Goal: Task Accomplishment & Management: Use online tool/utility

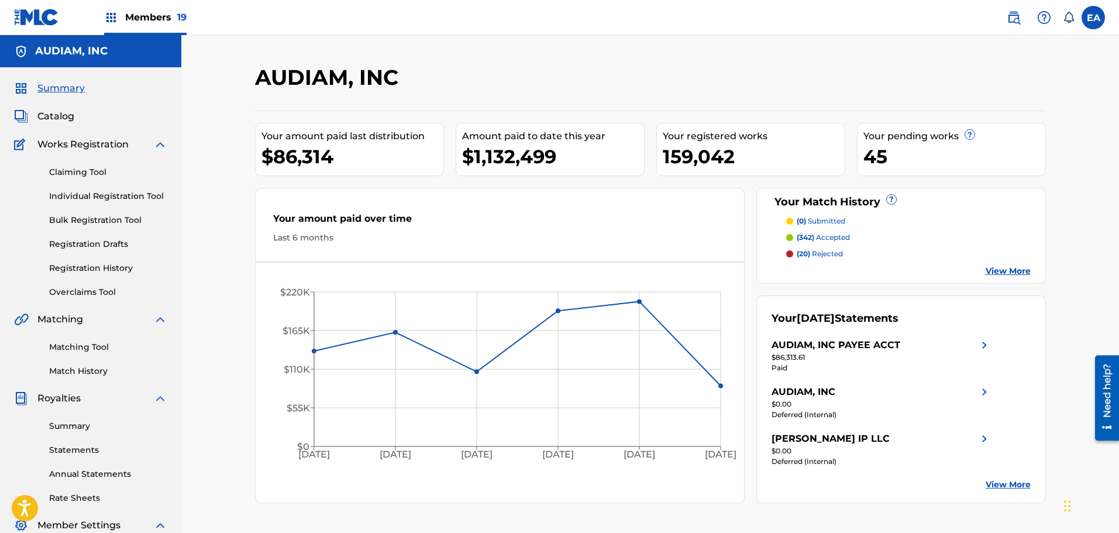
click at [111, 287] on link "Overclaims Tool" at bounding box center [108, 292] width 118 height 12
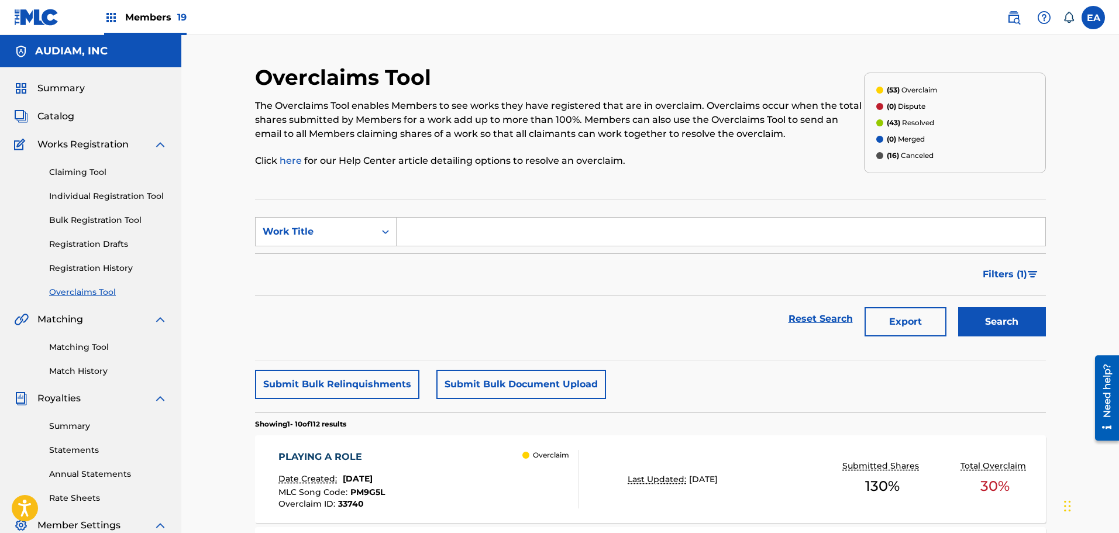
click at [471, 244] on input "Search Form" at bounding box center [720, 232] width 648 height 28
click at [475, 257] on div "get involved" at bounding box center [632, 257] width 472 height 21
type input "get involved"
click at [1019, 323] on button "Search" at bounding box center [1002, 321] width 88 height 29
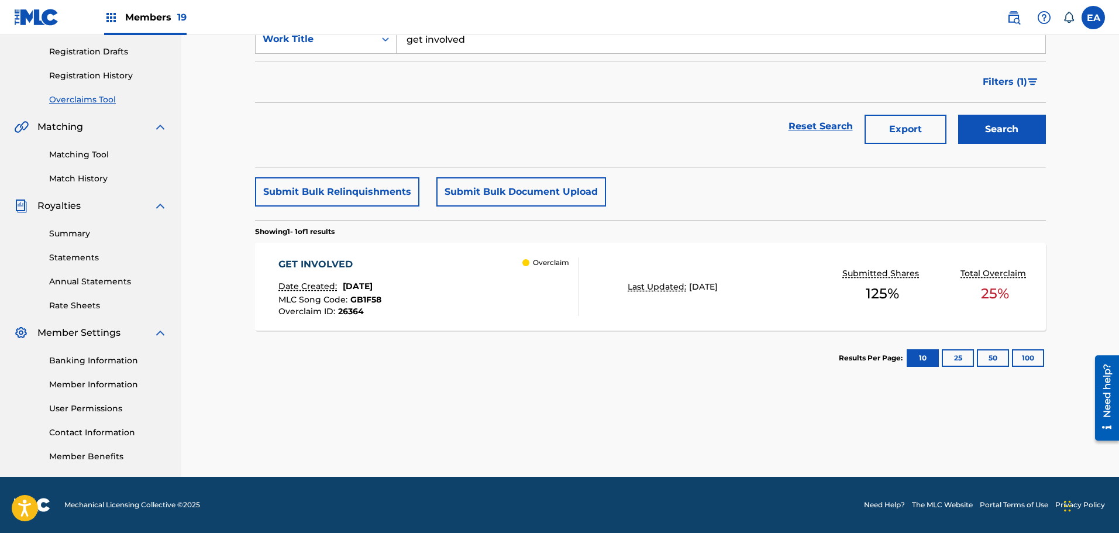
click at [417, 298] on div "GET INVOLVED Date Created: June 27, 2025 MLC Song Code : GB1F58 Overclaim ID : …" at bounding box center [428, 286] width 301 height 58
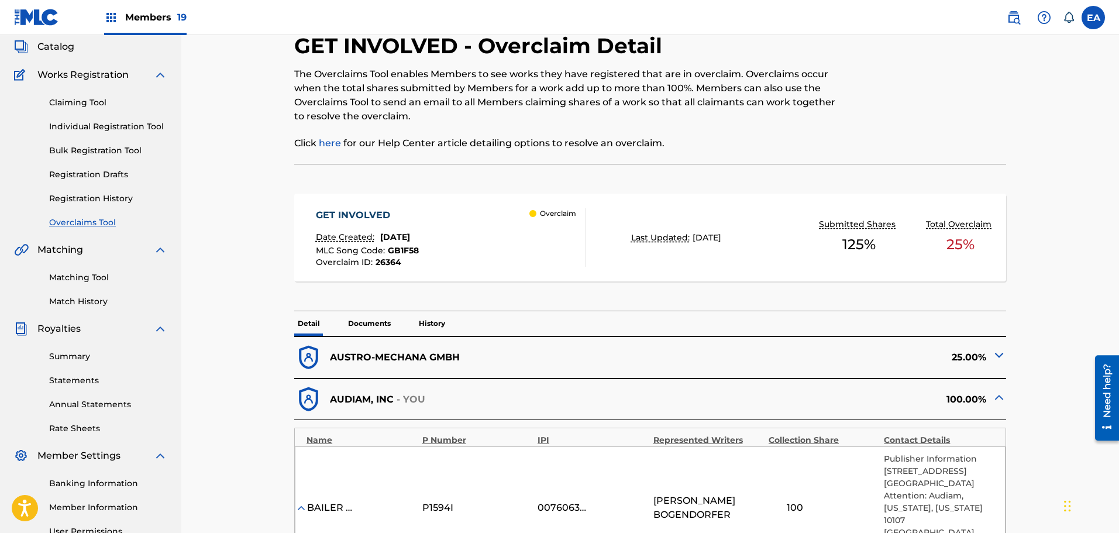
scroll to position [351, 0]
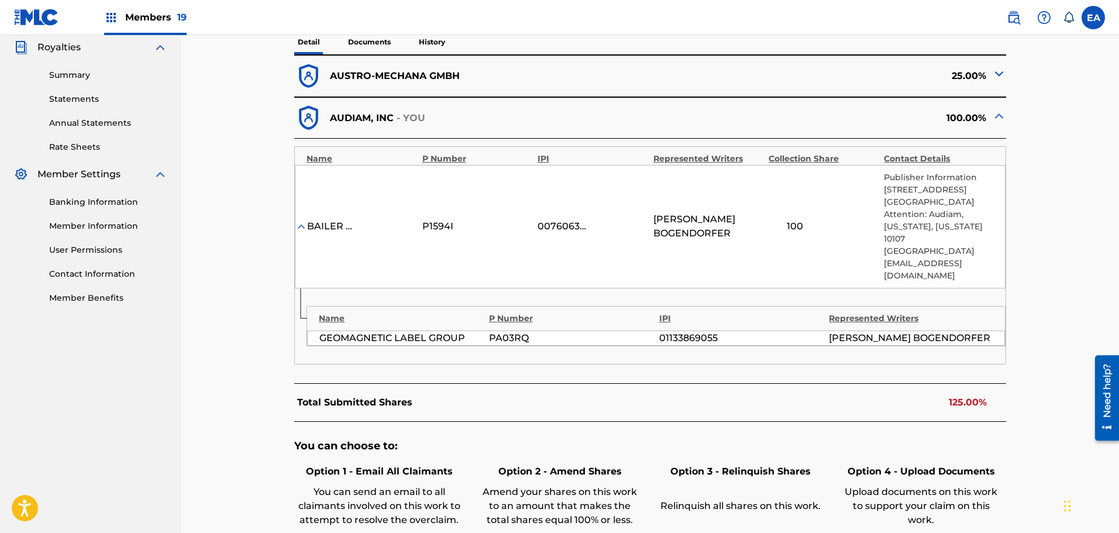
click at [454, 88] on div "AUSTRO-MECHANA GMBH" at bounding box center [472, 76] width 356 height 29
click at [444, 81] on p "AUSTRO-MECHANA GMBH" at bounding box center [395, 76] width 130 height 14
click at [989, 75] on div "25.00%" at bounding box center [828, 76] width 356 height 29
click at [996, 74] on img at bounding box center [999, 74] width 14 height 14
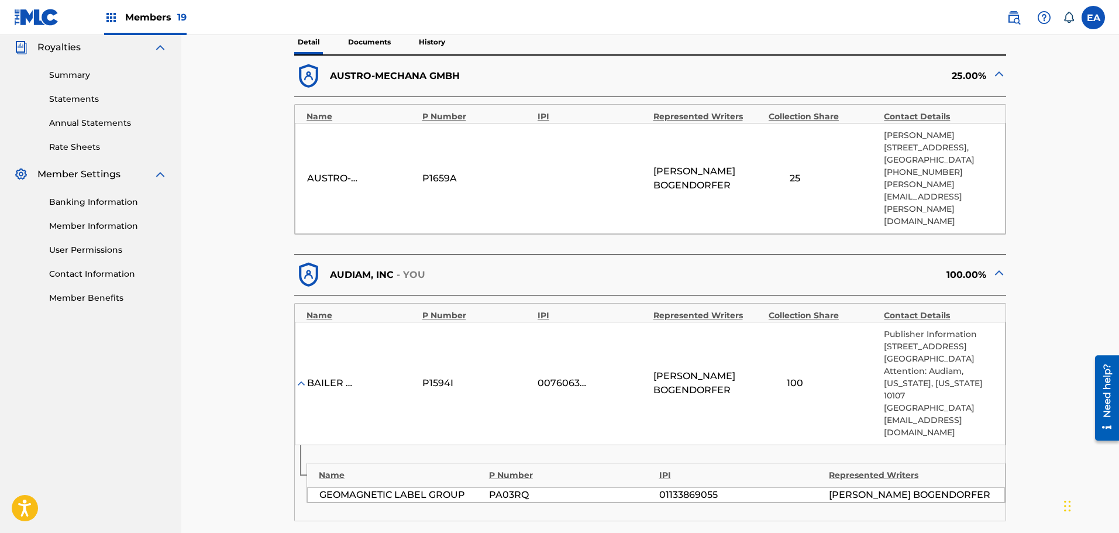
click at [998, 74] on img at bounding box center [999, 74] width 14 height 14
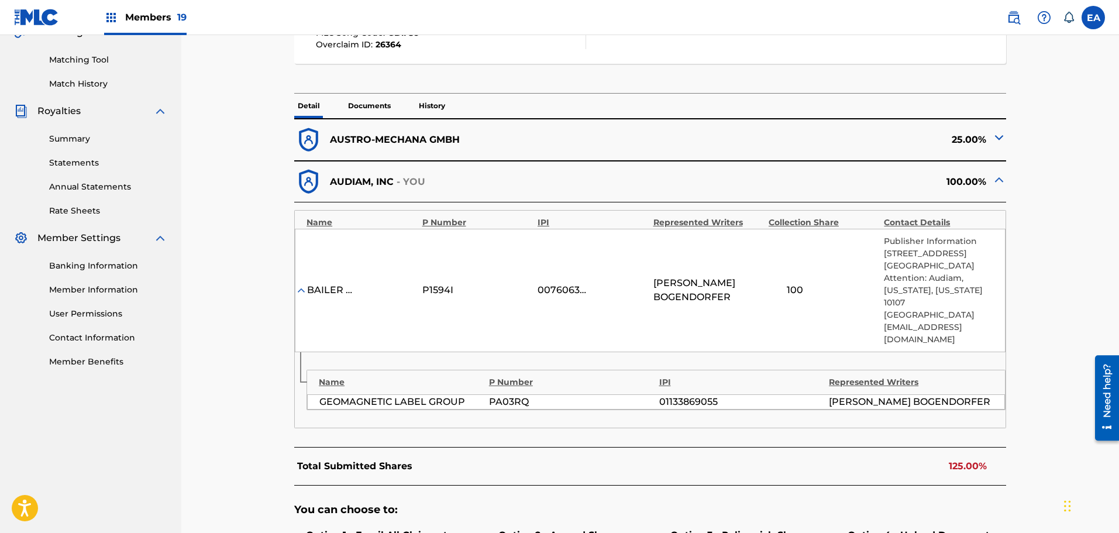
scroll to position [175, 0]
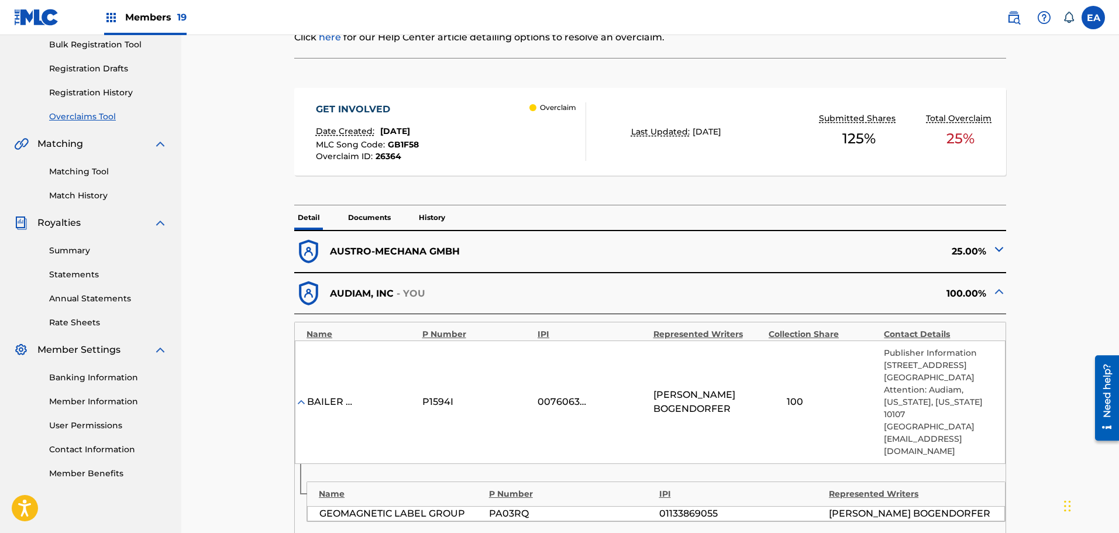
click at [378, 212] on p "Documents" at bounding box center [369, 217] width 50 height 25
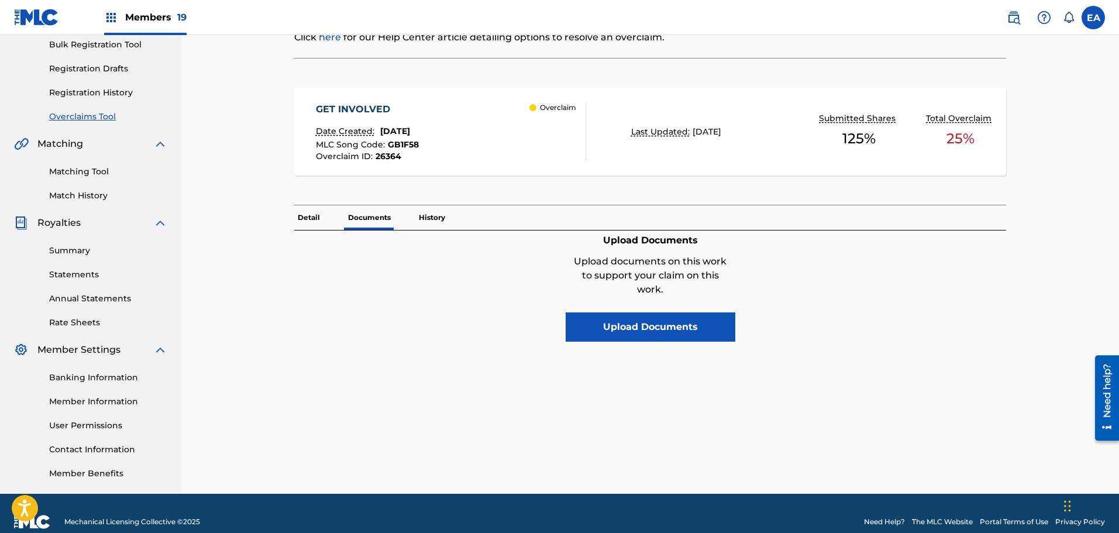
click at [333, 222] on div "Detail Documents History" at bounding box center [650, 217] width 712 height 25
click at [320, 221] on p "Detail" at bounding box center [308, 217] width 29 height 25
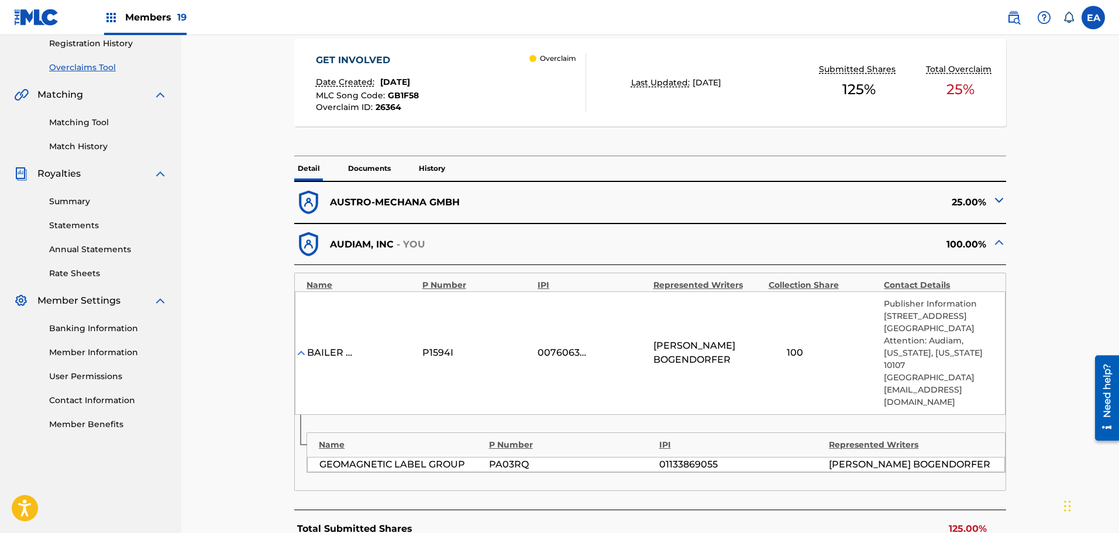
scroll to position [510, 0]
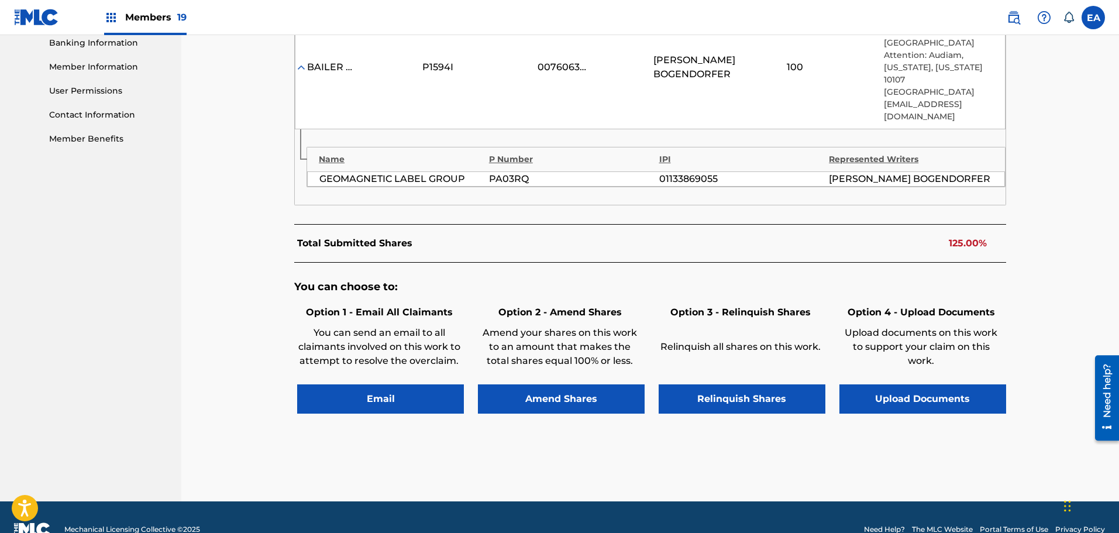
click at [940, 392] on div "You can choose to: Option 1 - Email All Claimants You can send an email to all …" at bounding box center [650, 353] width 712 height 180
click at [935, 384] on button "Upload Documents" at bounding box center [922, 398] width 167 height 29
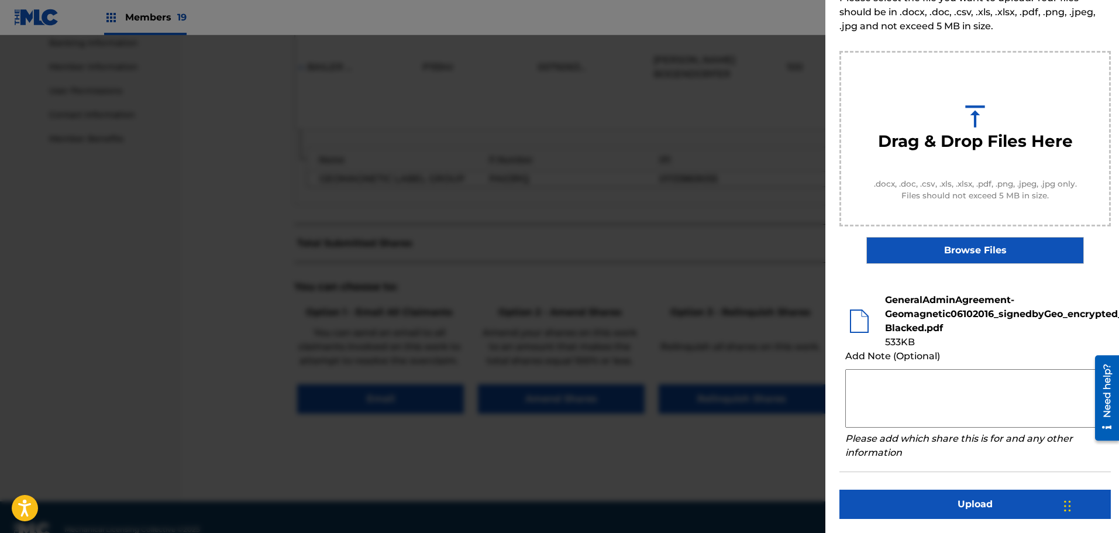
scroll to position [79, 0]
click at [979, 492] on button "Upload" at bounding box center [974, 503] width 271 height 29
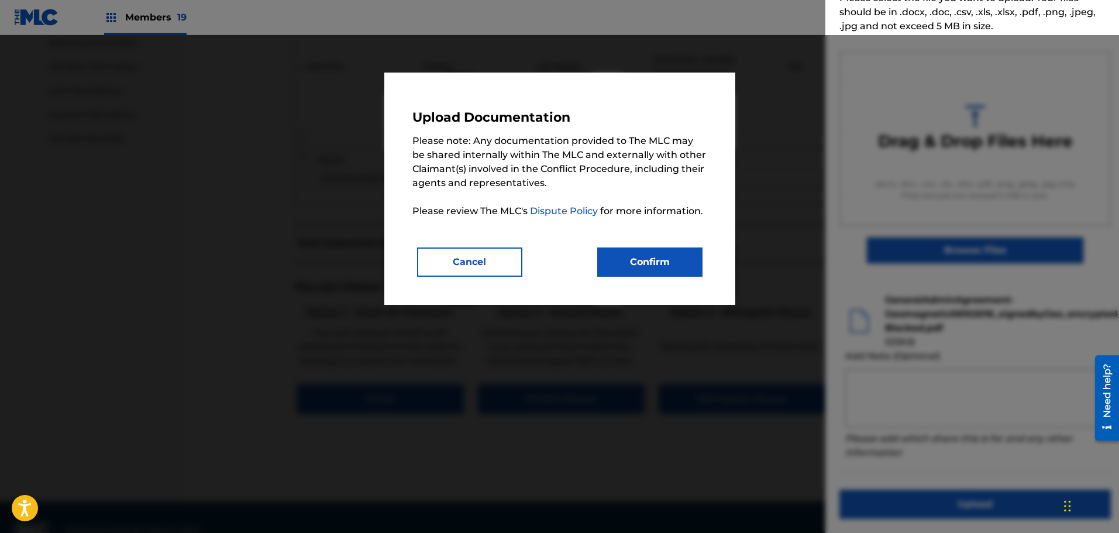
click at [688, 260] on button "Confirm" at bounding box center [649, 261] width 105 height 29
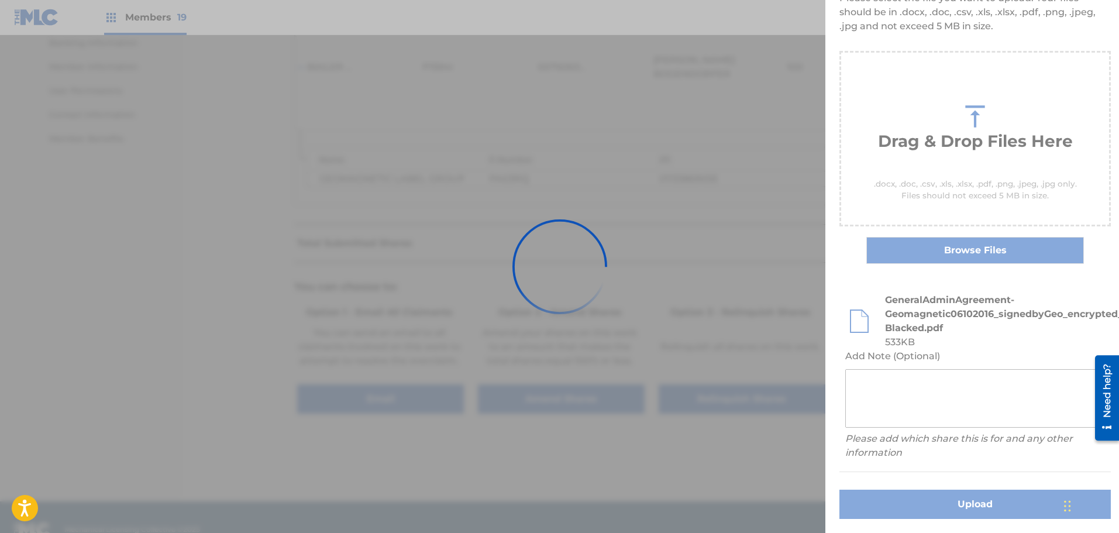
scroll to position [0, 0]
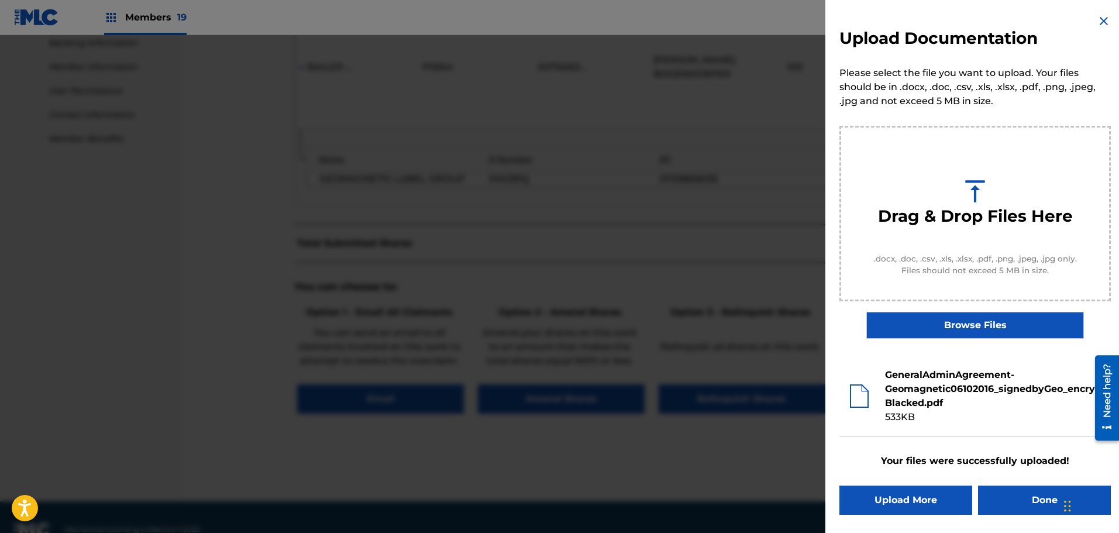
click at [1026, 508] on button "Done" at bounding box center [1044, 499] width 133 height 29
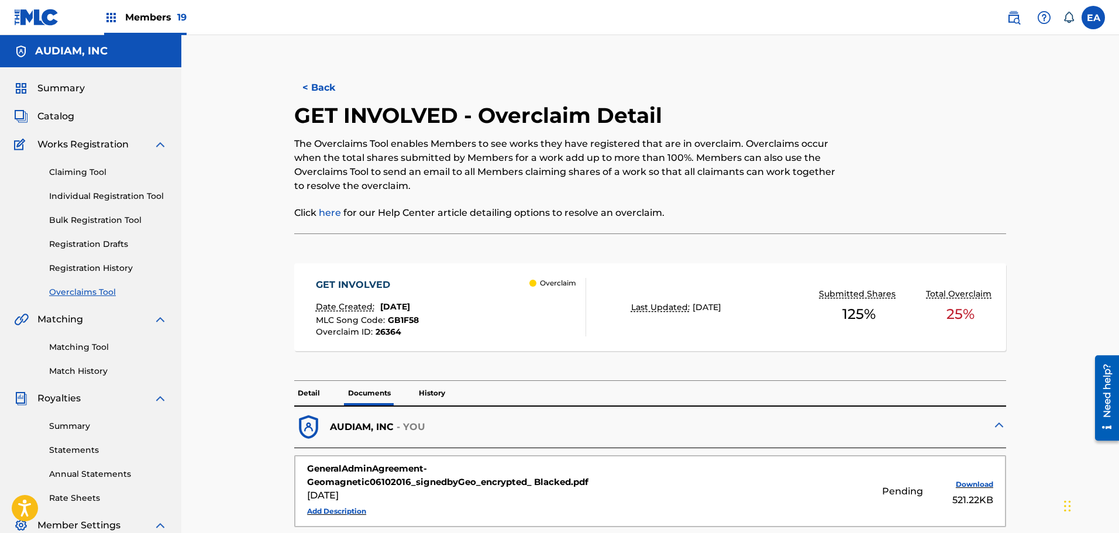
click at [320, 86] on button "< Back" at bounding box center [329, 87] width 70 height 29
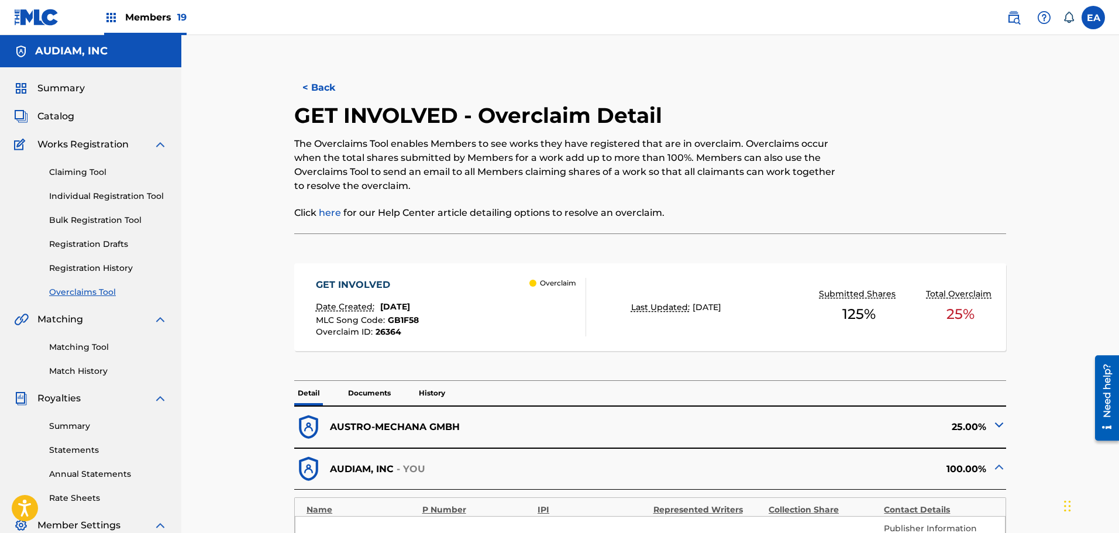
click at [333, 99] on button "< Back" at bounding box center [329, 87] width 70 height 29
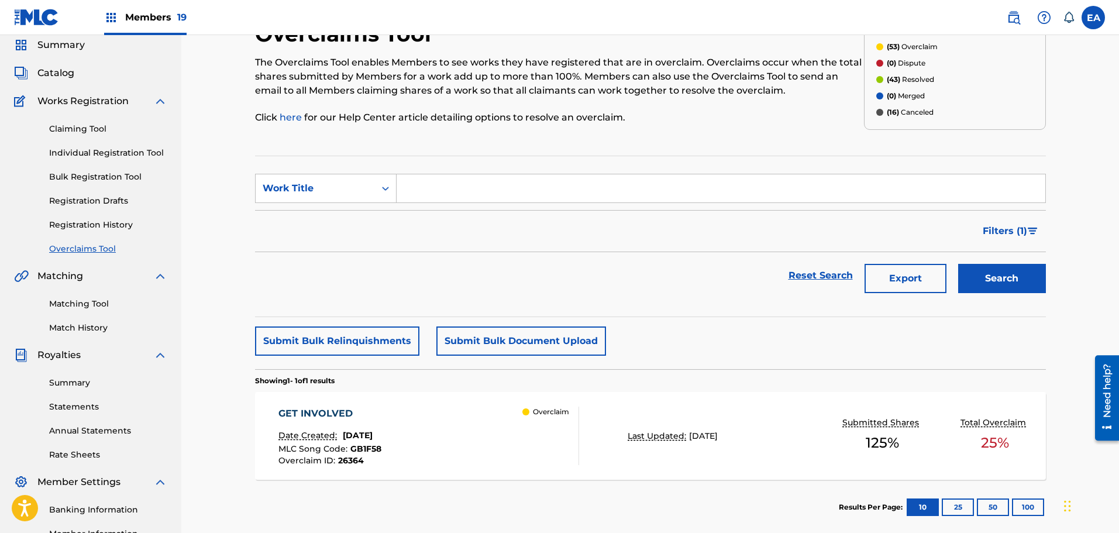
scroll to position [17, 0]
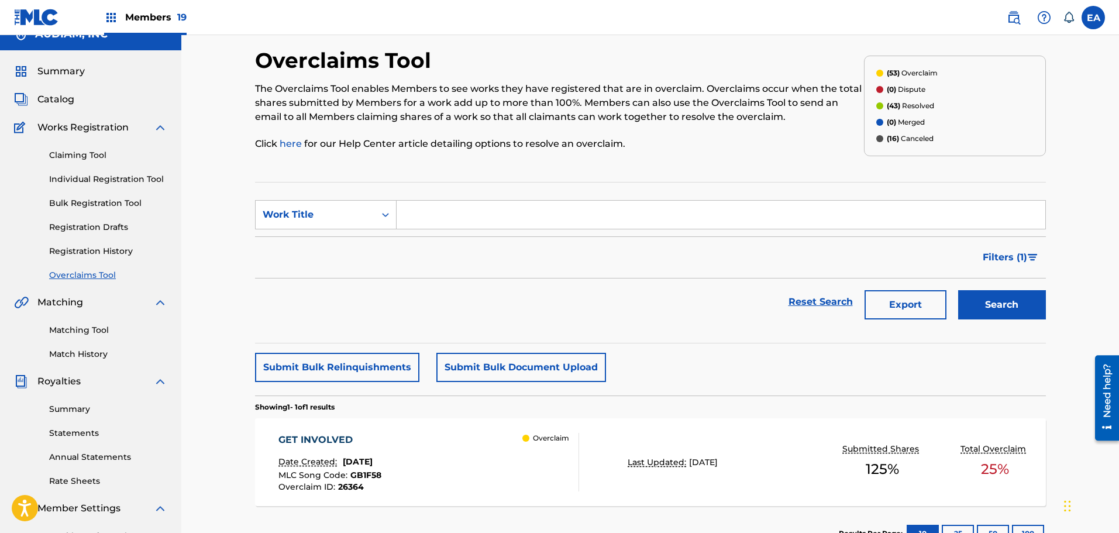
drag, startPoint x: 439, startPoint y: 208, endPoint x: 800, endPoint y: 285, distance: 368.9
click at [444, 211] on input "Search Form" at bounding box center [720, 215] width 648 height 28
click at [1022, 303] on button "Search" at bounding box center [1002, 304] width 88 height 29
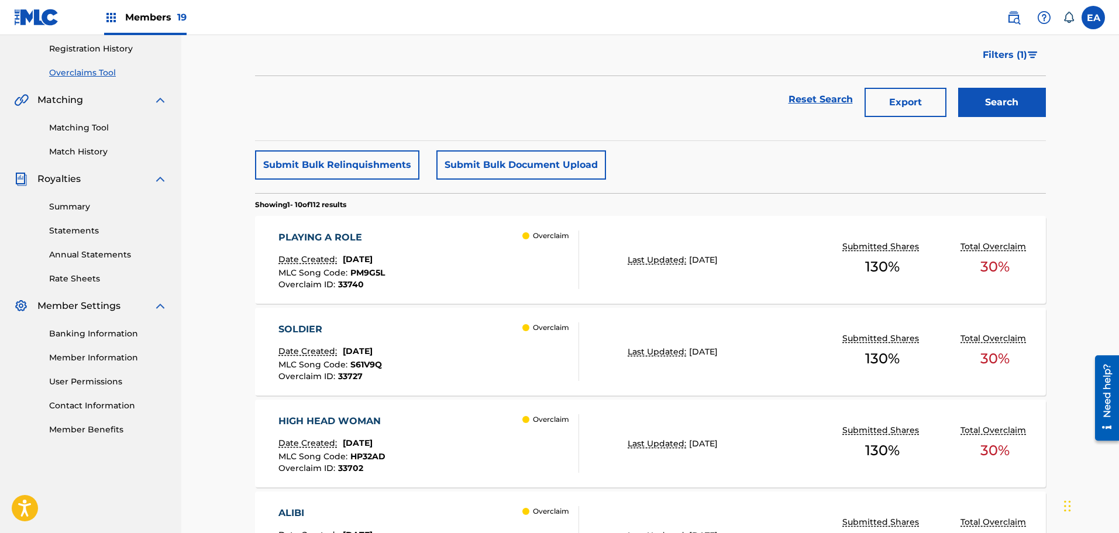
scroll to position [251, 0]
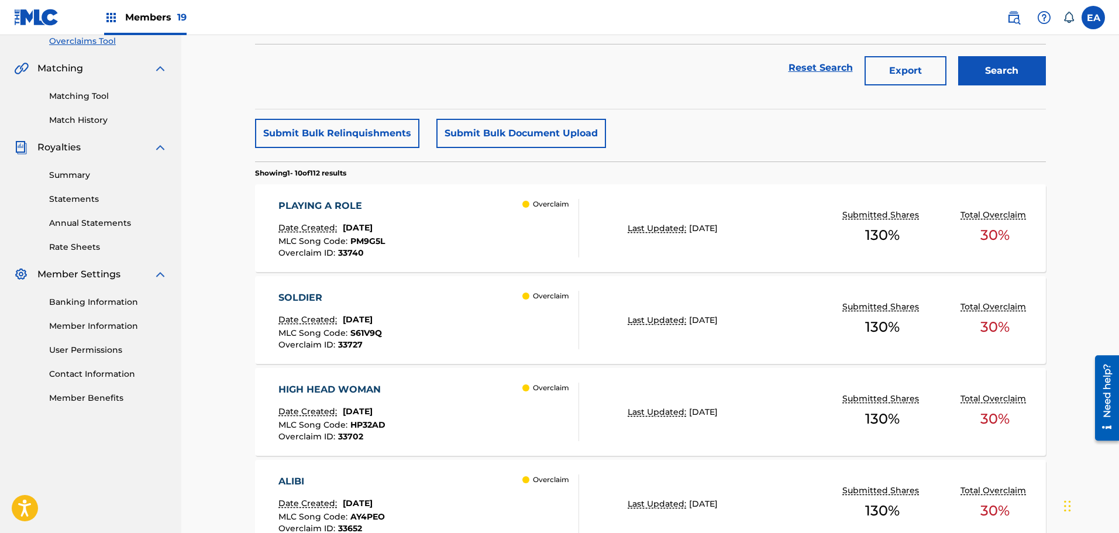
click at [553, 244] on div "Overclaim" at bounding box center [550, 228] width 56 height 58
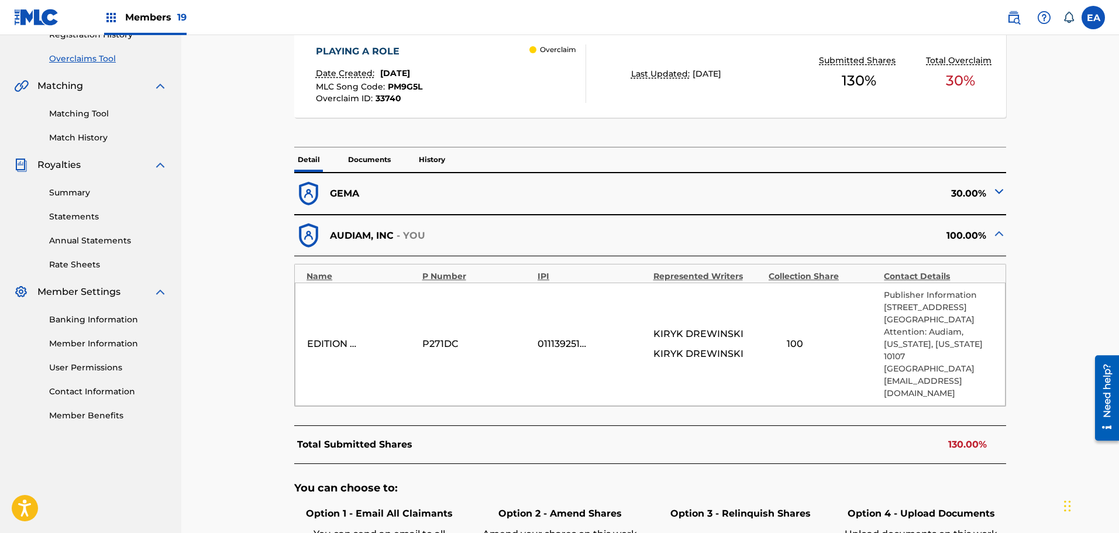
scroll to position [234, 0]
click at [476, 189] on div "GEMA" at bounding box center [472, 193] width 356 height 29
click at [470, 197] on div "GEMA" at bounding box center [472, 193] width 356 height 29
click at [986, 192] on div "30.00%" at bounding box center [828, 193] width 356 height 29
click at [989, 191] on div "30.00%" at bounding box center [828, 193] width 356 height 29
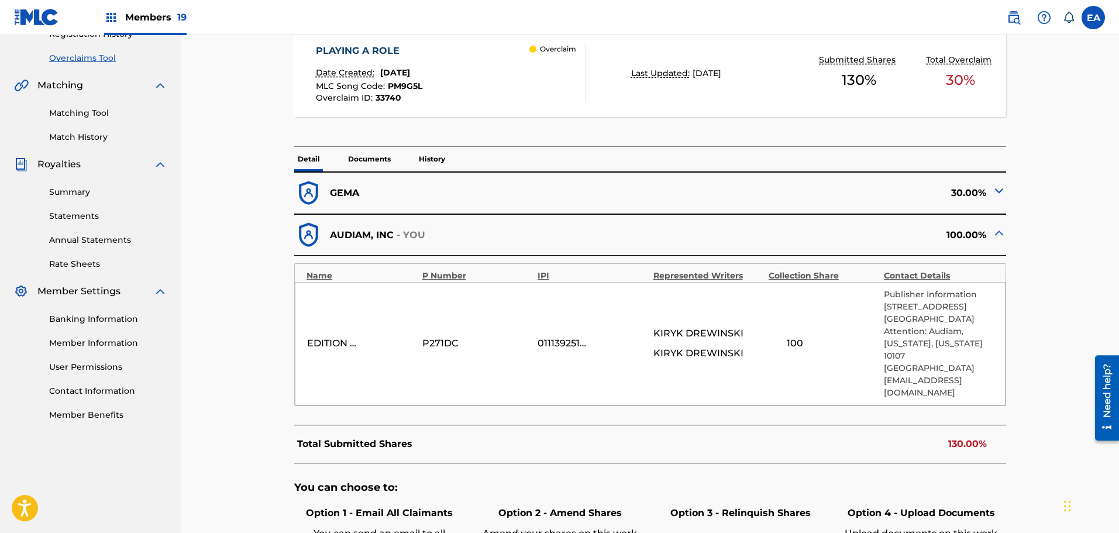
click at [993, 193] on img at bounding box center [999, 191] width 14 height 14
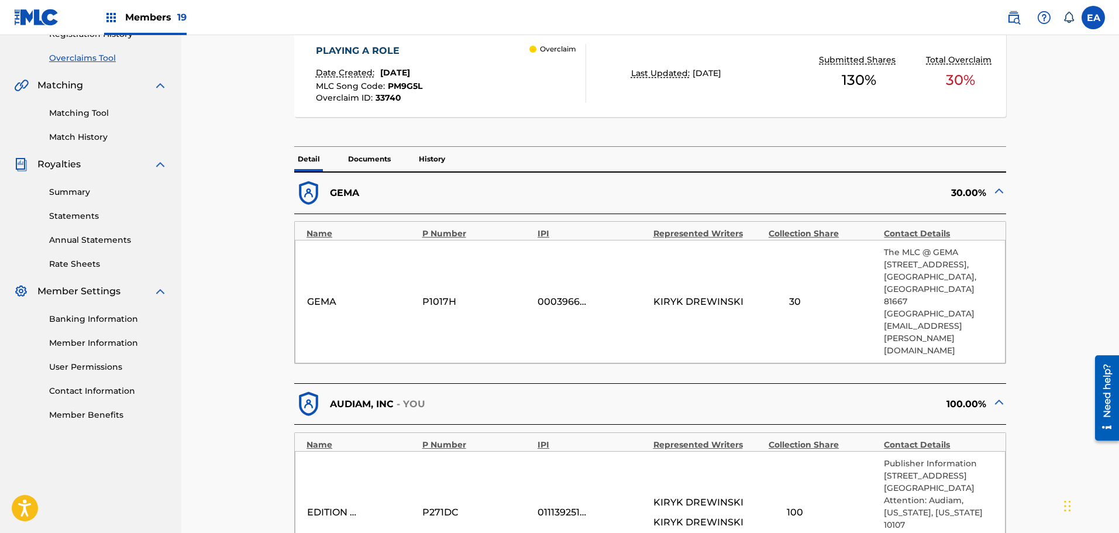
click at [995, 194] on img at bounding box center [999, 191] width 14 height 14
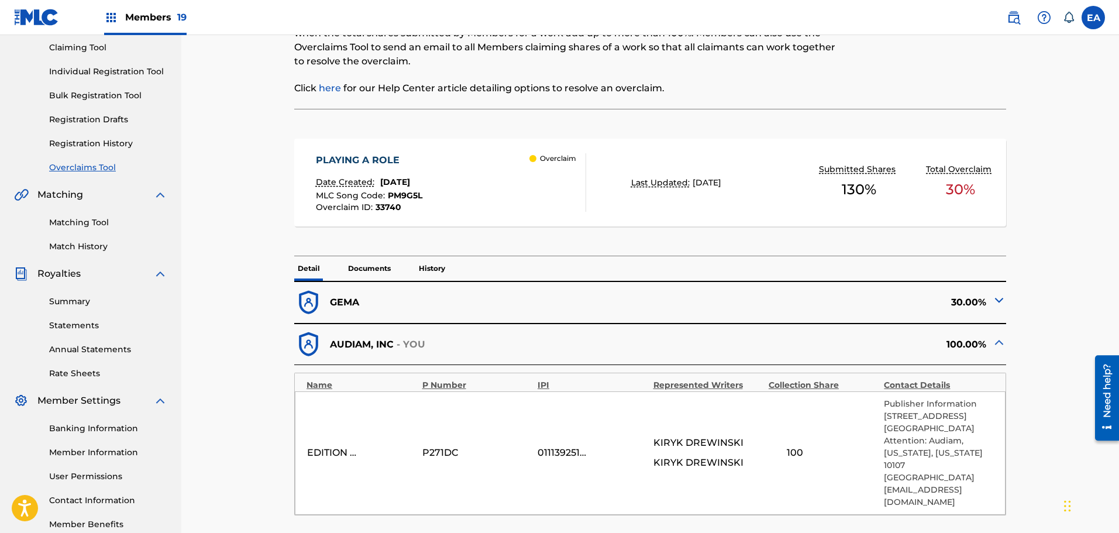
scroll to position [0, 0]
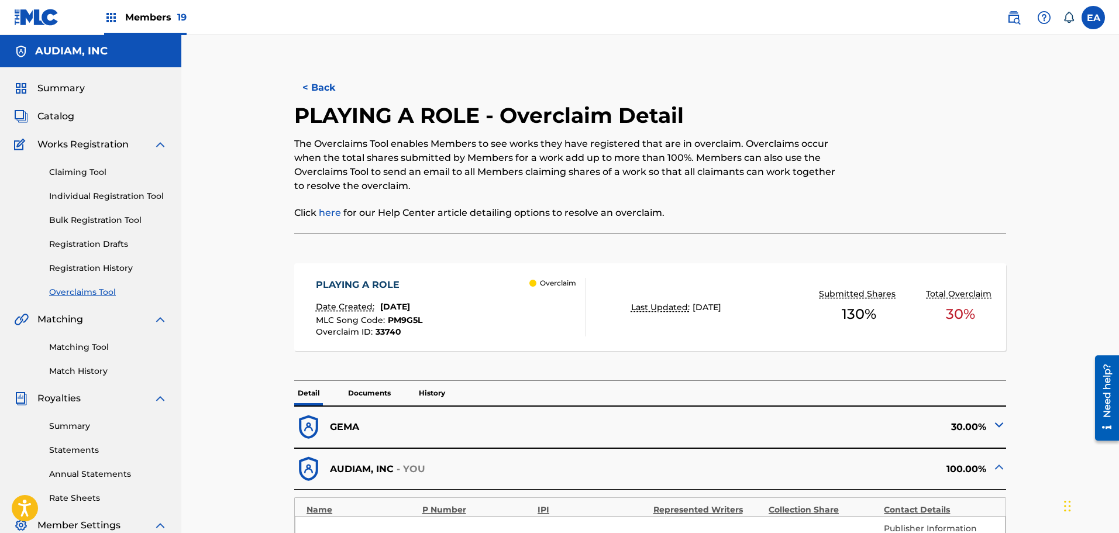
click at [319, 86] on button "< Back" at bounding box center [329, 87] width 70 height 29
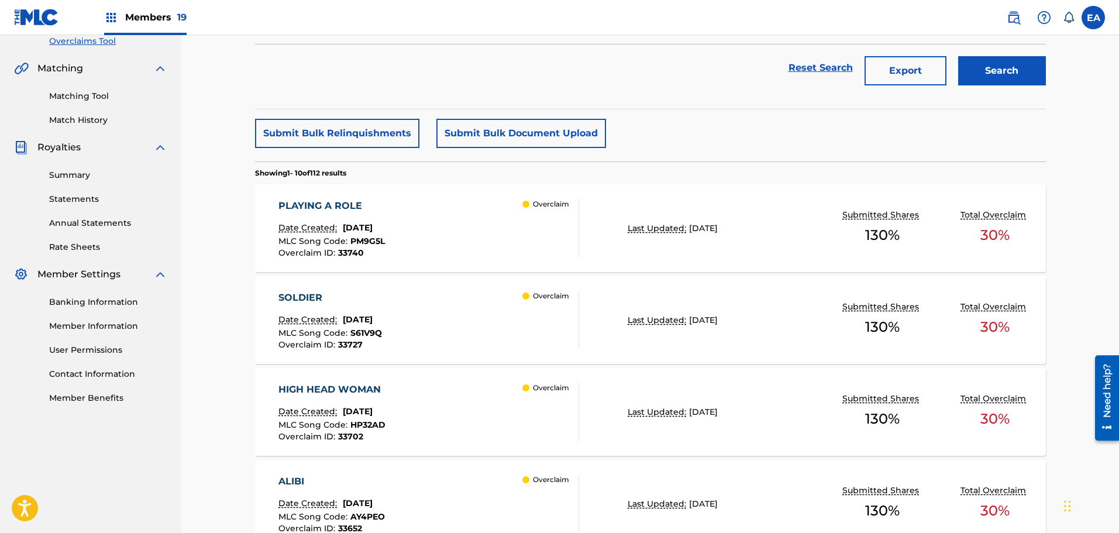
scroll to position [368, 0]
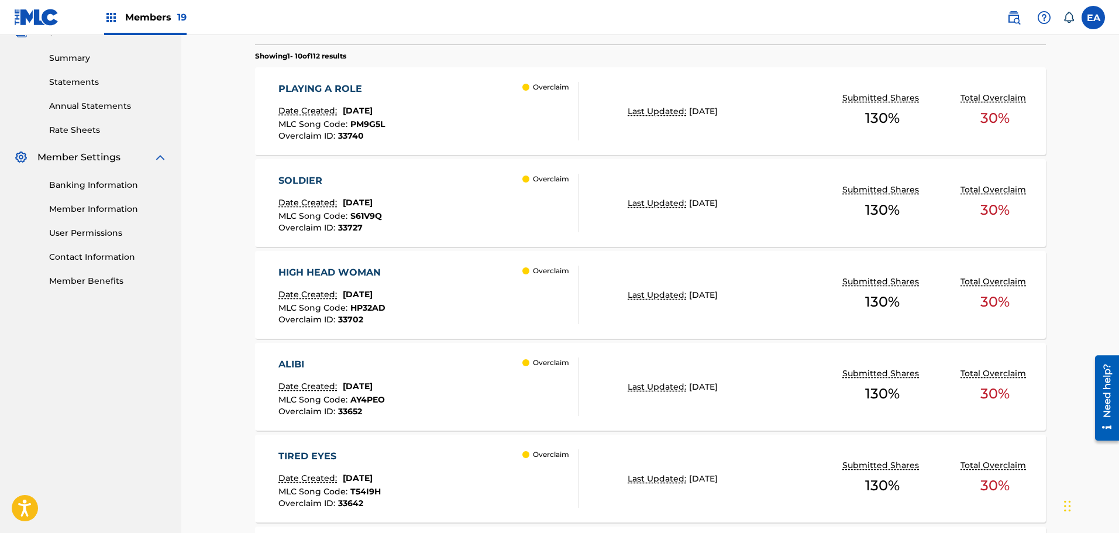
click at [455, 214] on div "SOLDIER Date Created: August 22, 2025 MLC Song Code : S61V9Q Overclaim ID : 337…" at bounding box center [428, 203] width 301 height 58
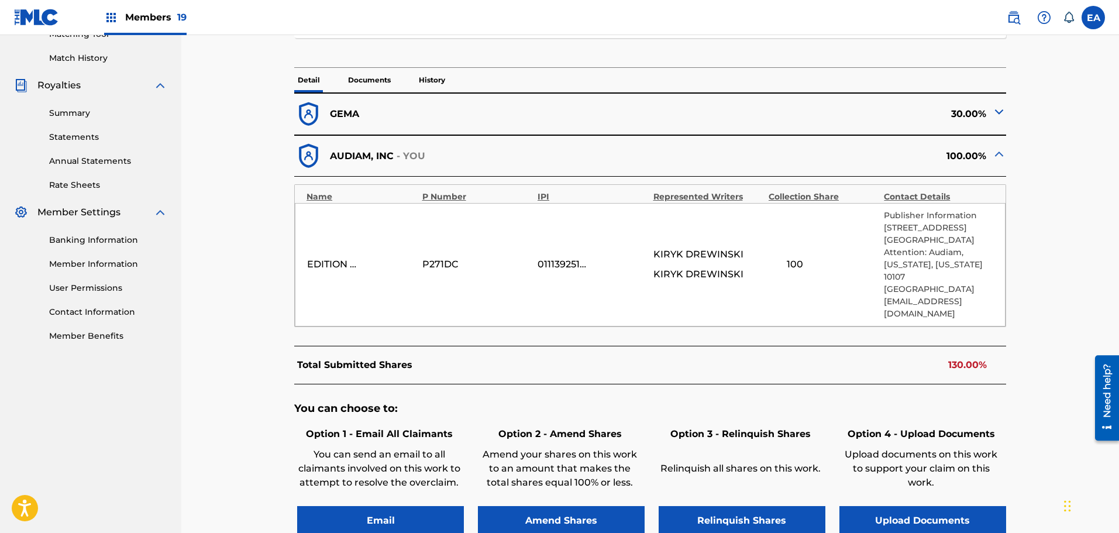
scroll to position [292, 0]
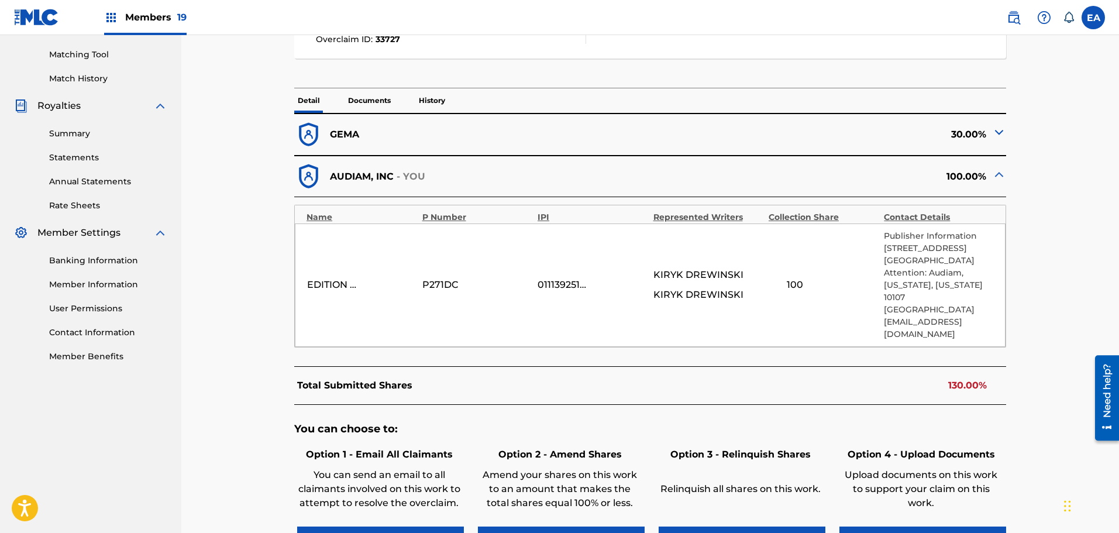
click at [508, 146] on div "GEMA" at bounding box center [472, 134] width 356 height 29
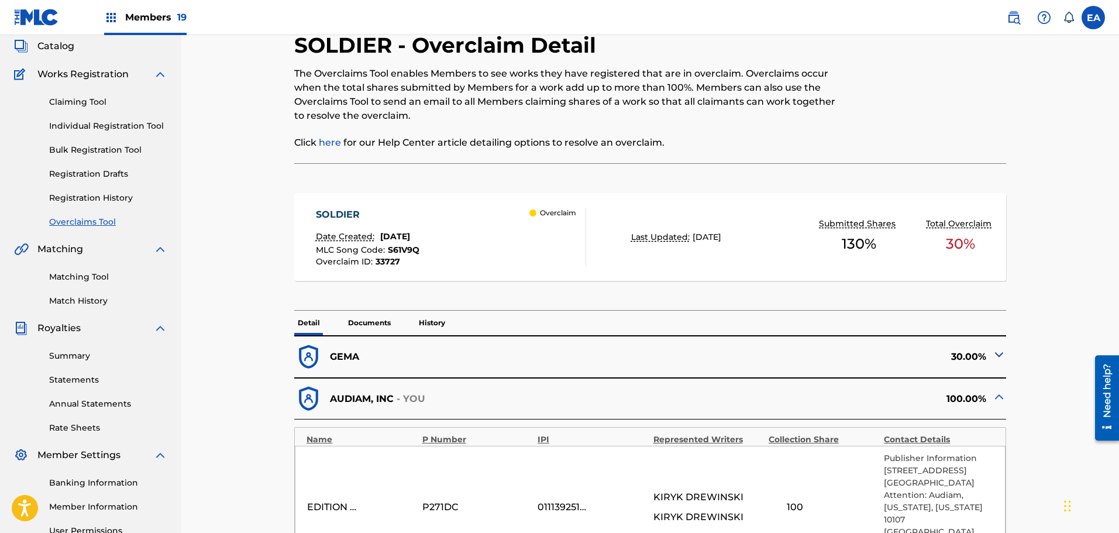
scroll to position [0, 0]
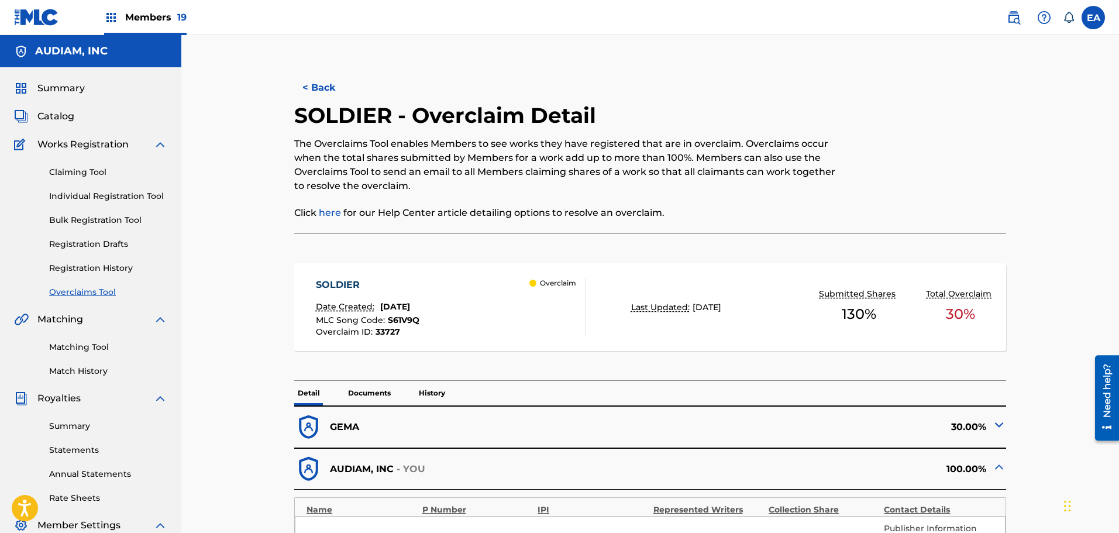
click at [303, 79] on button "< Back" at bounding box center [329, 87] width 70 height 29
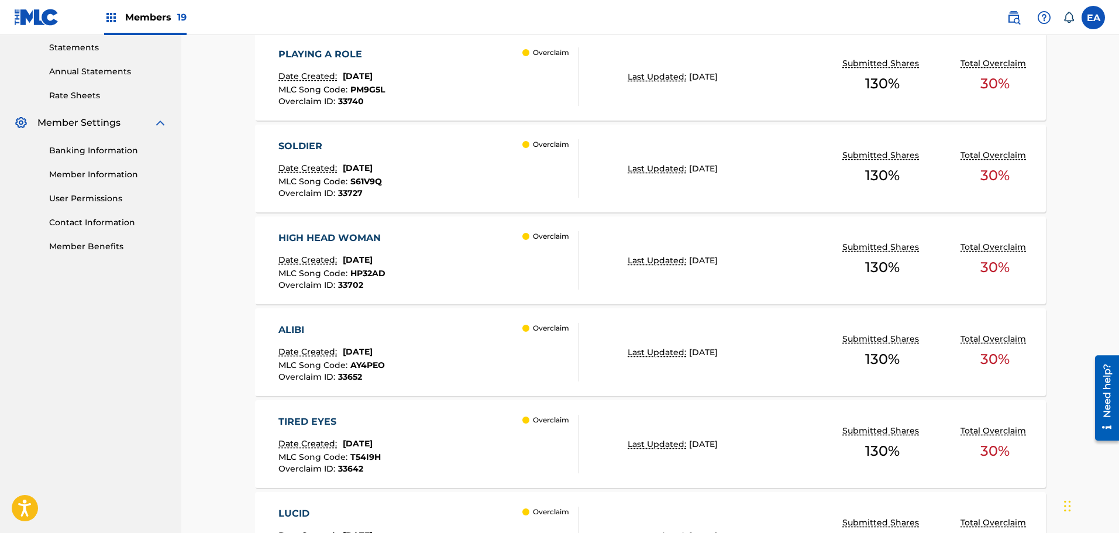
scroll to position [426, 0]
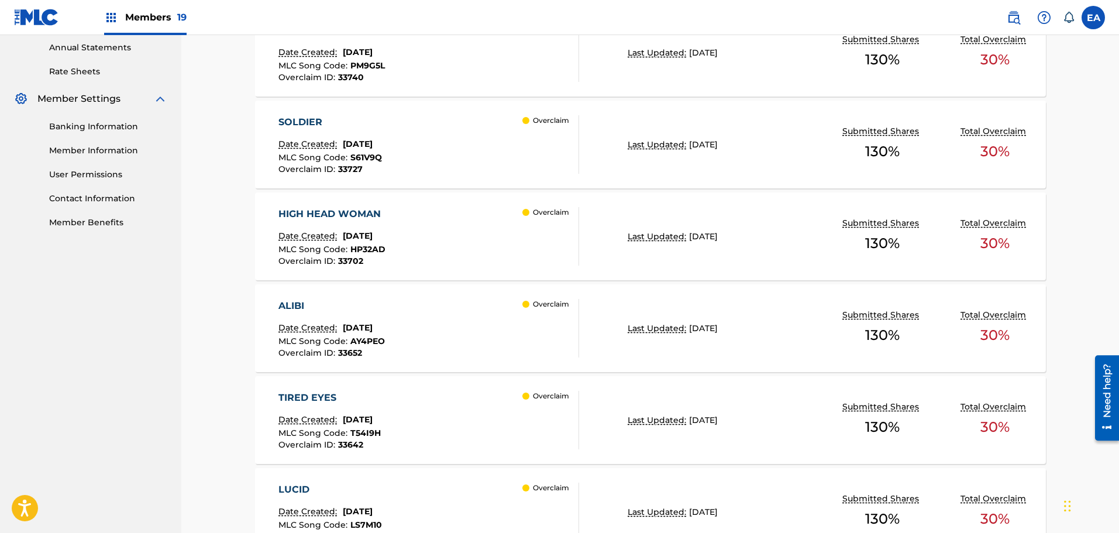
click at [410, 238] on div "HIGH HEAD WOMAN Date Created: August 22, 2025 MLC Song Code : HP32AD Overclaim …" at bounding box center [428, 236] width 301 height 58
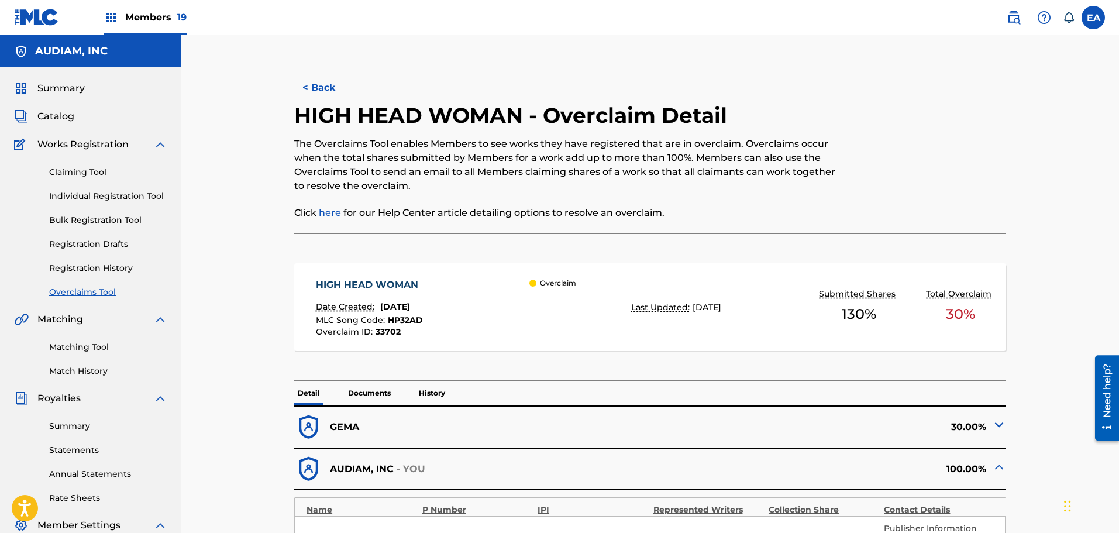
click at [315, 91] on button "< Back" at bounding box center [329, 87] width 70 height 29
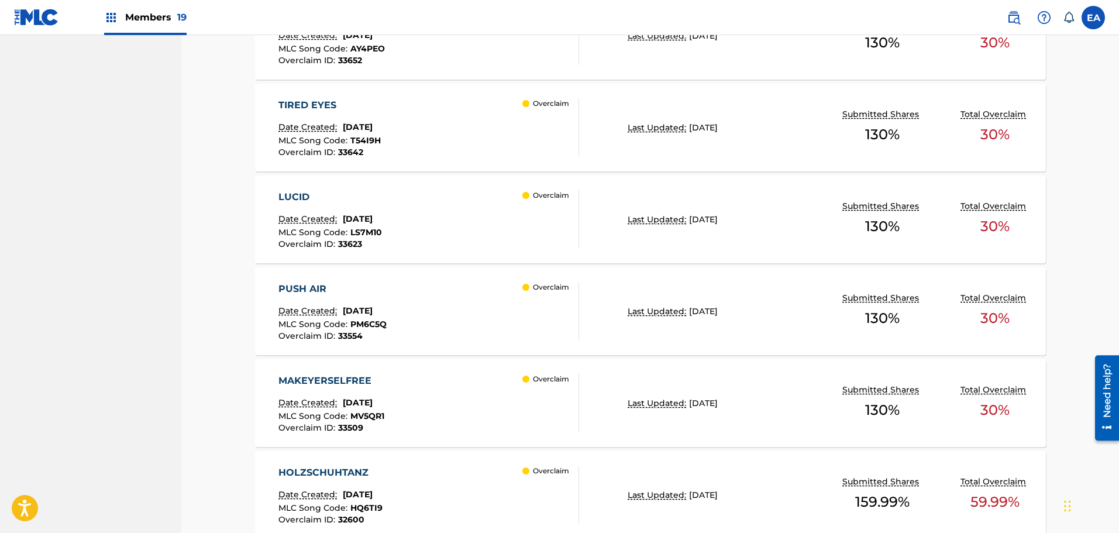
scroll to position [777, 0]
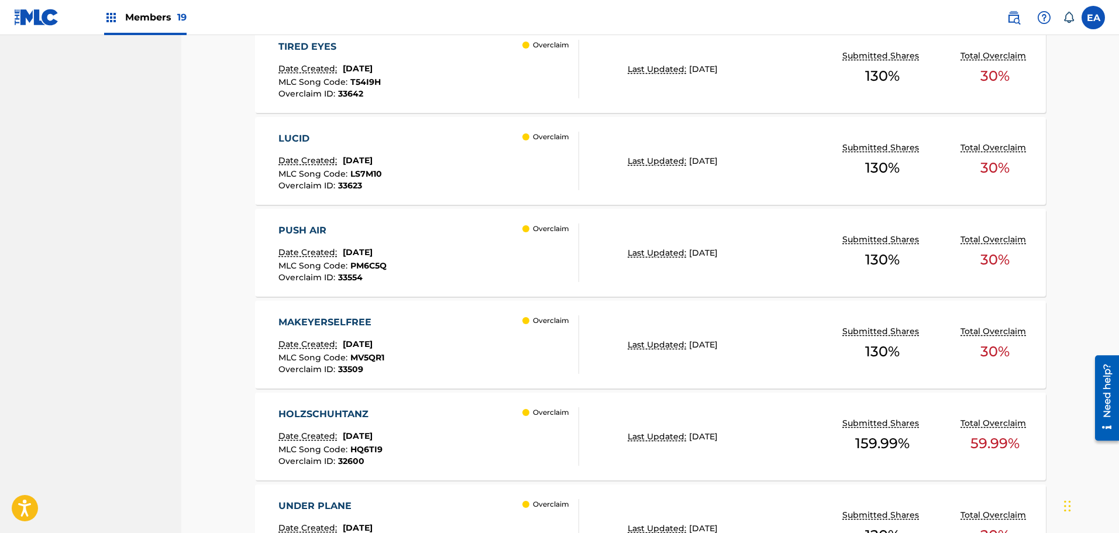
click at [410, 322] on div "MAKEYERSELFREE Date Created: August 22, 2025 MLC Song Code : MV5QR1 Overclaim I…" at bounding box center [428, 344] width 301 height 58
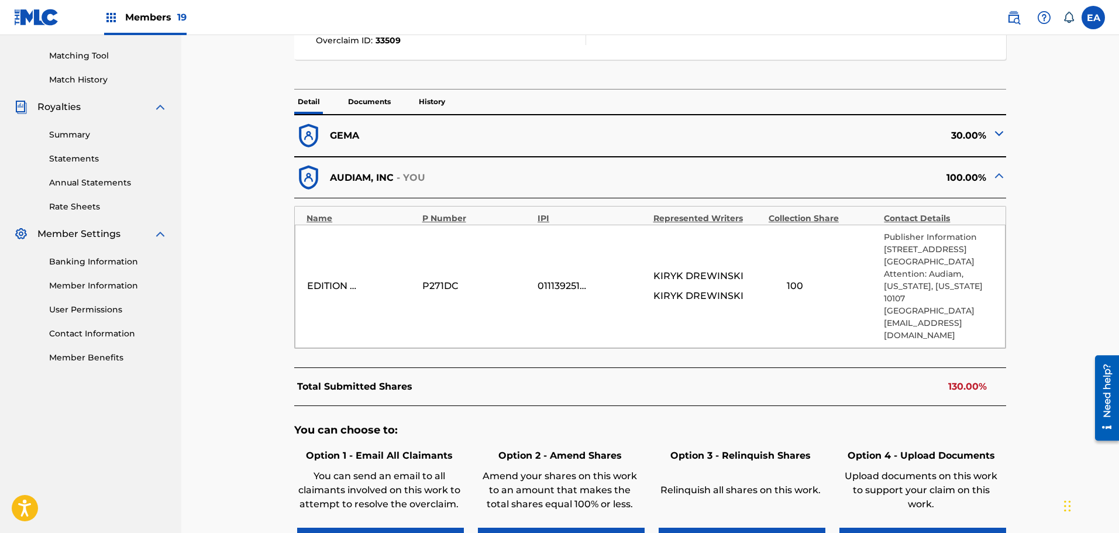
scroll to position [292, 0]
click at [345, 144] on div "GEMA" at bounding box center [472, 134] width 356 height 29
click at [992, 128] on img at bounding box center [999, 132] width 14 height 14
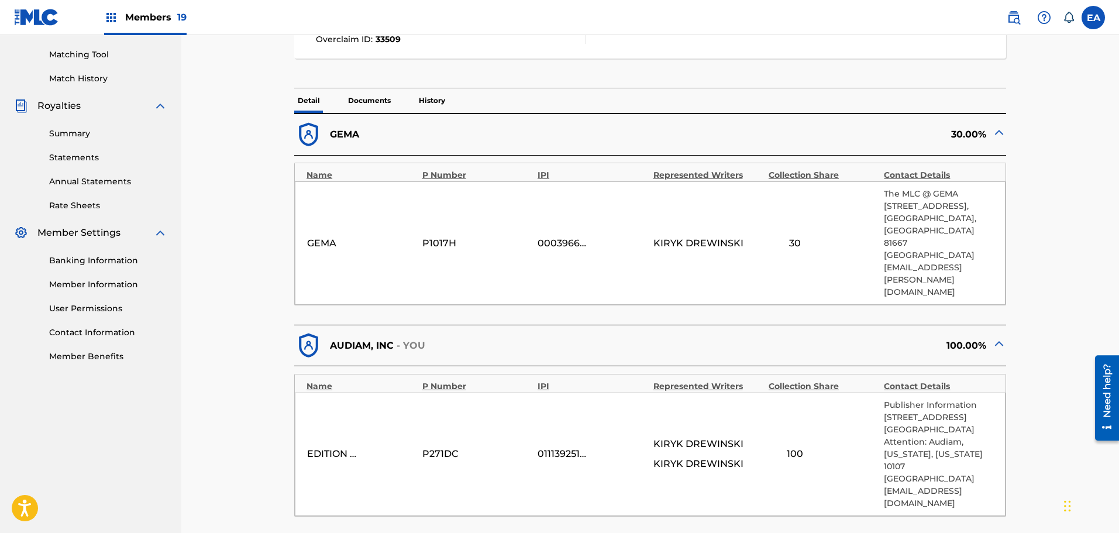
click at [1000, 134] on img at bounding box center [999, 132] width 14 height 14
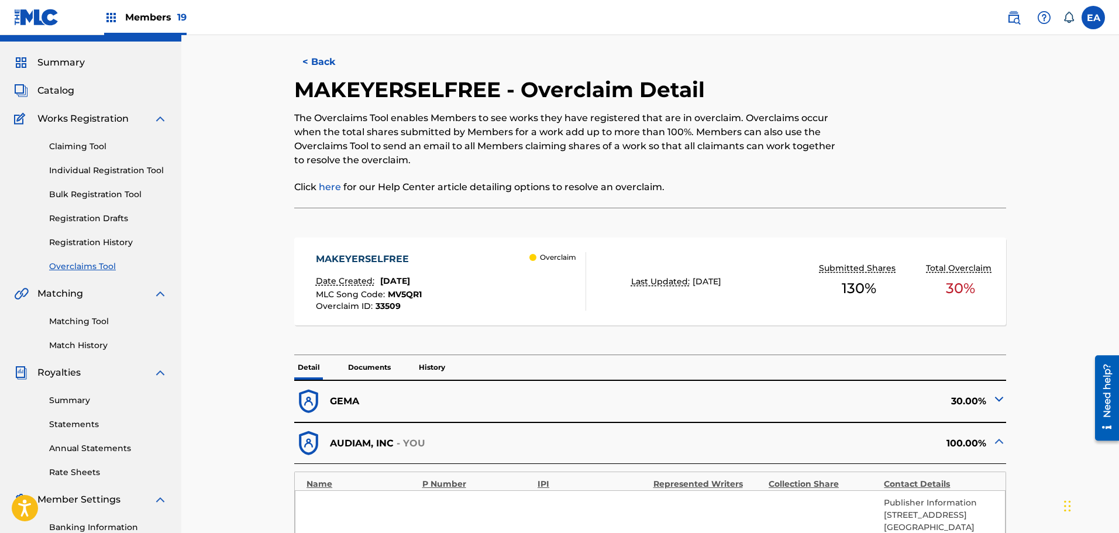
scroll to position [0, 0]
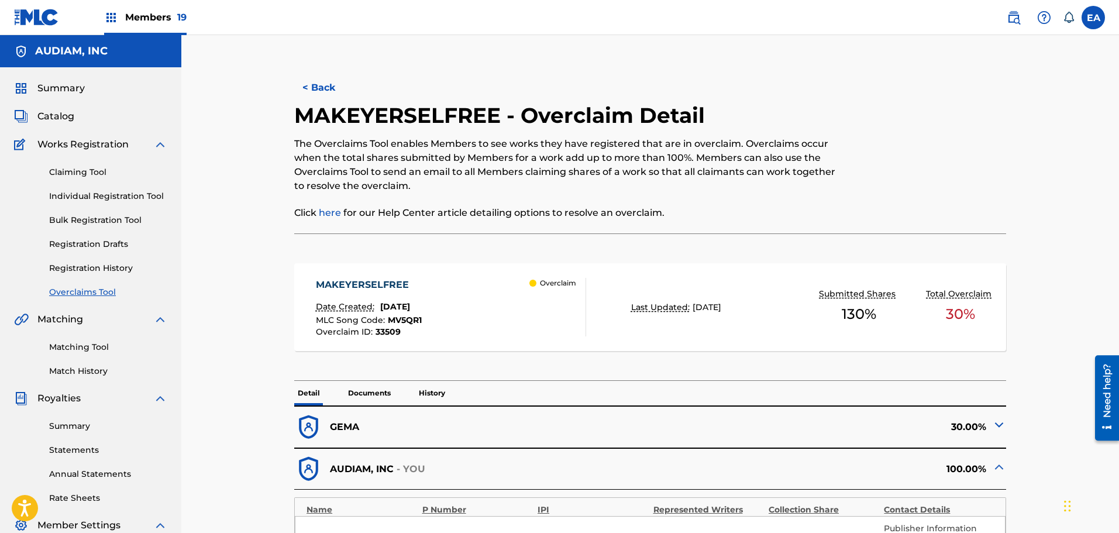
click at [328, 92] on button "< Back" at bounding box center [329, 87] width 70 height 29
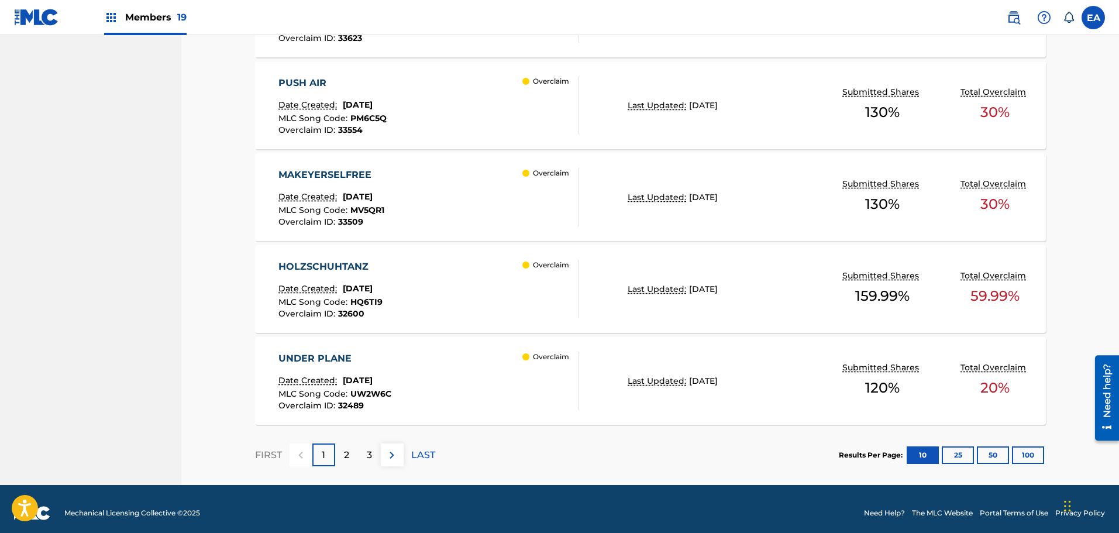
scroll to position [933, 0]
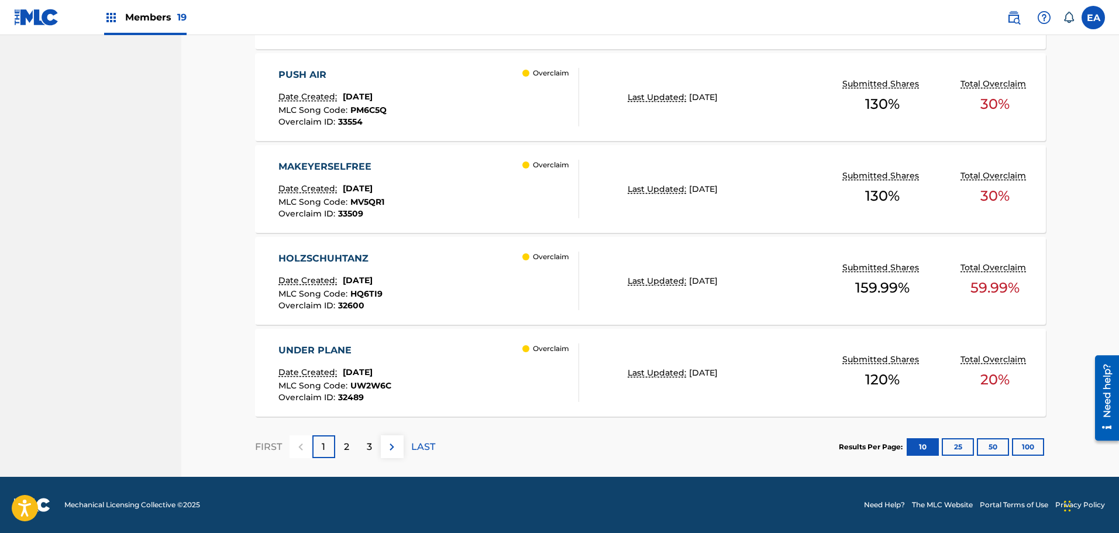
click at [330, 261] on div "HOLZSCHUHTANZ" at bounding box center [330, 258] width 104 height 14
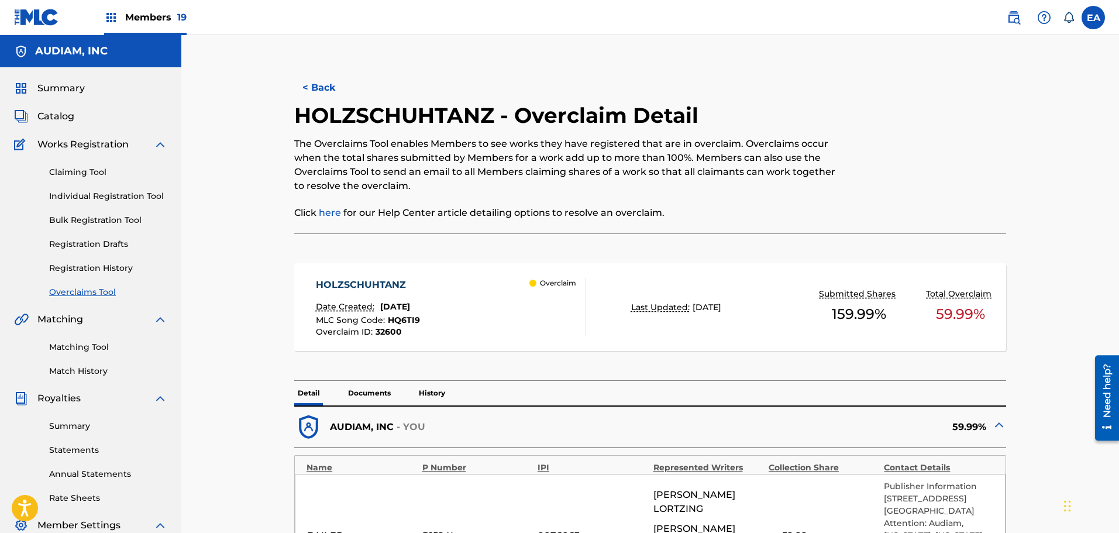
click at [486, 309] on div "HOLZSCHUHTANZ Date Created: August 14, 2025 MLC Song Code : HQ6TI9 Overclaim ID…" at bounding box center [451, 307] width 270 height 58
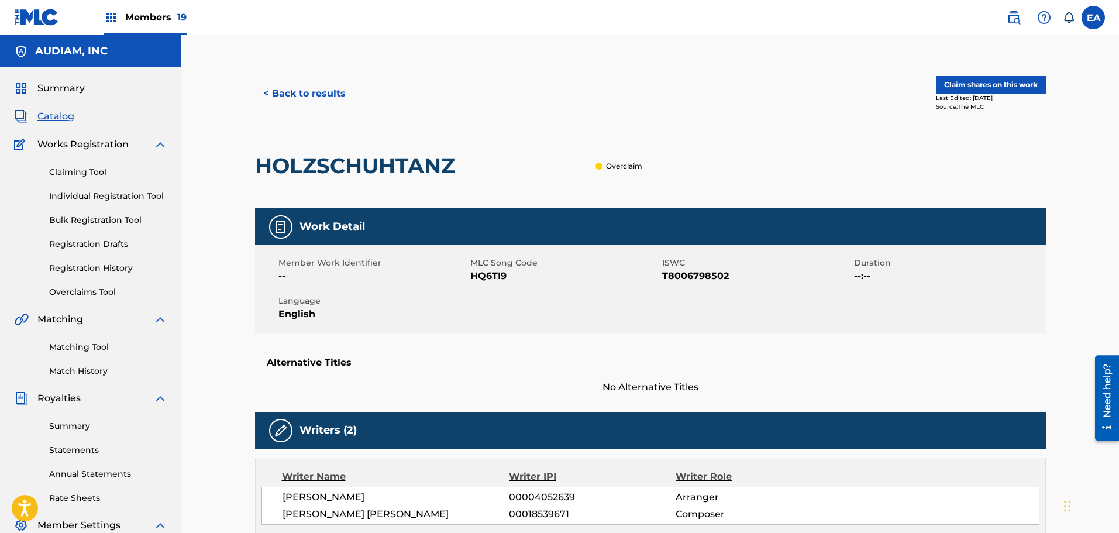
click at [118, 143] on span "Works Registration" at bounding box center [82, 144] width 91 height 14
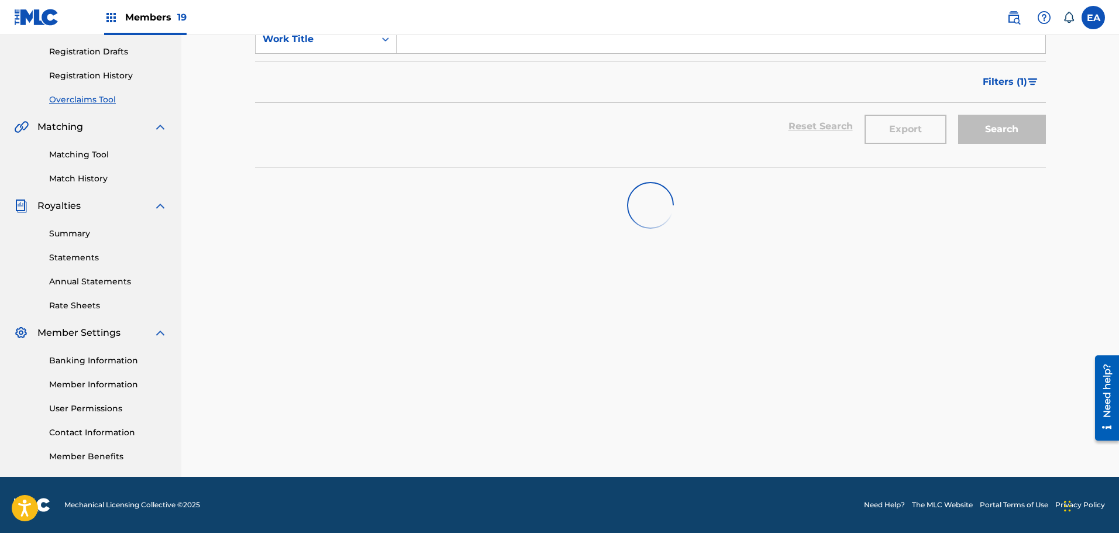
click at [481, 190] on div at bounding box center [650, 205] width 791 height 75
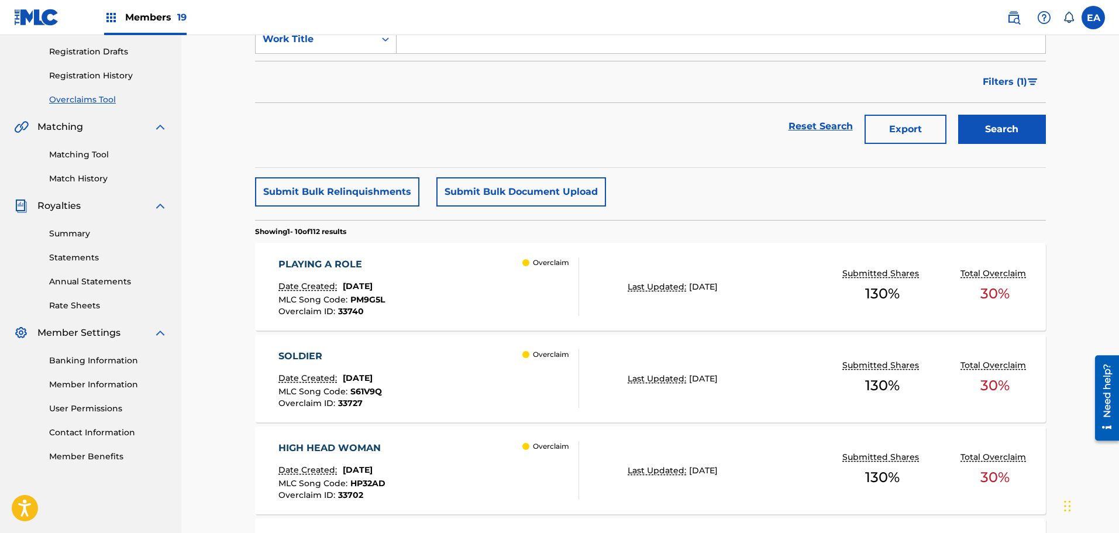
click at [470, 142] on div "Reset Search Export Search" at bounding box center [650, 126] width 791 height 47
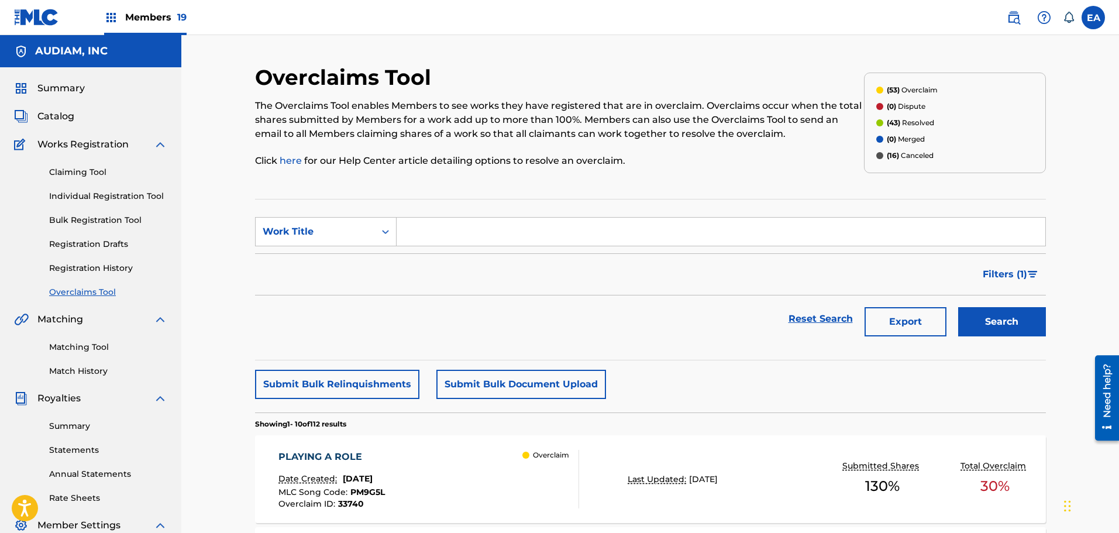
click at [604, 304] on div "Reset Search Export Search" at bounding box center [650, 318] width 791 height 47
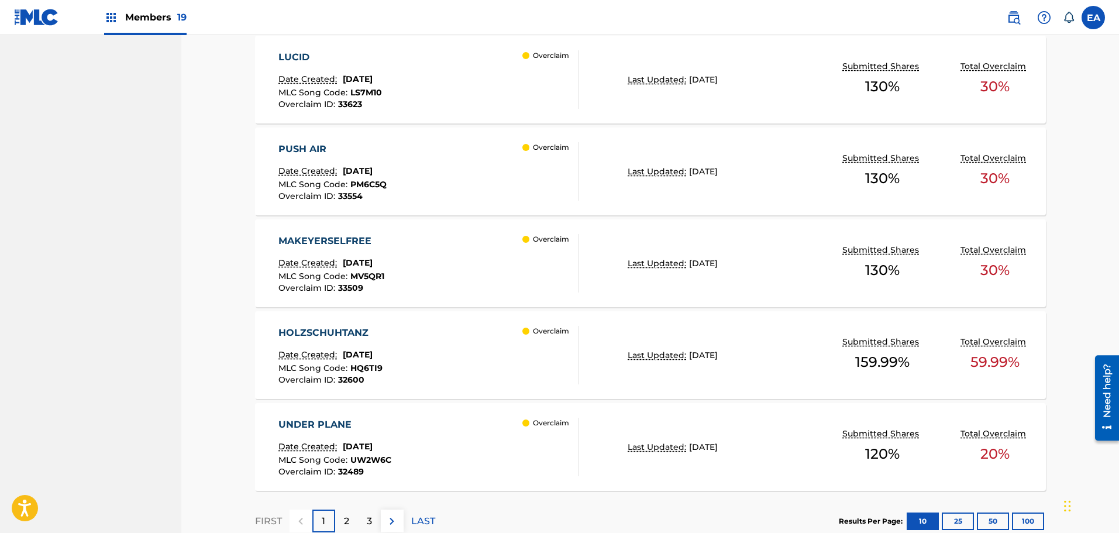
scroll to position [933, 0]
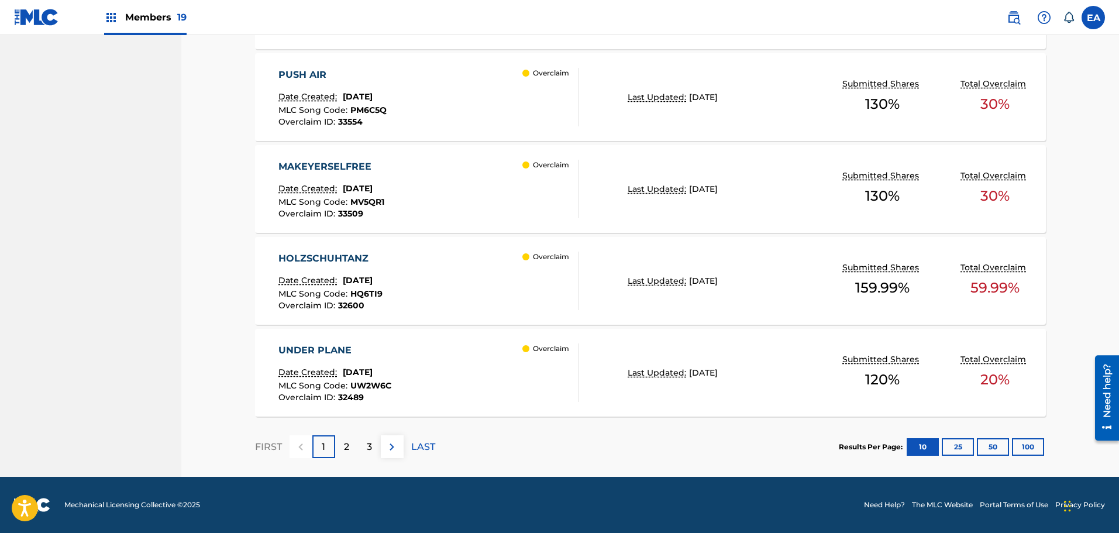
click at [341, 448] on div "2" at bounding box center [346, 446] width 23 height 23
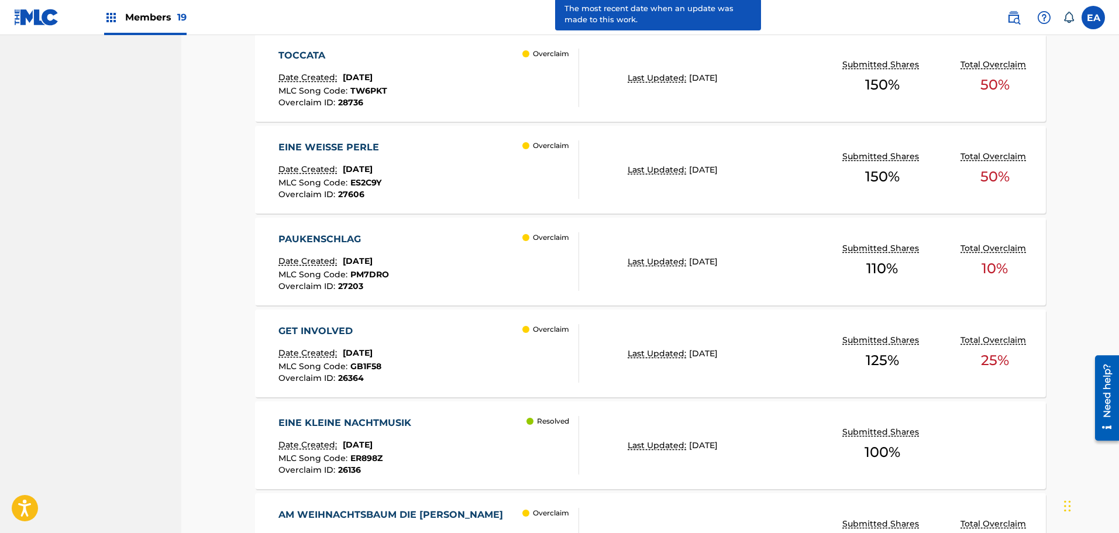
scroll to position [877, 0]
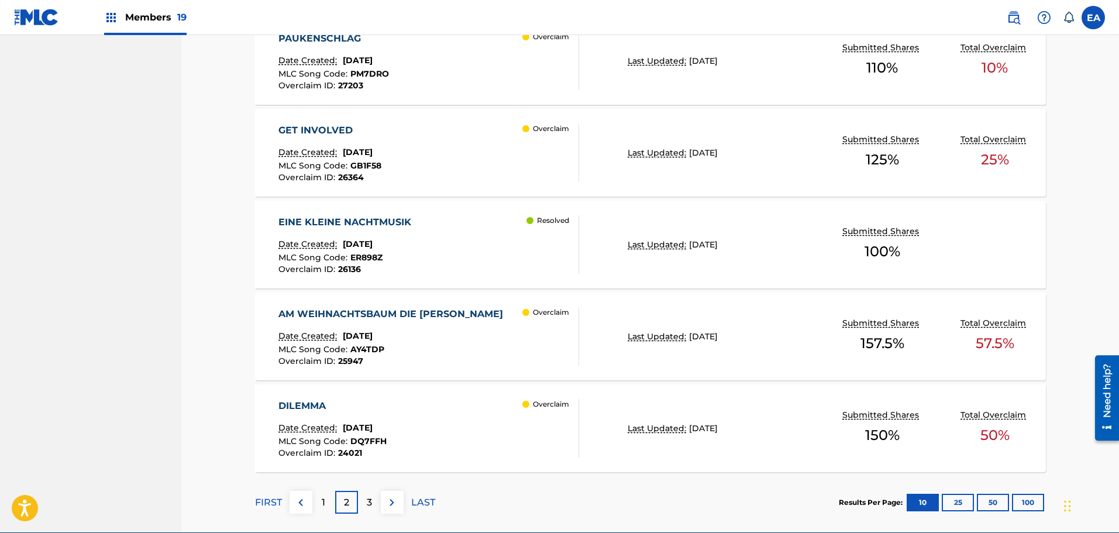
click at [411, 505] on p "LAST" at bounding box center [423, 502] width 24 height 14
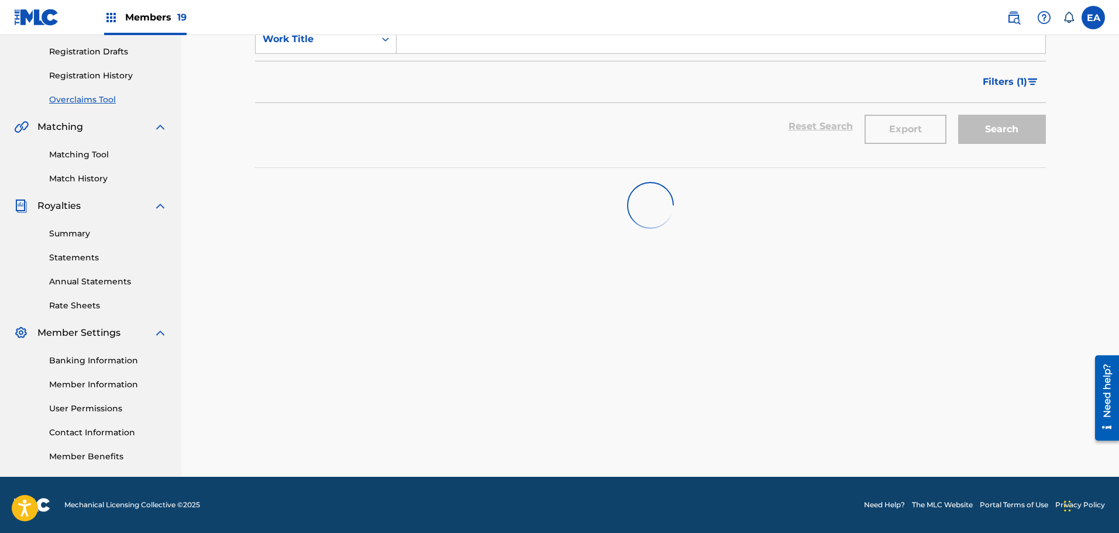
scroll to position [198, 0]
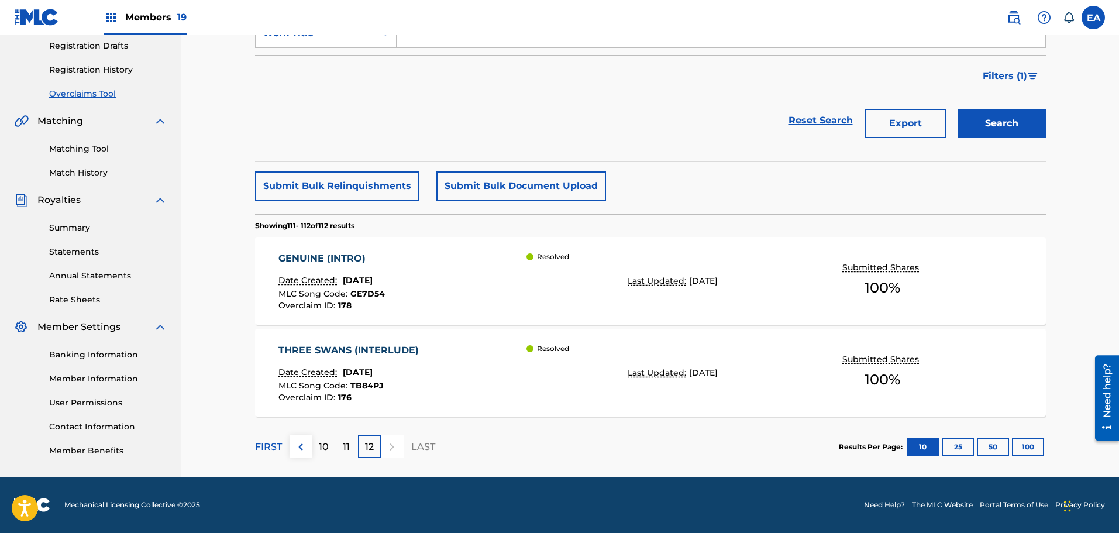
click at [285, 451] on div "FIRST 10 11 12 LAST" at bounding box center [345, 446] width 180 height 23
click at [268, 448] on p "FIRST" at bounding box center [268, 447] width 27 height 14
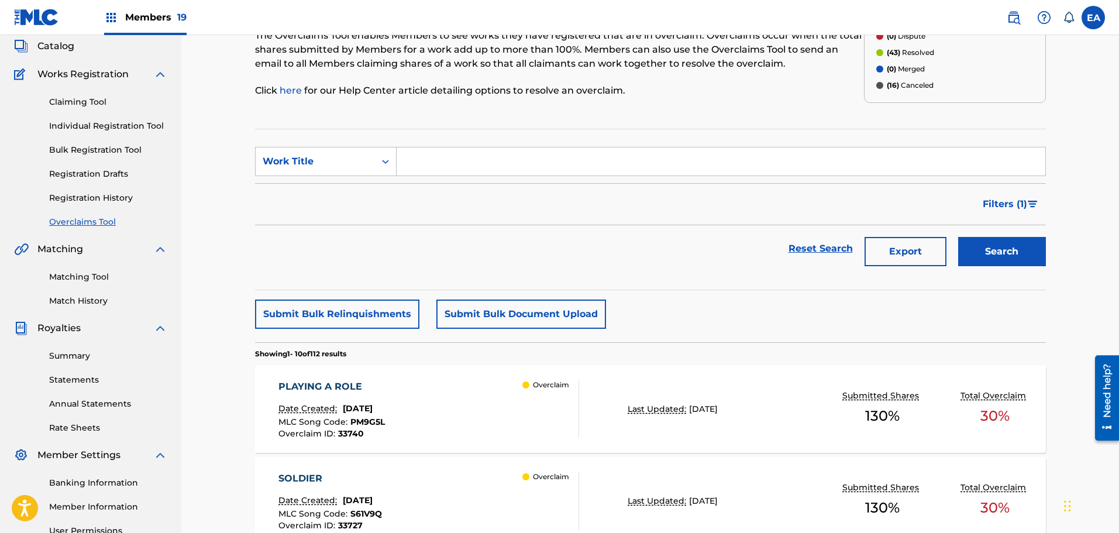
scroll to position [0, 0]
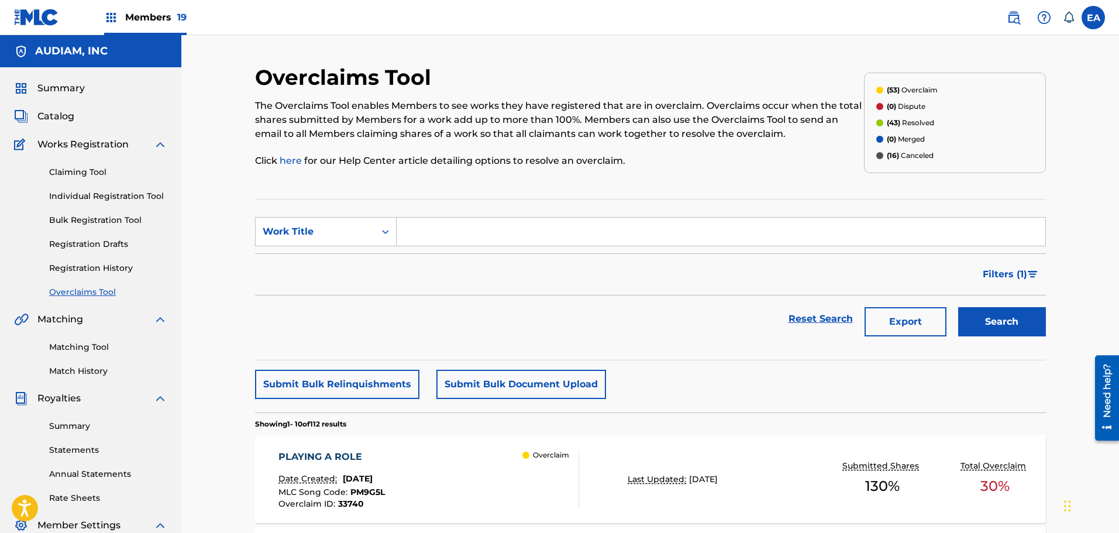
click at [1033, 270] on button "Filters ( 1 )" at bounding box center [1010, 274] width 70 height 29
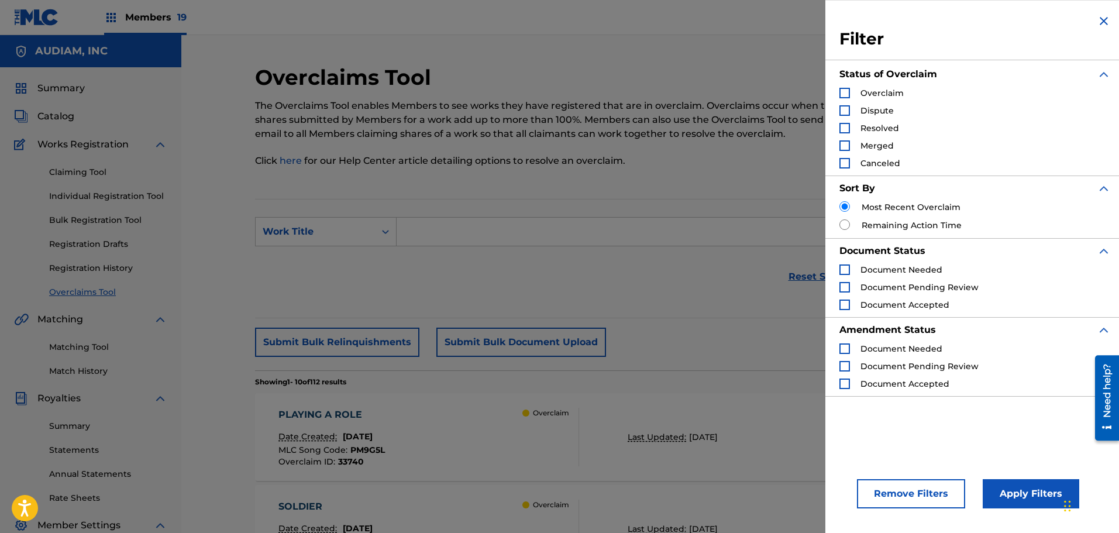
click at [844, 90] on div "Search Form" at bounding box center [844, 93] width 11 height 11
click at [845, 112] on div "Search Form" at bounding box center [844, 110] width 11 height 11
click at [1047, 493] on button "Apply Filters" at bounding box center [1030, 493] width 96 height 29
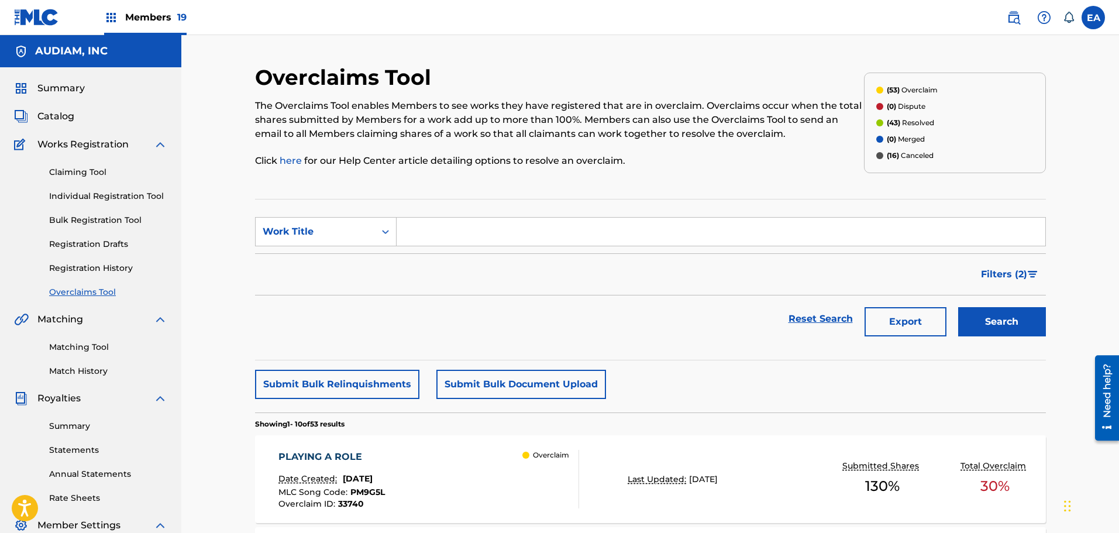
click at [396, 12] on nav "Members 19 EA EA Evan Adams eadams@audiam.com Notification Preferences Profile …" at bounding box center [559, 17] width 1119 height 35
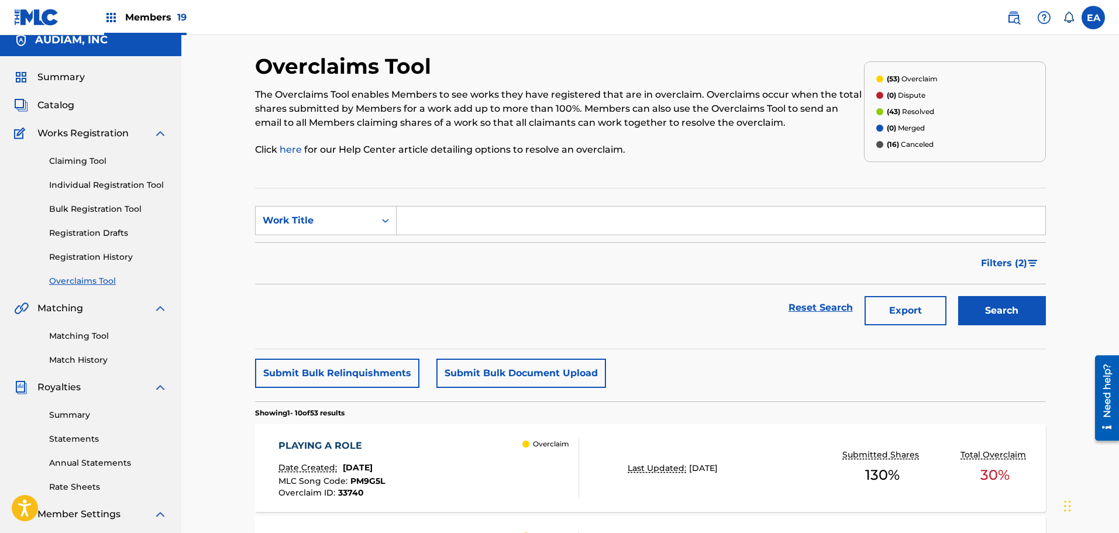
scroll to position [117, 0]
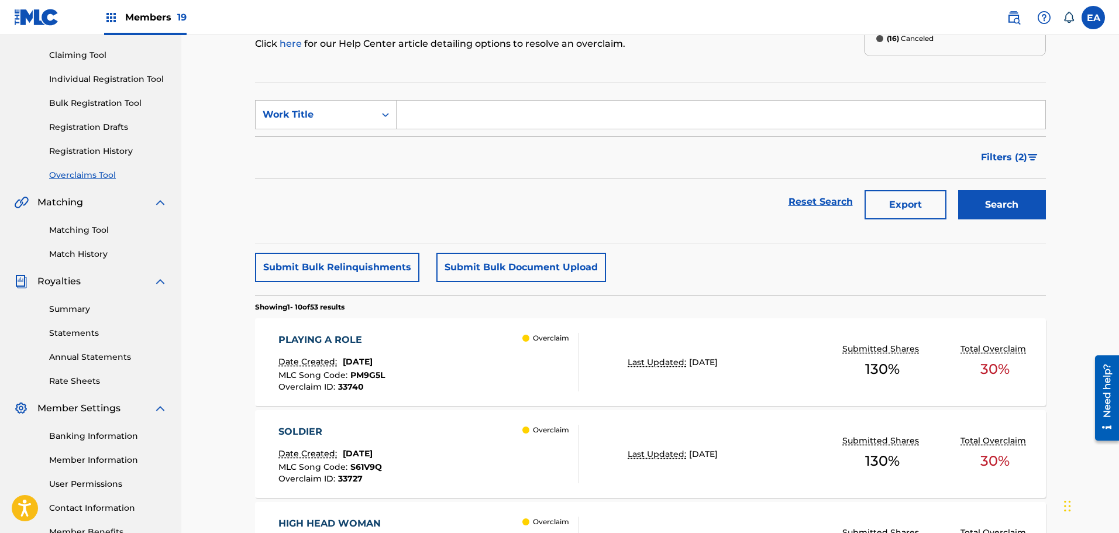
drag, startPoint x: 543, startPoint y: 226, endPoint x: 551, endPoint y: 213, distance: 15.2
click at [543, 223] on section "SearchWithCriteria3a4497b0-bcfc-4865-a99c-974ef870897b Work Title Filter Status…" at bounding box center [650, 162] width 791 height 161
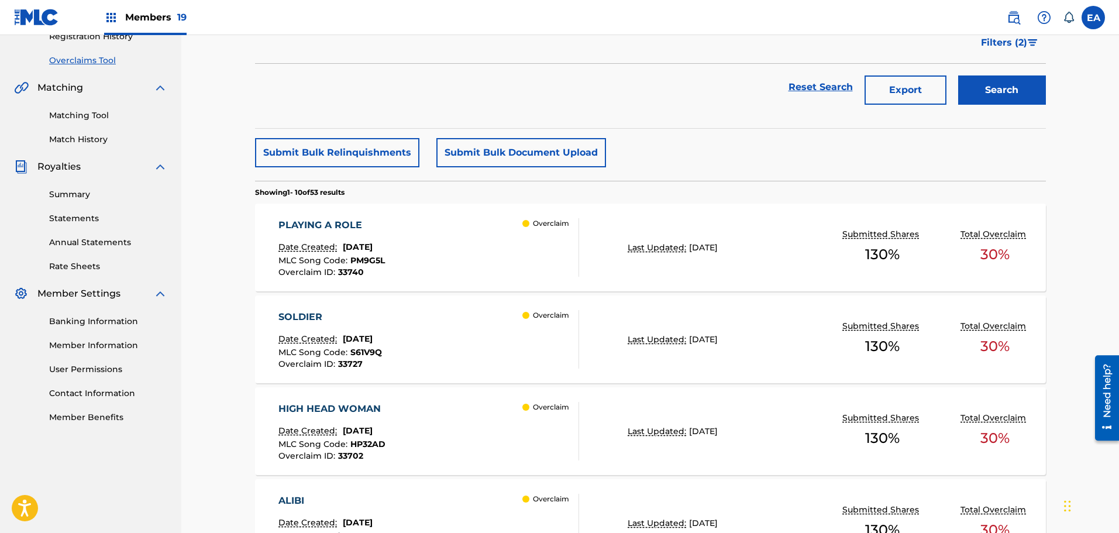
scroll to position [234, 0]
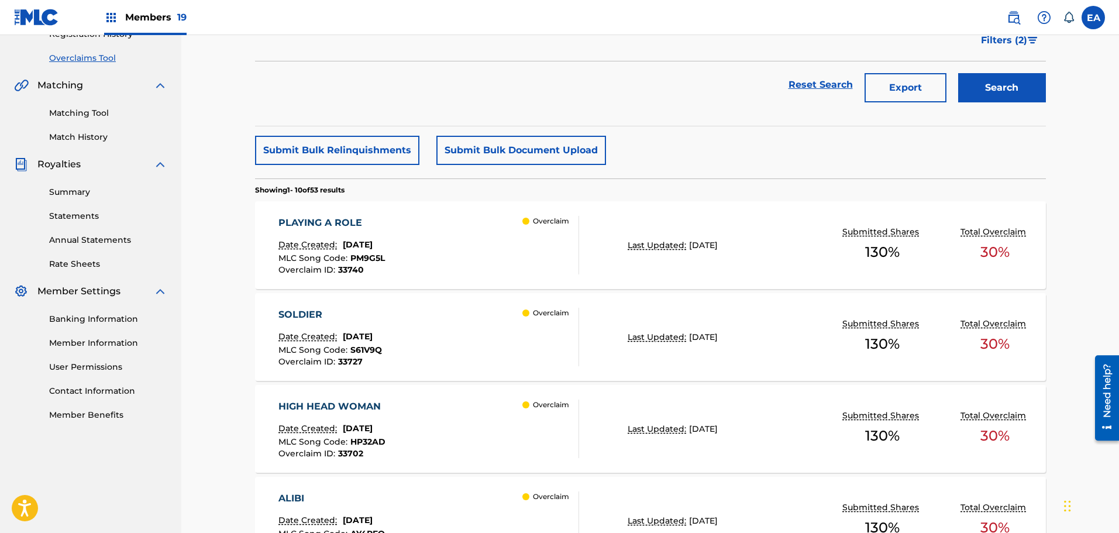
click at [670, 143] on div "Submit Bulk Relinquishments Submit Bulk Document Upload" at bounding box center [650, 150] width 791 height 29
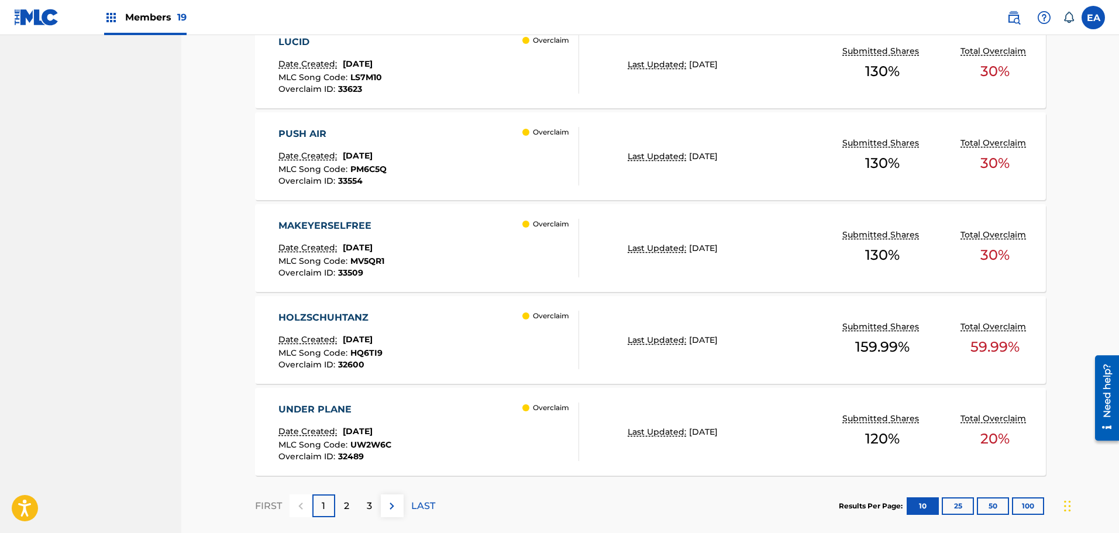
scroll to position [933, 0]
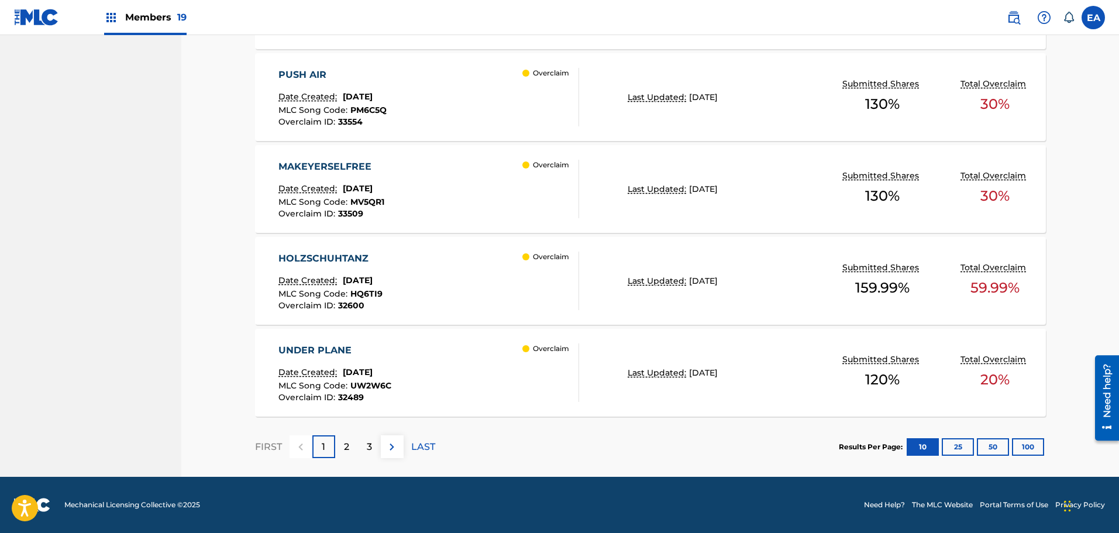
click at [353, 453] on div "2" at bounding box center [346, 446] width 23 height 23
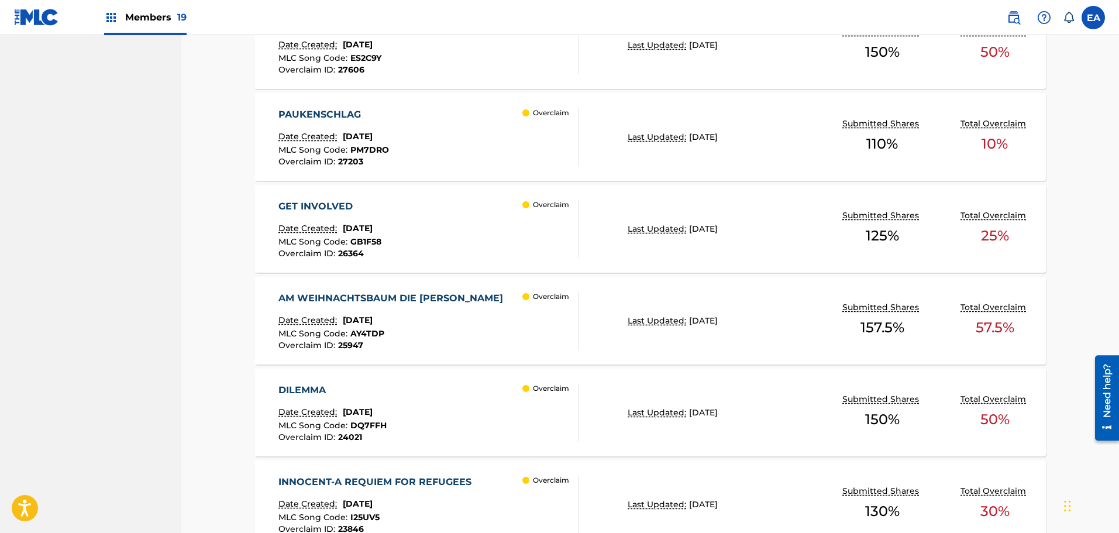
scroll to position [757, 0]
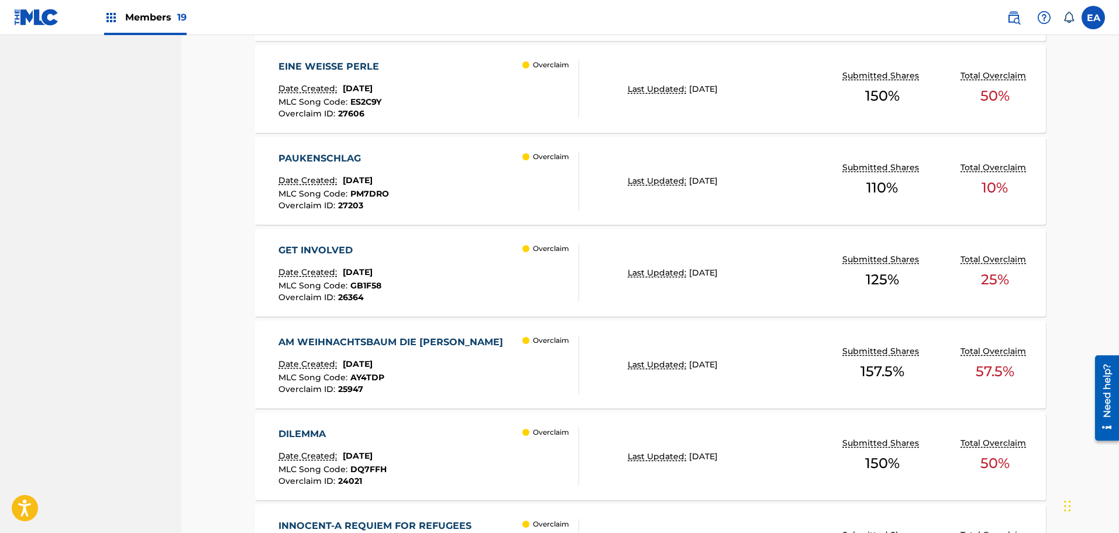
click at [374, 350] on div "AM WEIHNACHTSBAUM DIE LICHTER BRENNEN Date Created: June 13, 2025 MLC Song Code…" at bounding box center [393, 364] width 230 height 58
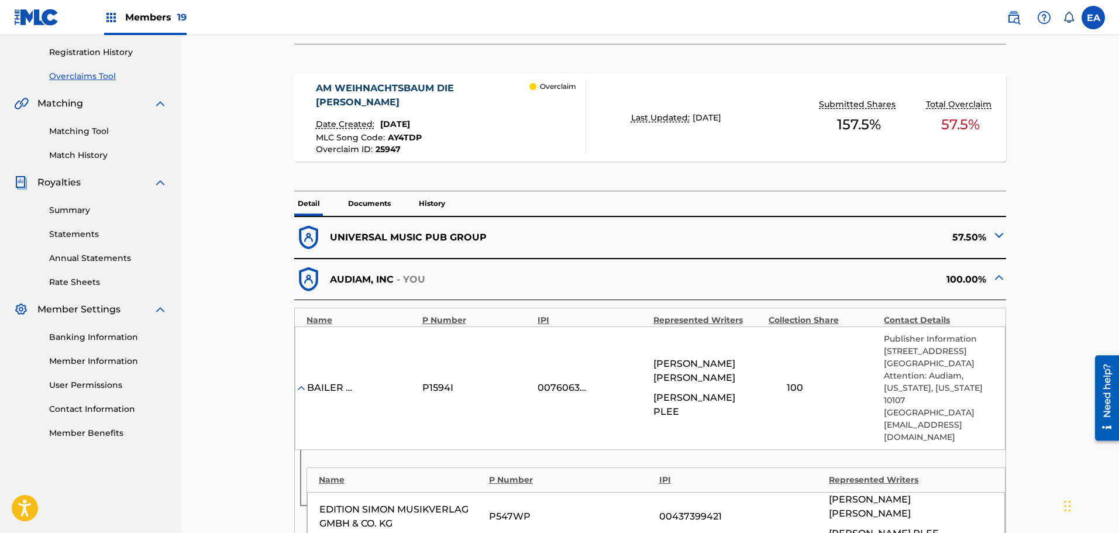
scroll to position [234, 0]
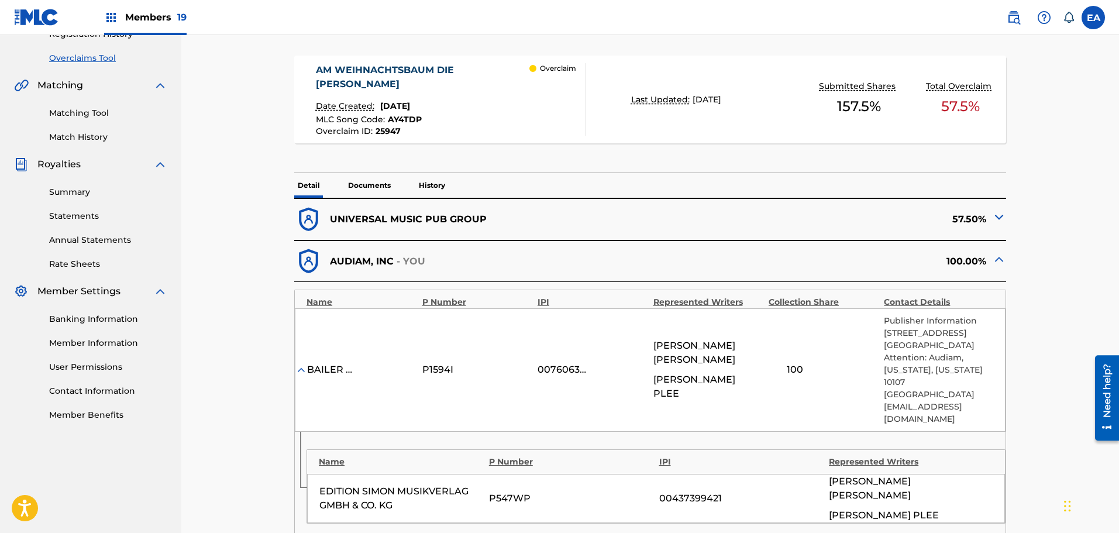
click at [579, 218] on div "UNIVERSAL MUSIC PUB GROUP" at bounding box center [472, 219] width 356 height 29
click at [993, 216] on img at bounding box center [999, 217] width 14 height 14
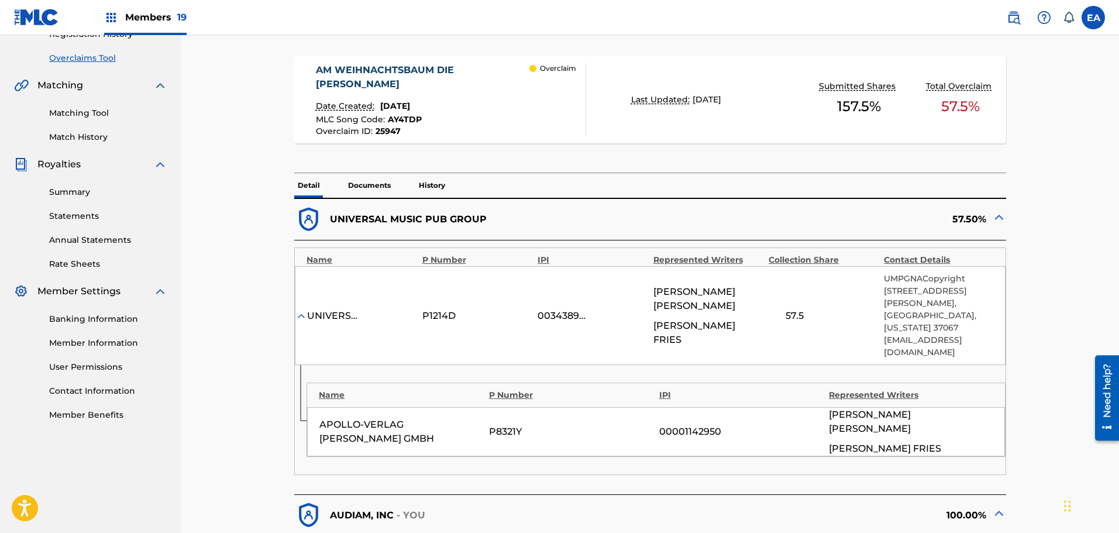
click at [995, 215] on img at bounding box center [999, 217] width 14 height 14
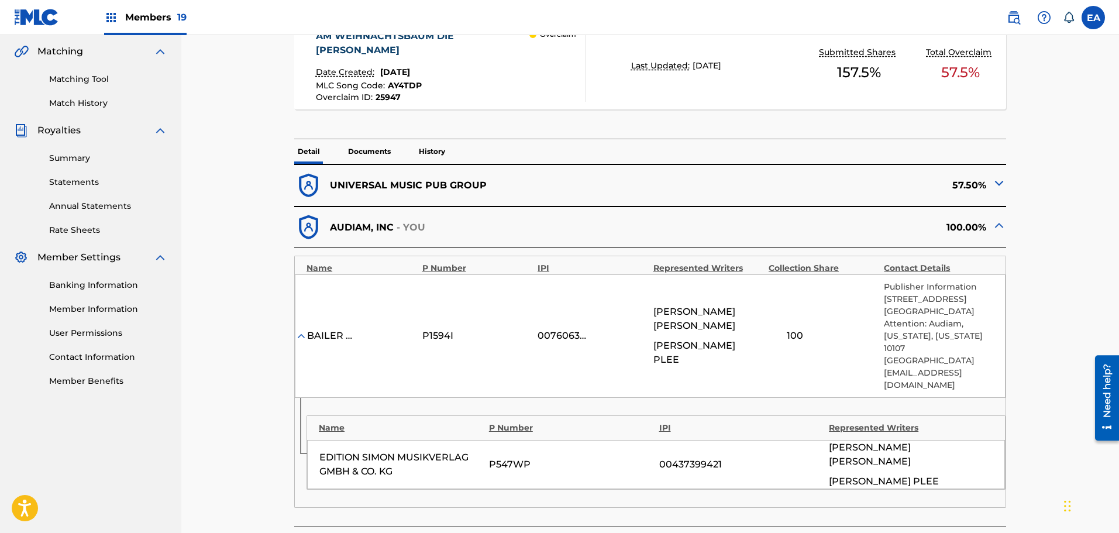
scroll to position [292, 0]
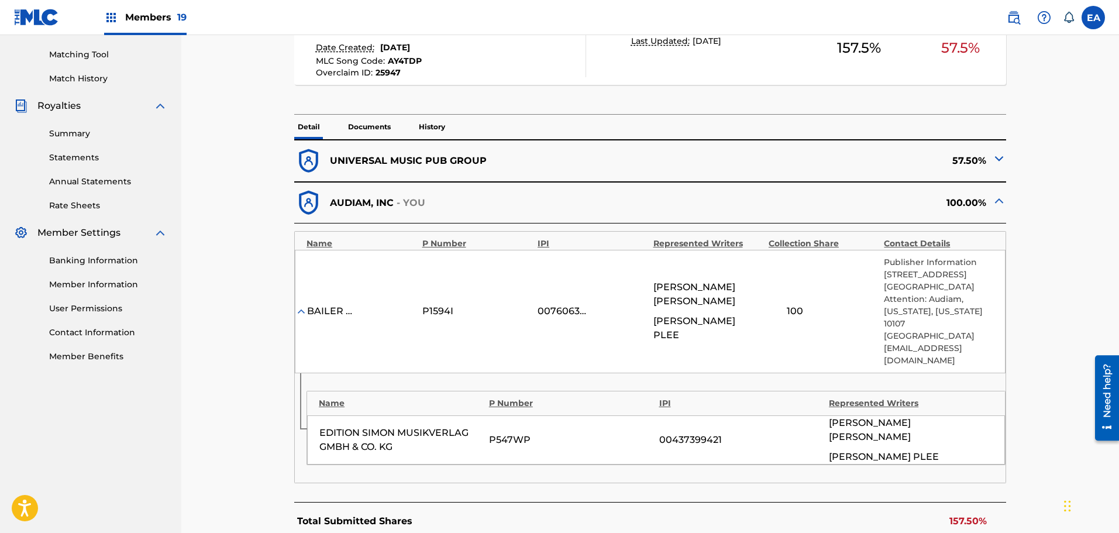
click at [996, 161] on img at bounding box center [999, 158] width 14 height 14
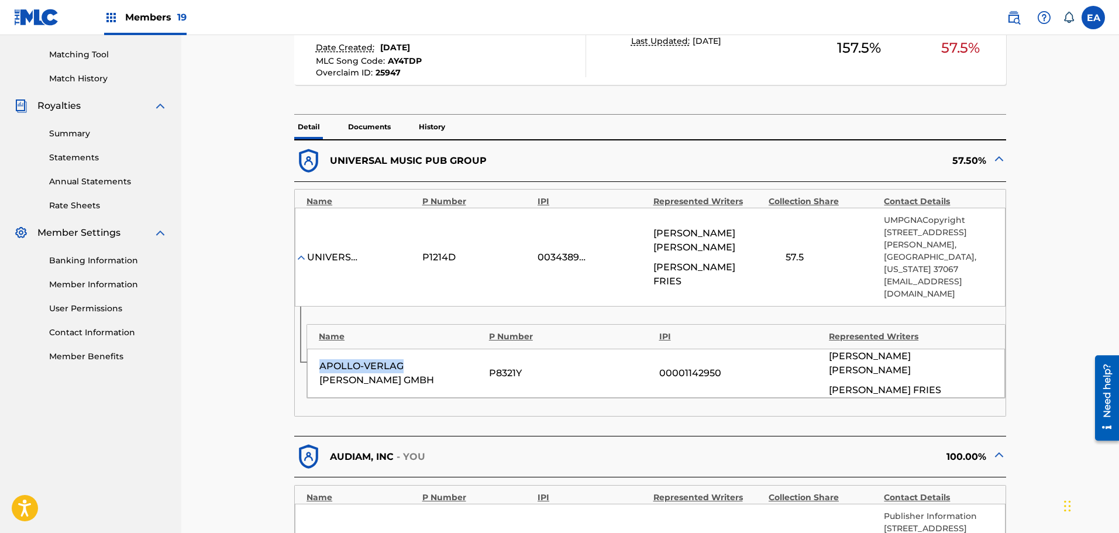
drag, startPoint x: 317, startPoint y: 341, endPoint x: 399, endPoint y: 344, distance: 82.5
click at [399, 348] on div "APOLLO-VERLAG PAUL LINCKE GMBH P8321Y 00001142950 HERMANN KLETKE PETER FRIES" at bounding box center [656, 372] width 698 height 49
copy div "APOLLO-VERLAG"
click at [455, 306] on div "Name P Number IPI Represented Writers APOLLO-VERLAG PAUL LINCKE GMBH P8321Y 000…" at bounding box center [650, 360] width 710 height 109
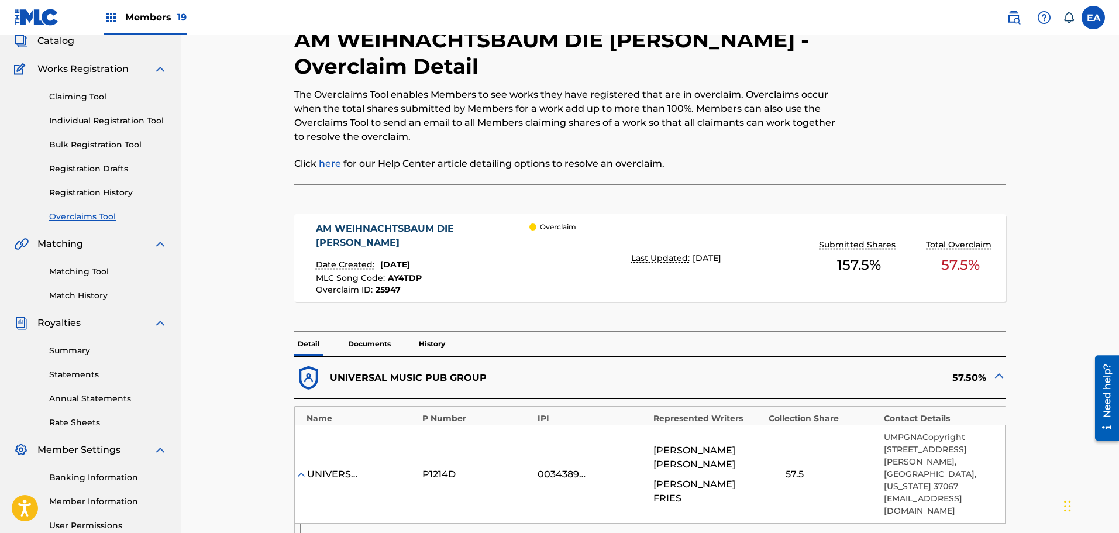
scroll to position [58, 0]
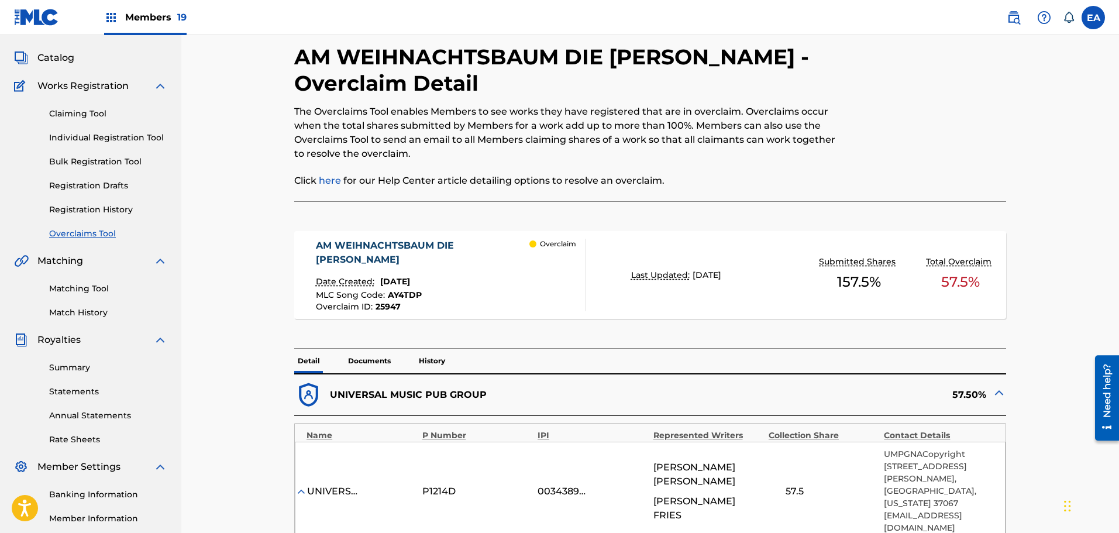
click at [367, 354] on p "Documents" at bounding box center [369, 360] width 50 height 25
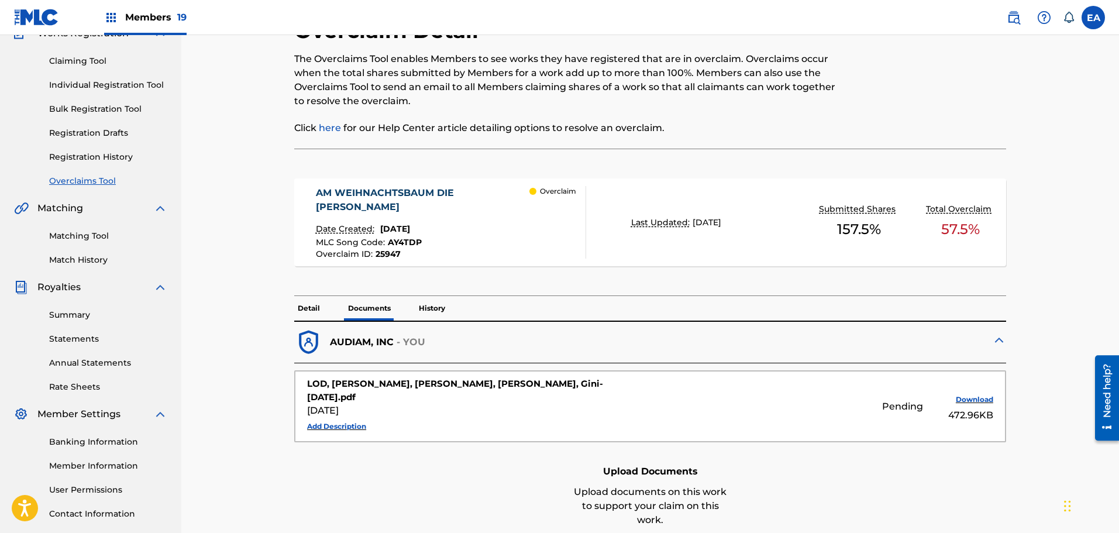
scroll to position [117, 0]
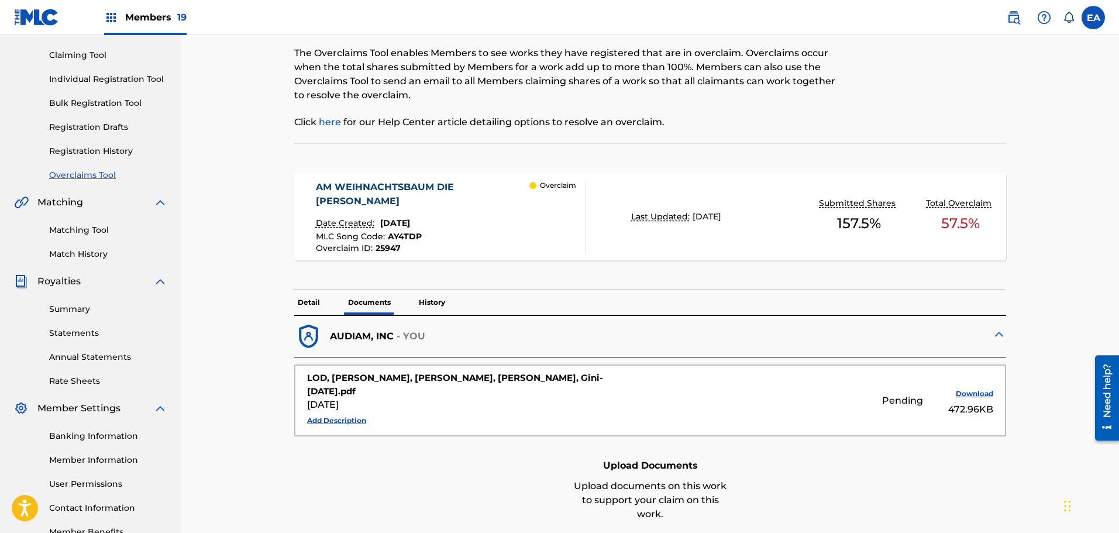
click at [356, 412] on button "Add Description" at bounding box center [336, 421] width 59 height 18
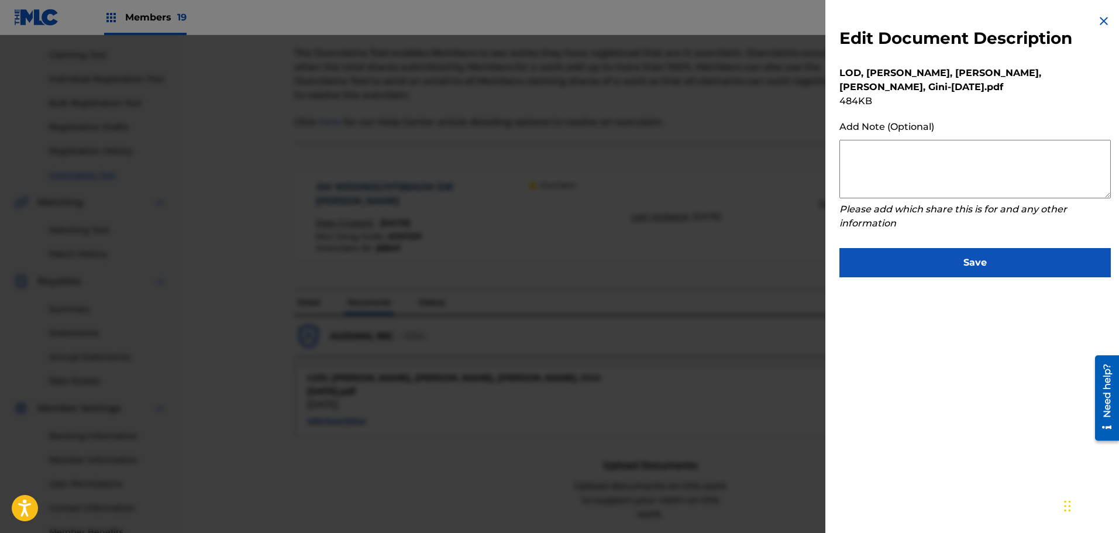
click at [503, 312] on div at bounding box center [559, 301] width 1119 height 533
click at [1103, 18] on img at bounding box center [1103, 21] width 14 height 14
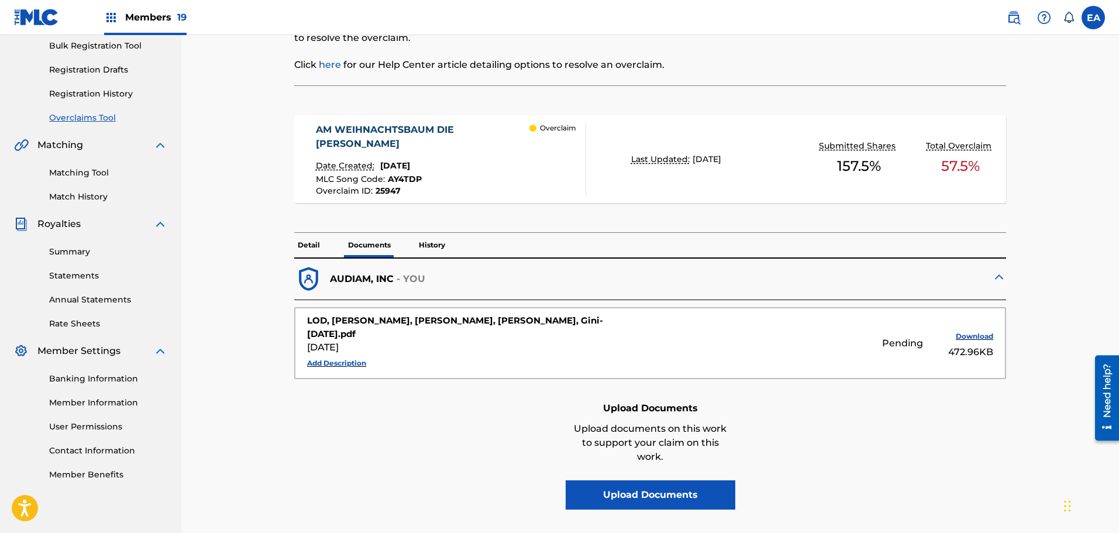
scroll to position [175, 0]
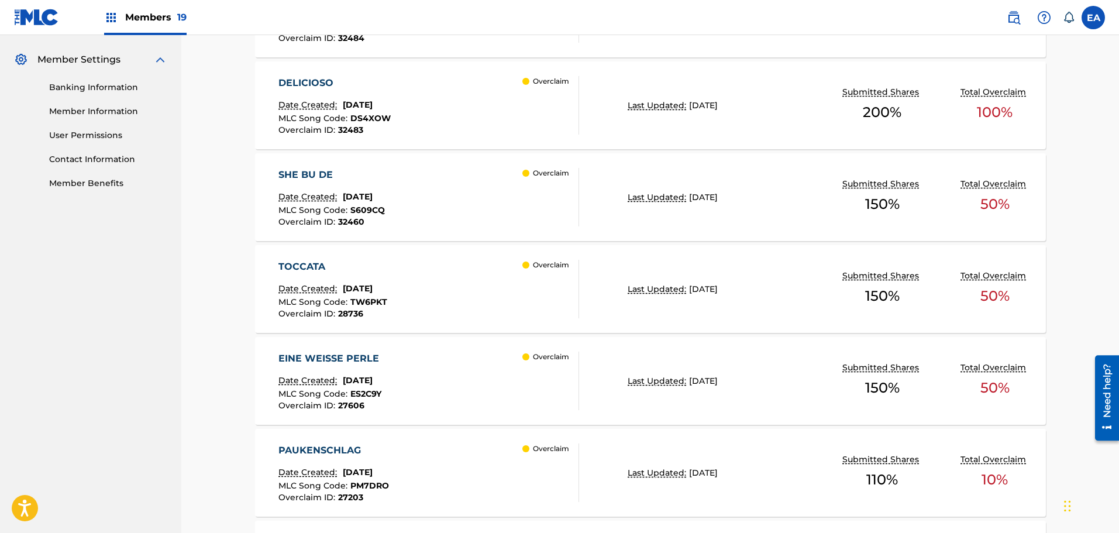
scroll to position [465, 0]
click at [372, 291] on span "July 24, 2025" at bounding box center [358, 289] width 30 height 11
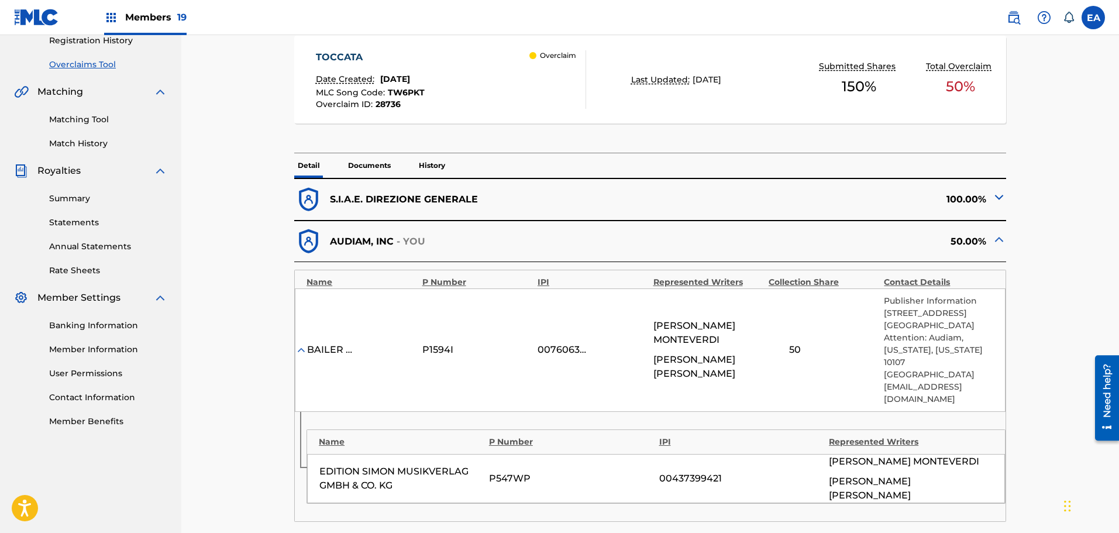
scroll to position [234, 0]
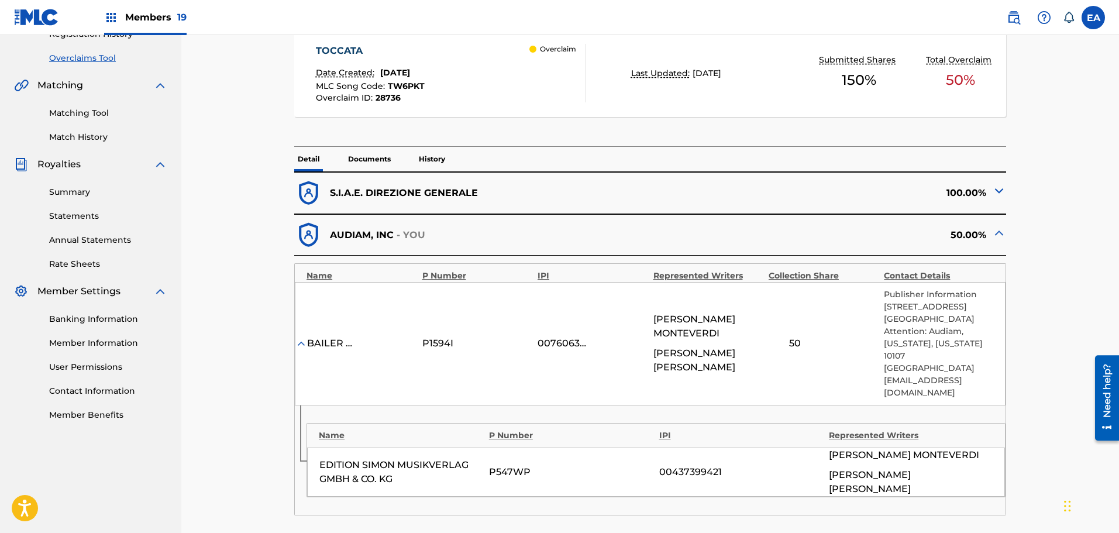
click at [998, 191] on img at bounding box center [999, 191] width 14 height 14
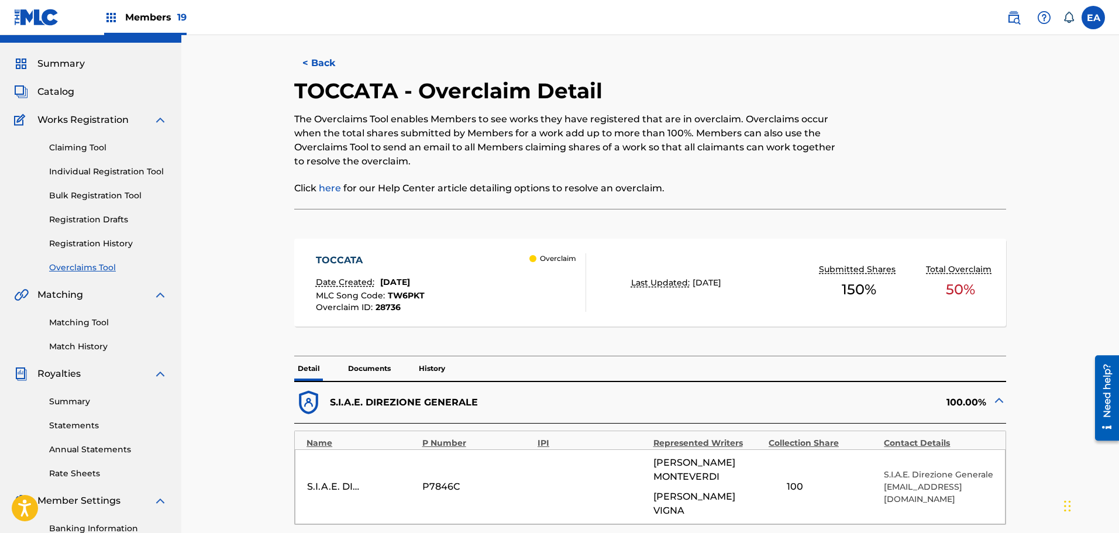
scroll to position [0, 0]
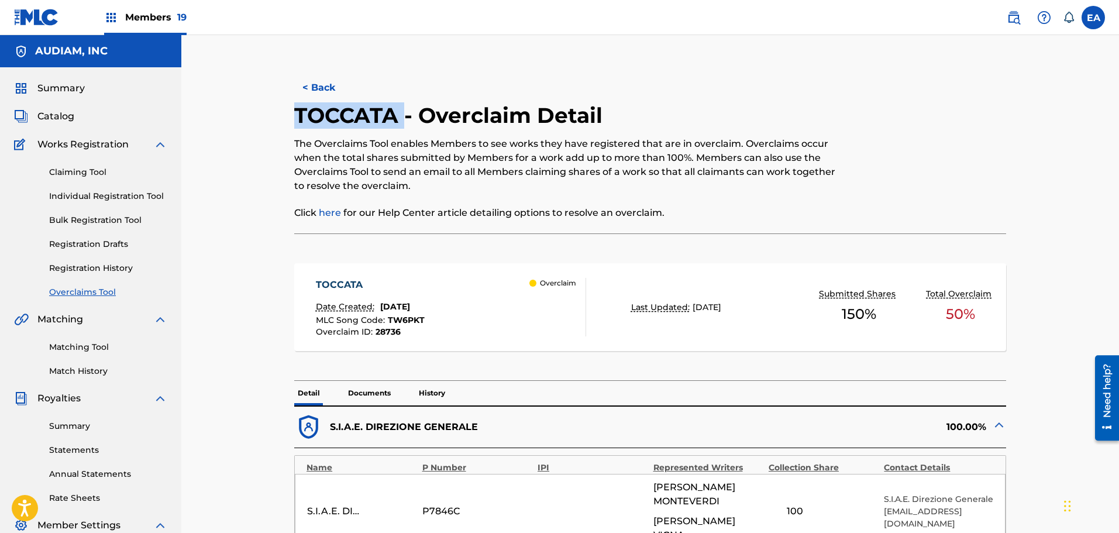
drag, startPoint x: 290, startPoint y: 112, endPoint x: 402, endPoint y: 108, distance: 112.3
click at [391, 111] on h2 "TOCCATA - Overclaim Detail" at bounding box center [451, 115] width 314 height 26
drag, startPoint x: 393, startPoint y: 116, endPoint x: 299, endPoint y: 124, distance: 94.5
click at [299, 124] on h2 "TOCCATA - Overclaim Detail" at bounding box center [451, 115] width 314 height 26
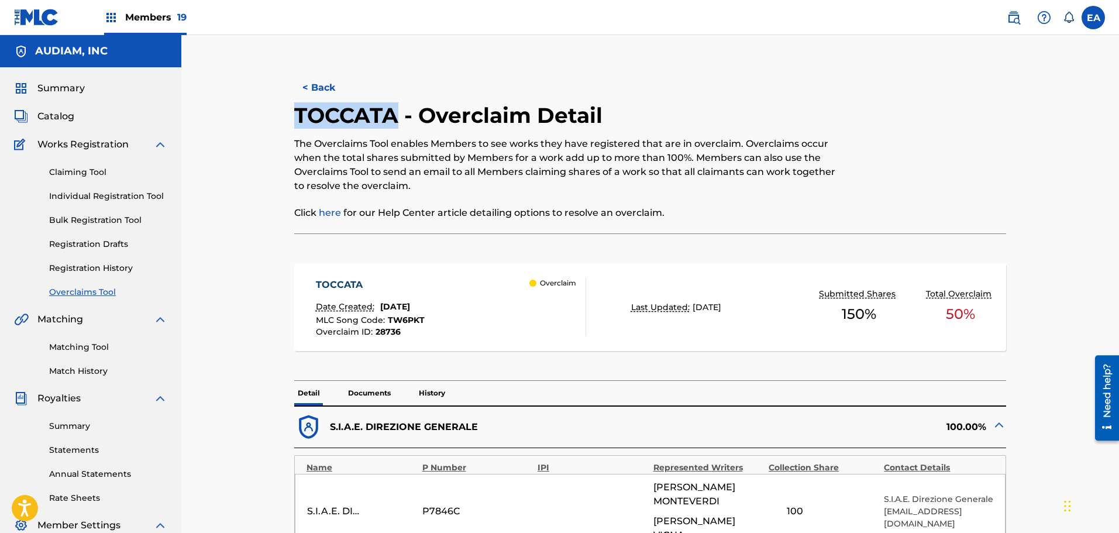
copy h2 "TOCCATA"
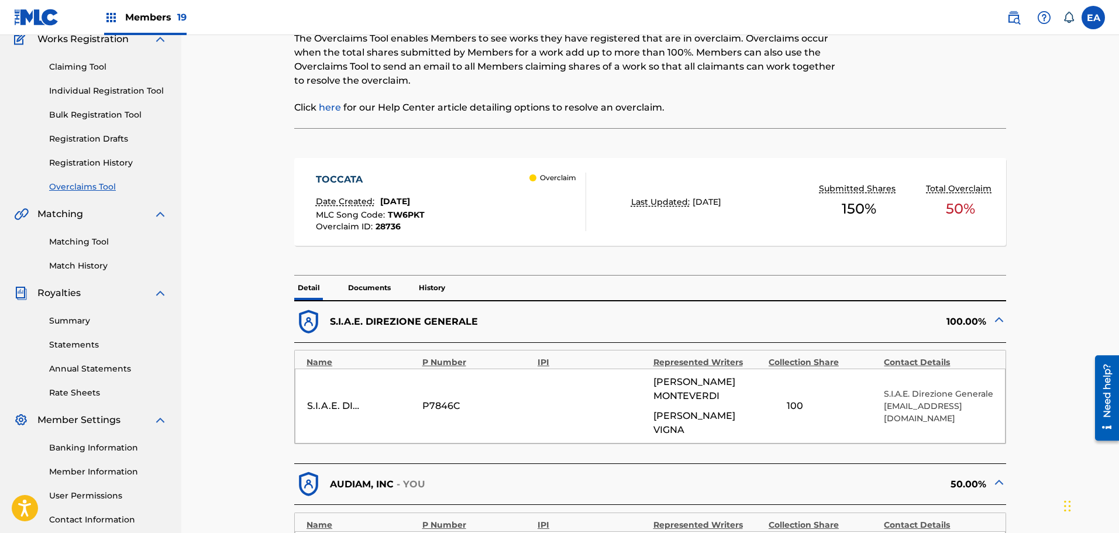
scroll to position [117, 0]
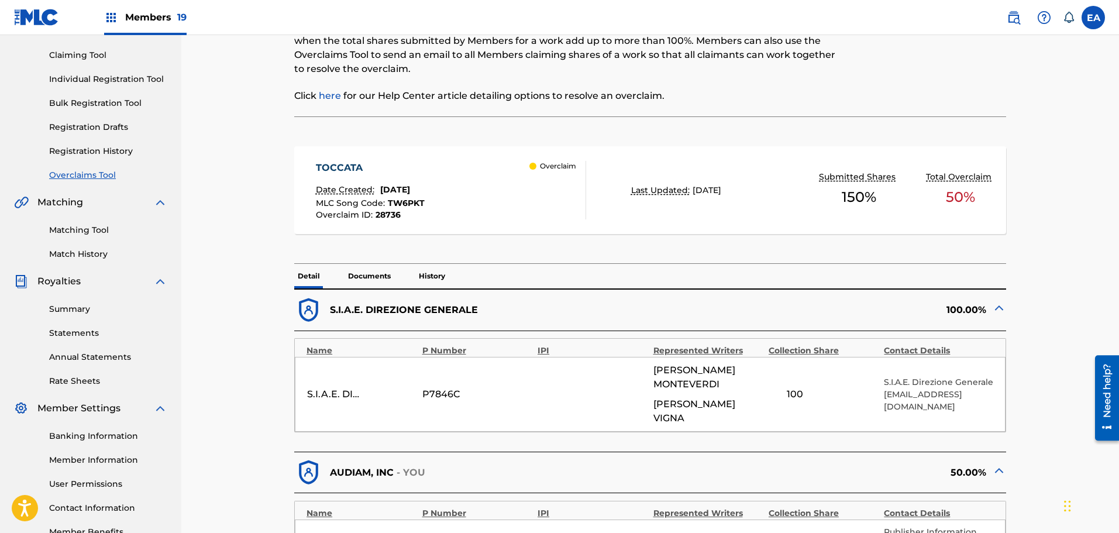
click at [492, 191] on div "TOCCATA Date Created: July 24, 2025 MLC Song Code : TW6PKT Overclaim ID : 28736…" at bounding box center [451, 190] width 270 height 58
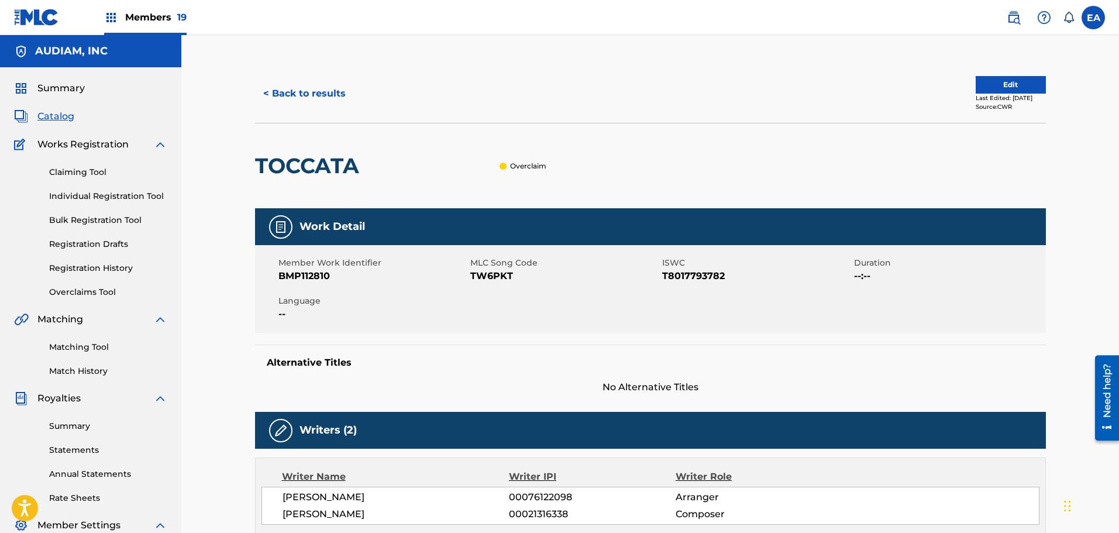
click at [309, 275] on span "BMP112810" at bounding box center [372, 276] width 189 height 14
copy span "BMP112810"
click at [481, 277] on span "TW6PKT" at bounding box center [564, 276] width 189 height 14
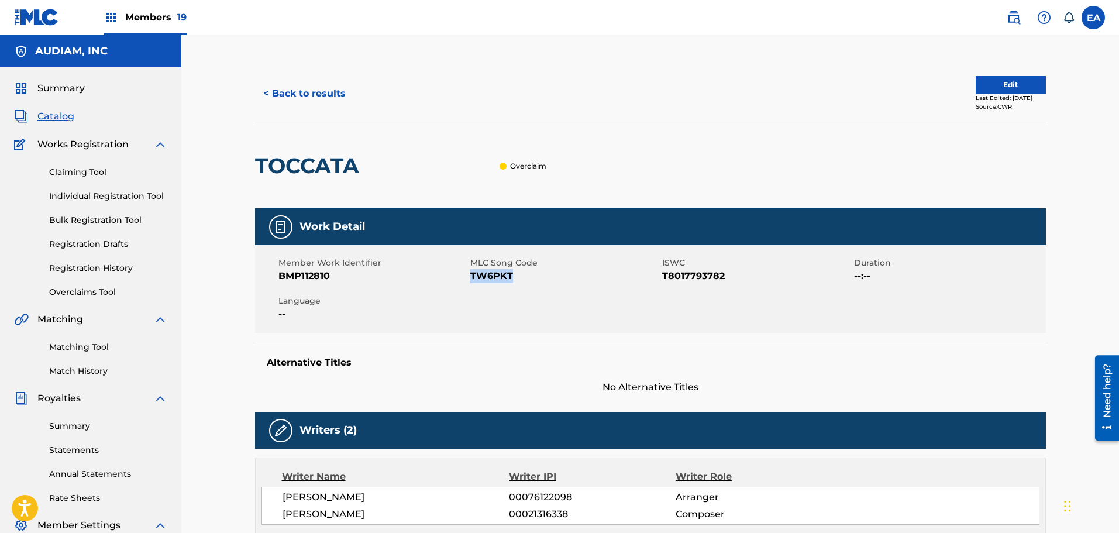
copy span "TW6PKT"
drag, startPoint x: 309, startPoint y: 102, endPoint x: 311, endPoint y: 93, distance: 9.5
click at [311, 94] on button "< Back to results" at bounding box center [304, 93] width 99 height 29
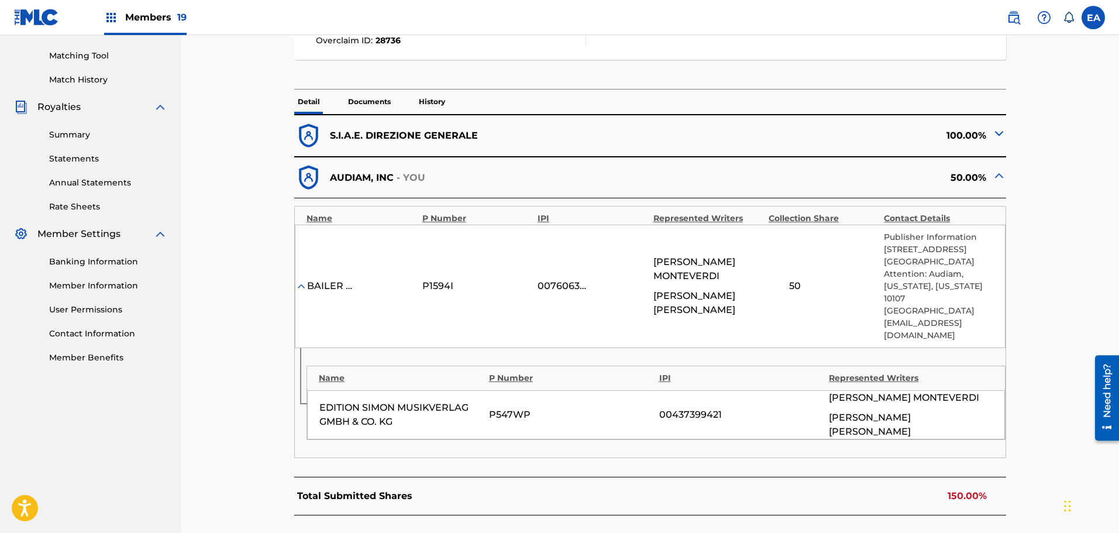
scroll to position [292, 0]
drag, startPoint x: 318, startPoint y: 371, endPoint x: 391, endPoint y: 387, distance: 74.2
click at [391, 389] on div "EDITION SIMON MUSIKVERLAG GMBH & CO. KG P547WP 00437399421 CLAUDIO MONTEVERDI N…" at bounding box center [656, 413] width 698 height 49
copy div "EDITION SIMON MUSIKVERLAG GMBH & CO. KG"
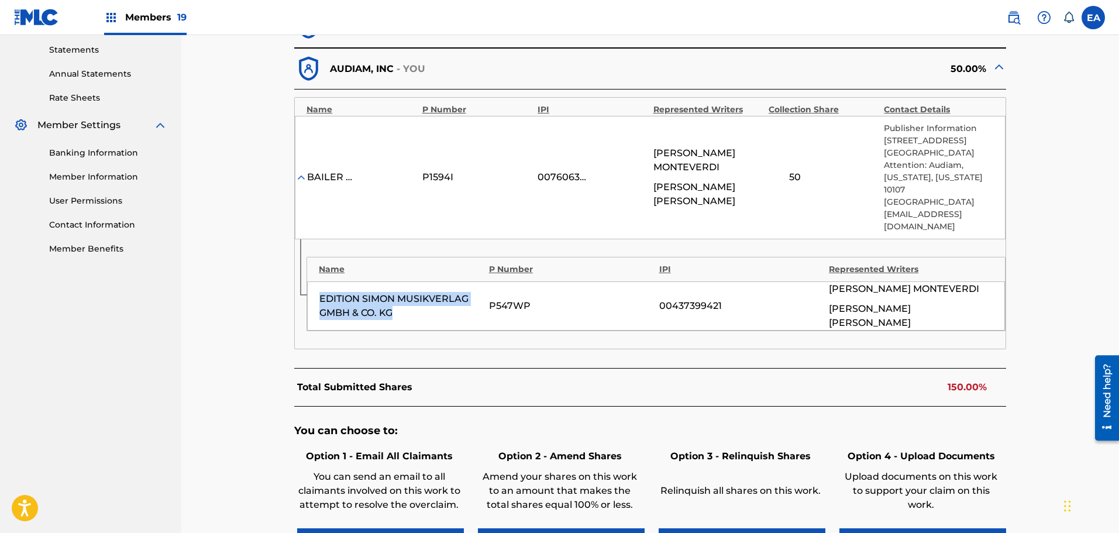
scroll to position [530, 0]
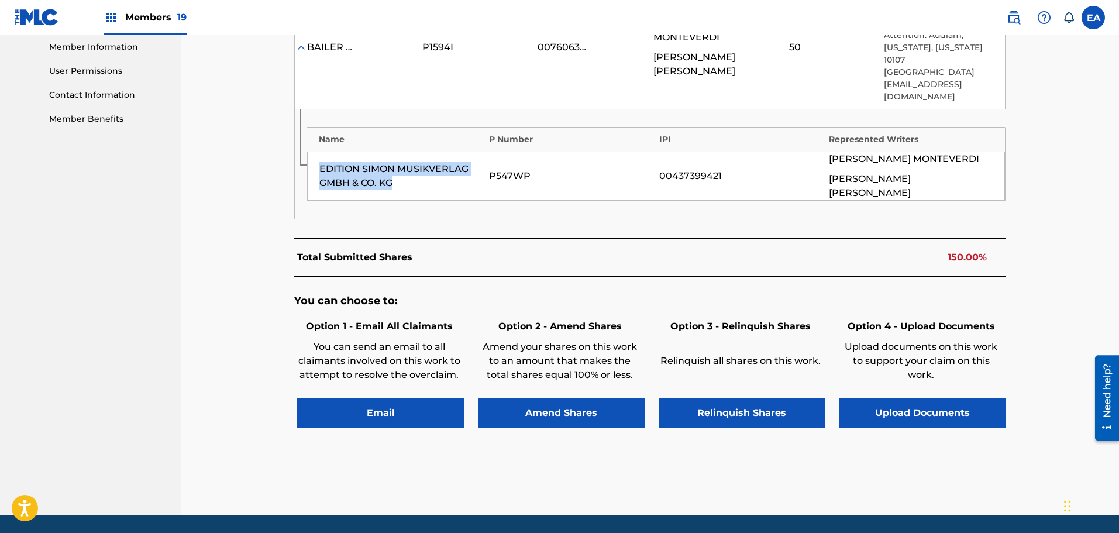
click at [930, 398] on button "Upload Documents" at bounding box center [922, 412] width 167 height 29
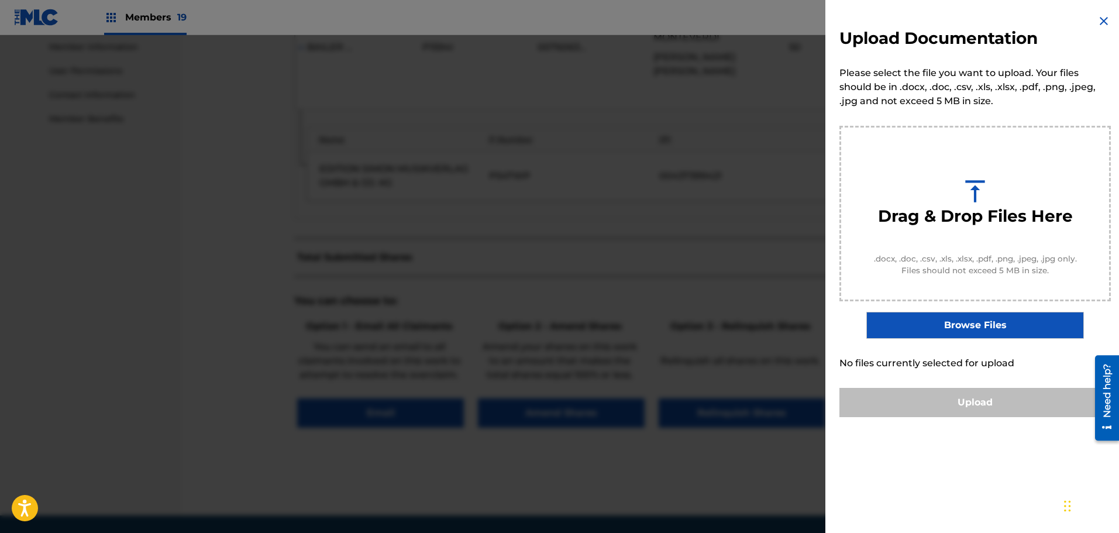
click at [941, 323] on label "Browse Files" at bounding box center [974, 325] width 217 height 27
click at [0, 0] on input "Browse Files" at bounding box center [0, 0] width 0 height 0
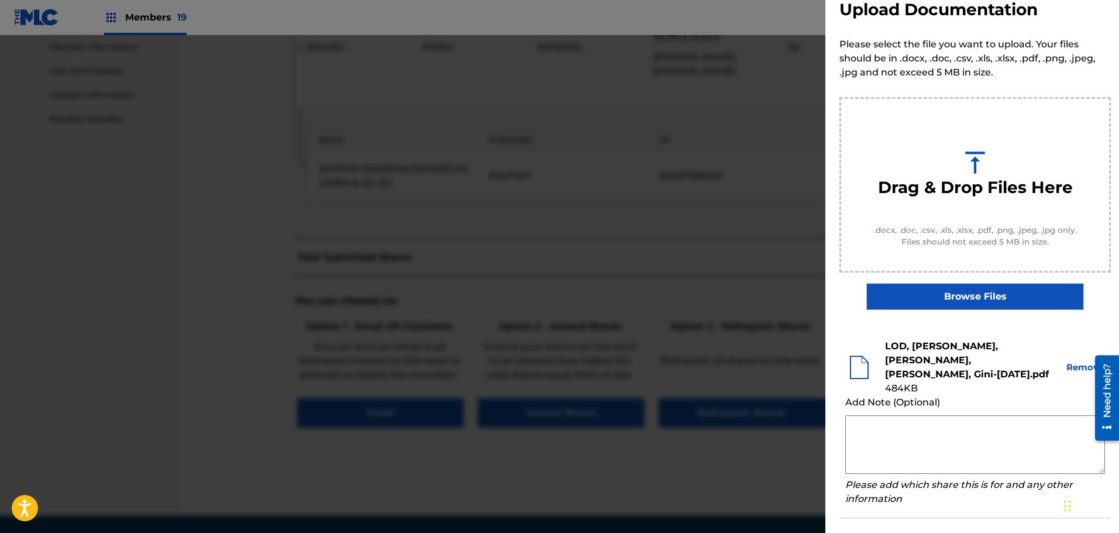
scroll to position [61, 0]
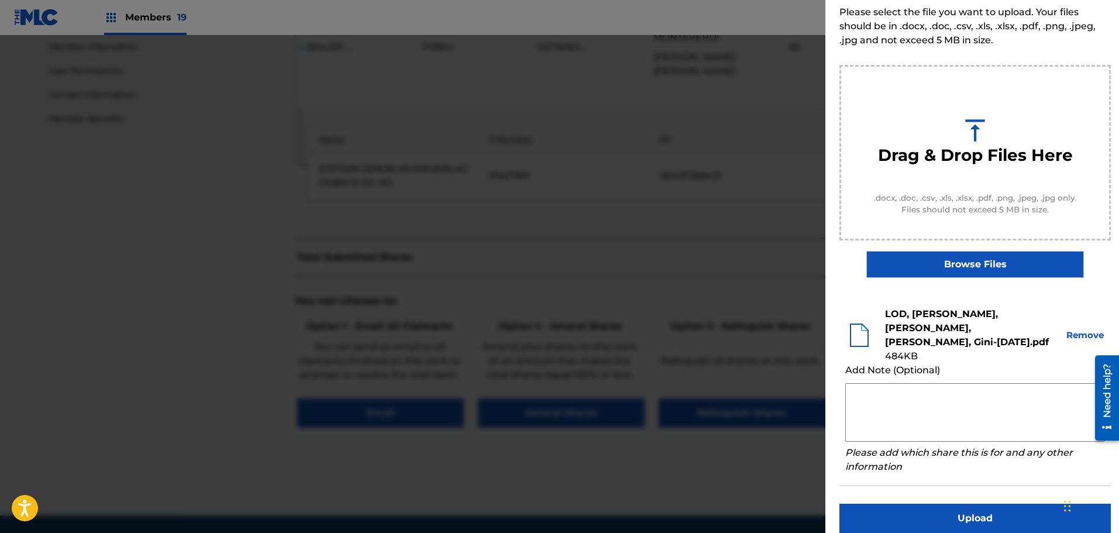
click at [1005, 506] on button "Upload" at bounding box center [974, 517] width 271 height 29
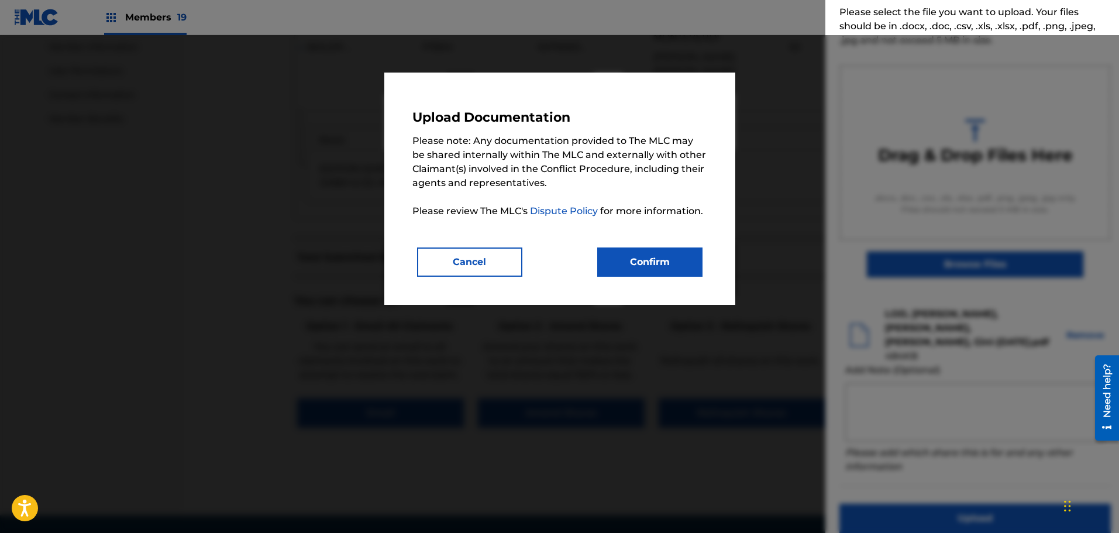
click at [613, 251] on button "Confirm" at bounding box center [649, 261] width 105 height 29
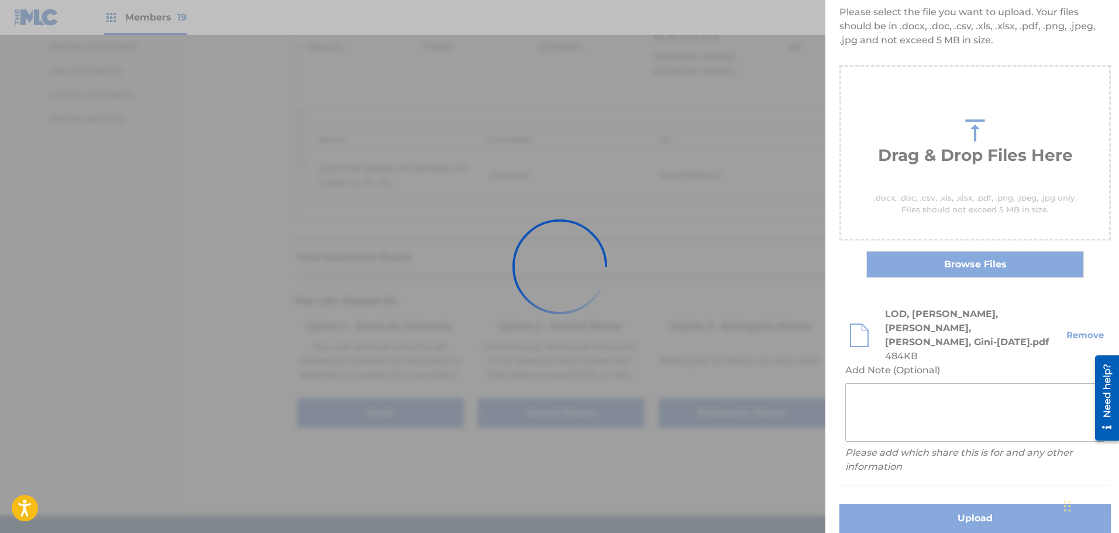
scroll to position [0, 0]
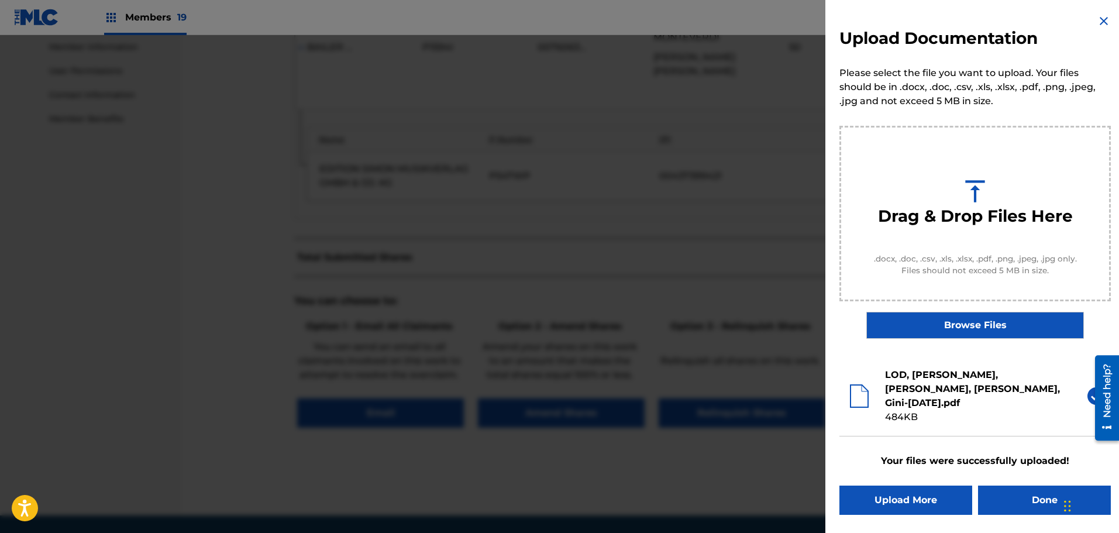
click at [1027, 485] on button "Done" at bounding box center [1044, 499] width 133 height 29
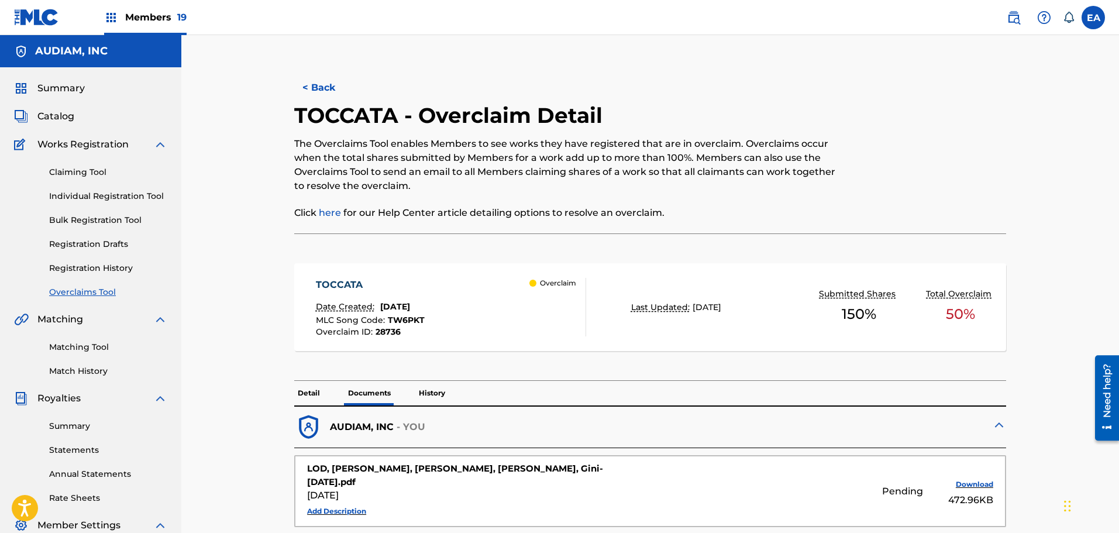
click at [319, 89] on button "< Back" at bounding box center [329, 87] width 70 height 29
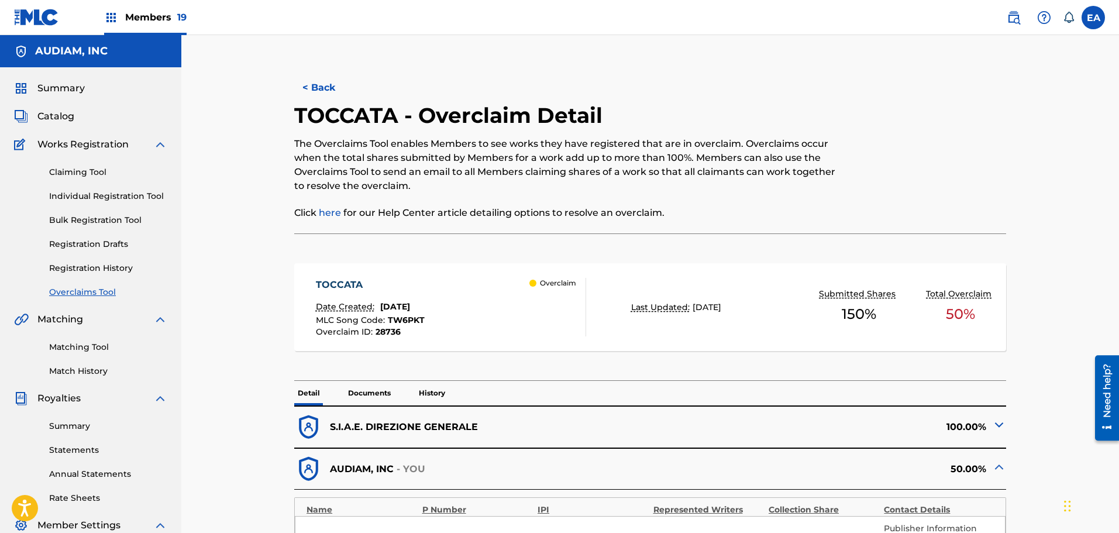
click at [329, 73] on button "< Back" at bounding box center [329, 87] width 70 height 29
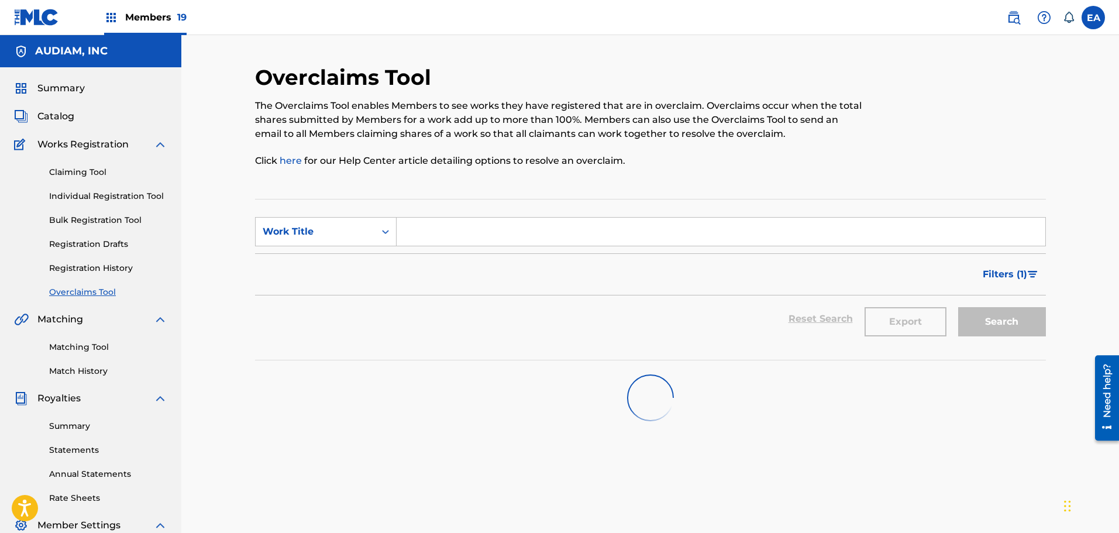
scroll to position [192, 0]
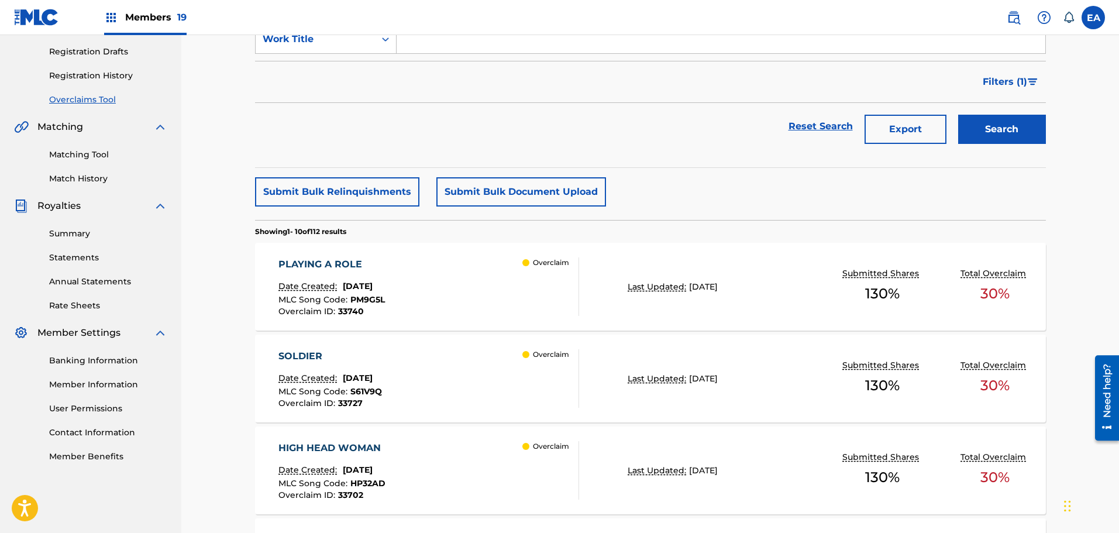
click at [695, 127] on div "Reset Search Export Search" at bounding box center [650, 126] width 791 height 47
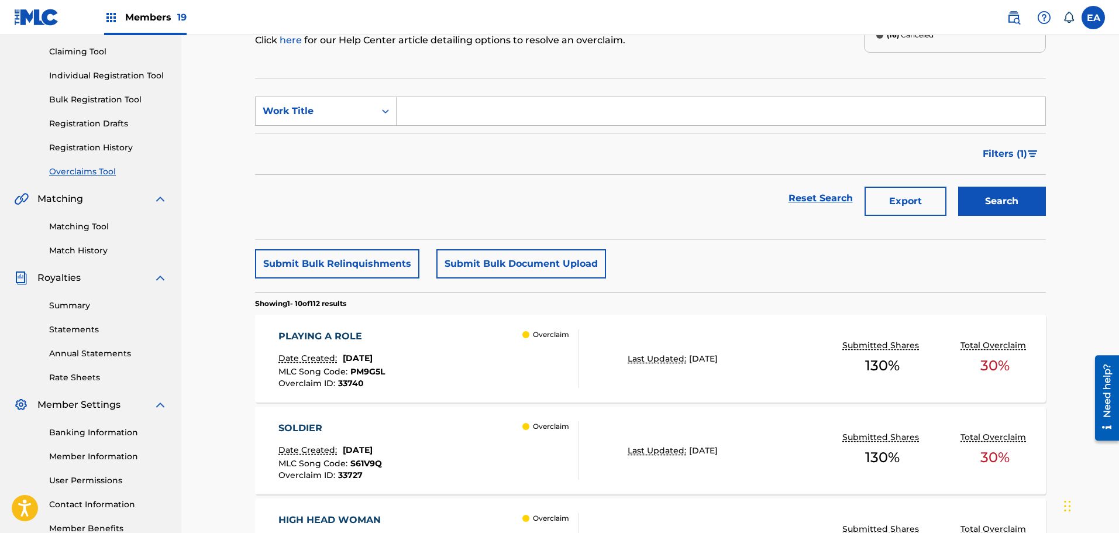
scroll to position [0, 0]
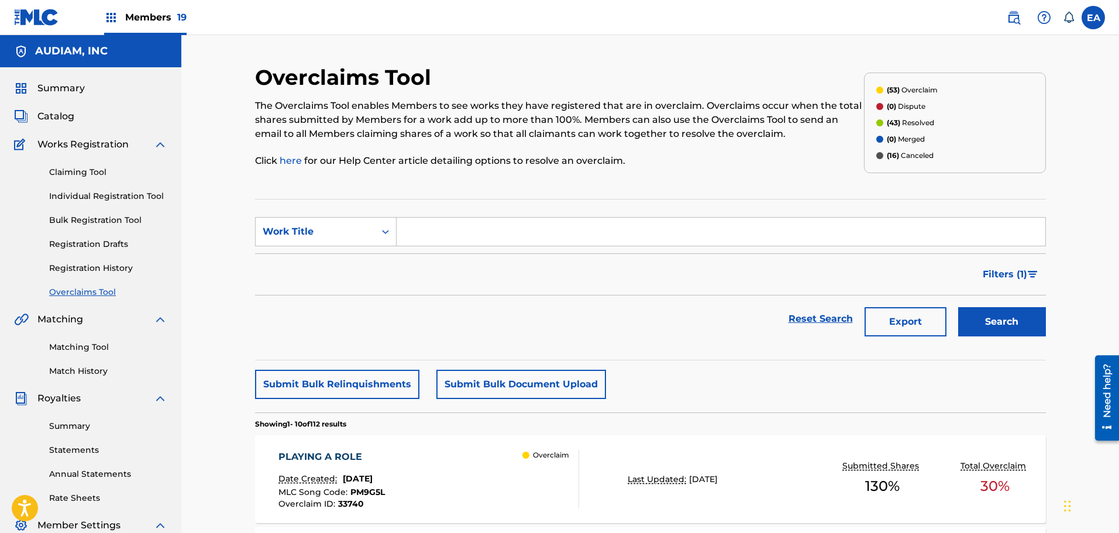
click at [430, 241] on input "Search Form" at bounding box center [720, 232] width 648 height 28
click at [419, 200] on section "SearchWithCriteria3a4497b0-bcfc-4865-a99c-974ef870897b Work Title Filter Status…" at bounding box center [650, 279] width 791 height 161
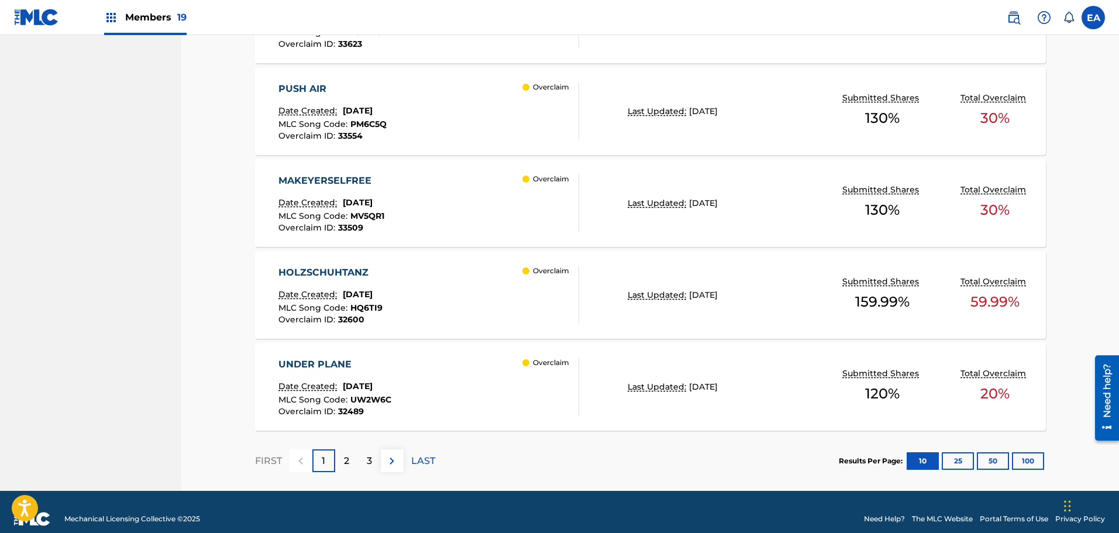
scroll to position [933, 0]
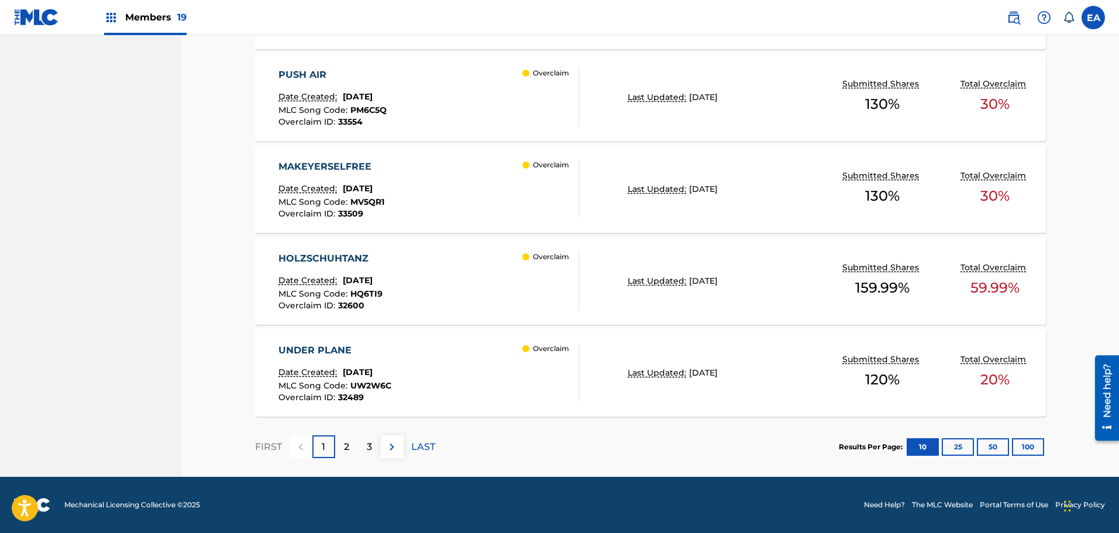
click at [340, 448] on div "2" at bounding box center [346, 446] width 23 height 23
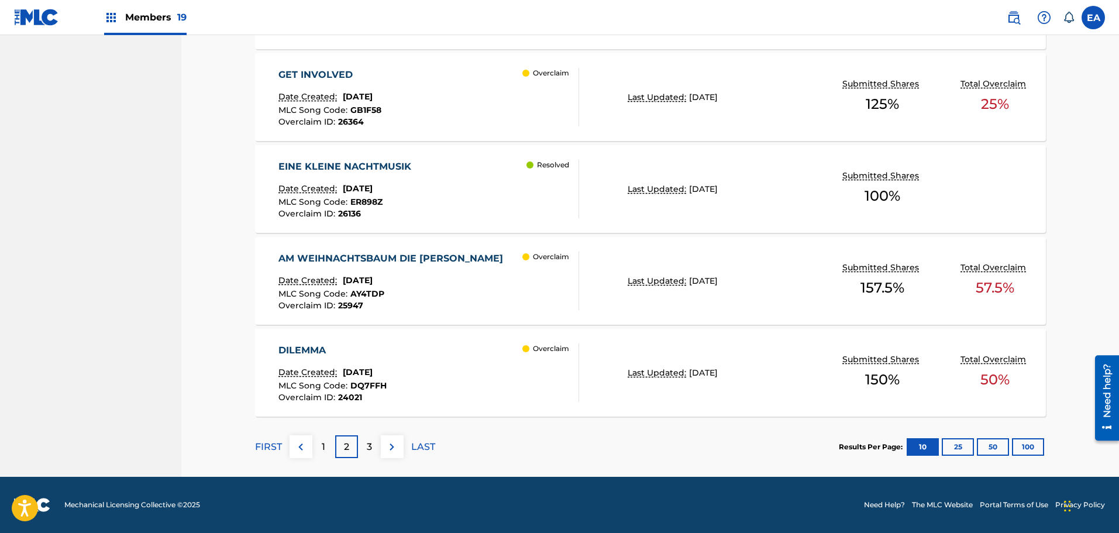
click at [325, 447] on p "1" at bounding box center [324, 447] width 4 height 14
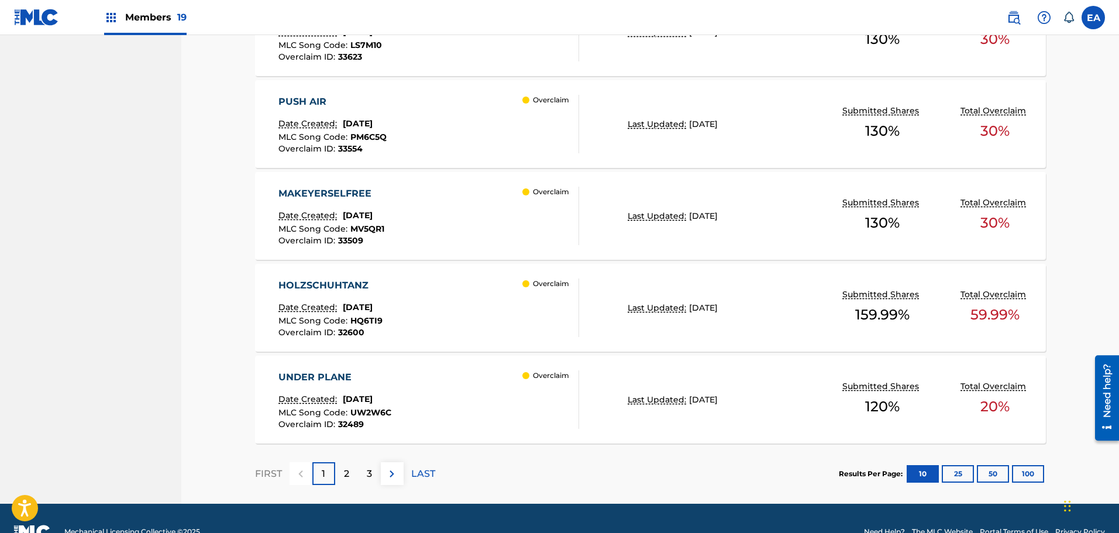
scroll to position [874, 0]
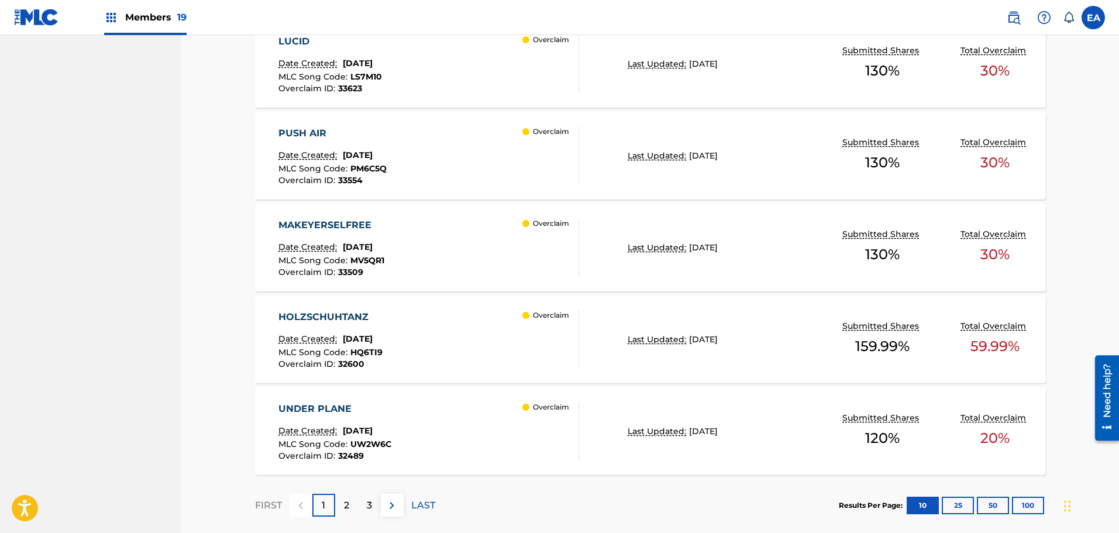
click at [376, 224] on div "MAKEYERSELFREE" at bounding box center [331, 225] width 106 height 14
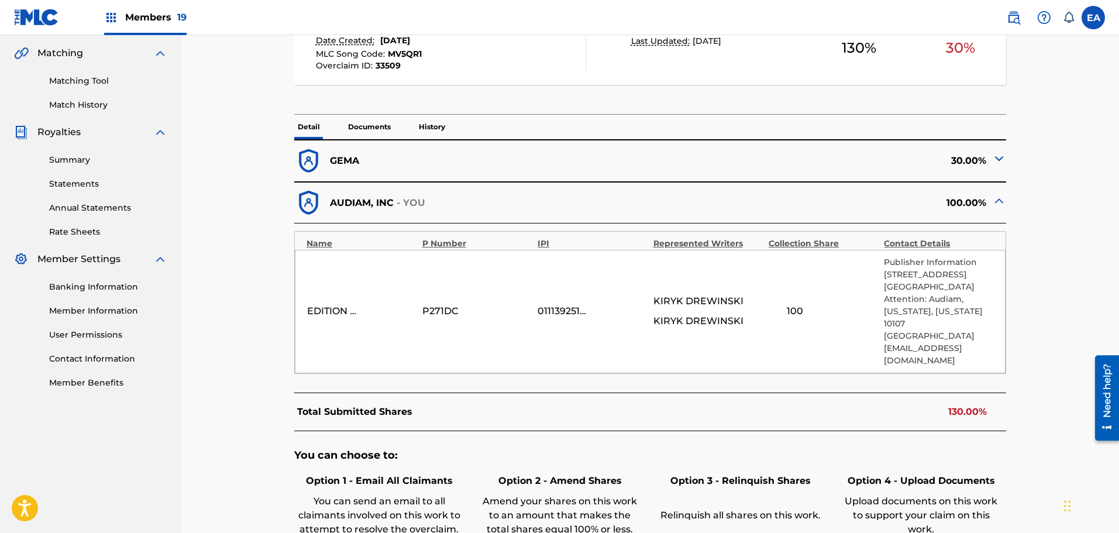
scroll to position [292, 0]
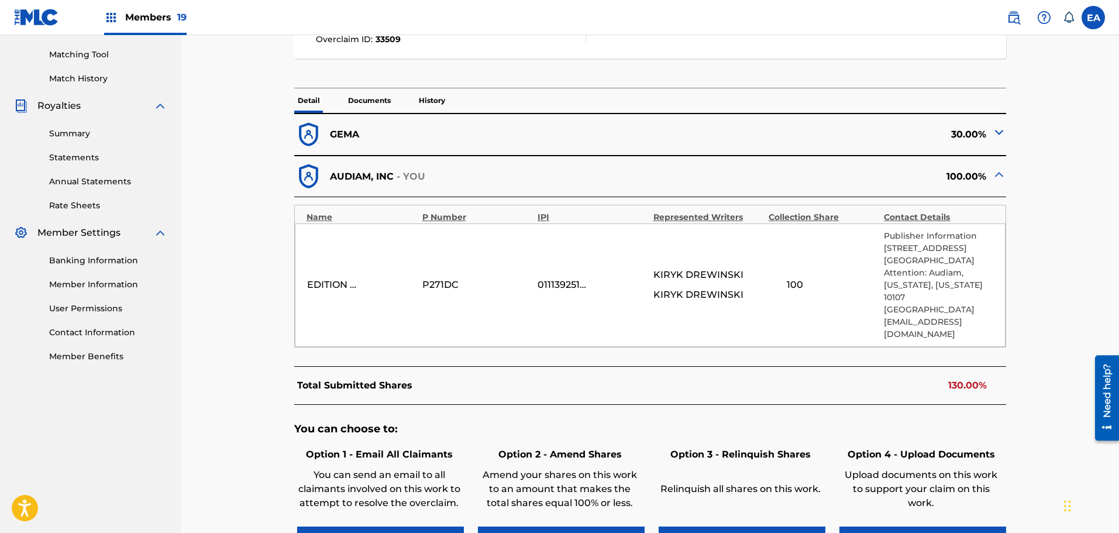
click at [992, 137] on img at bounding box center [999, 132] width 14 height 14
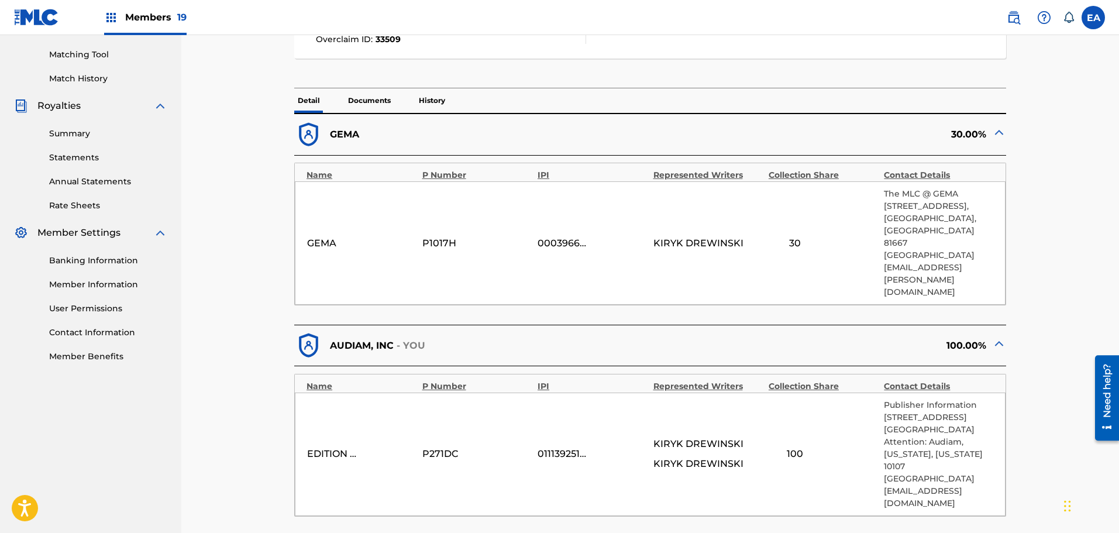
click at [992, 137] on img at bounding box center [999, 132] width 14 height 14
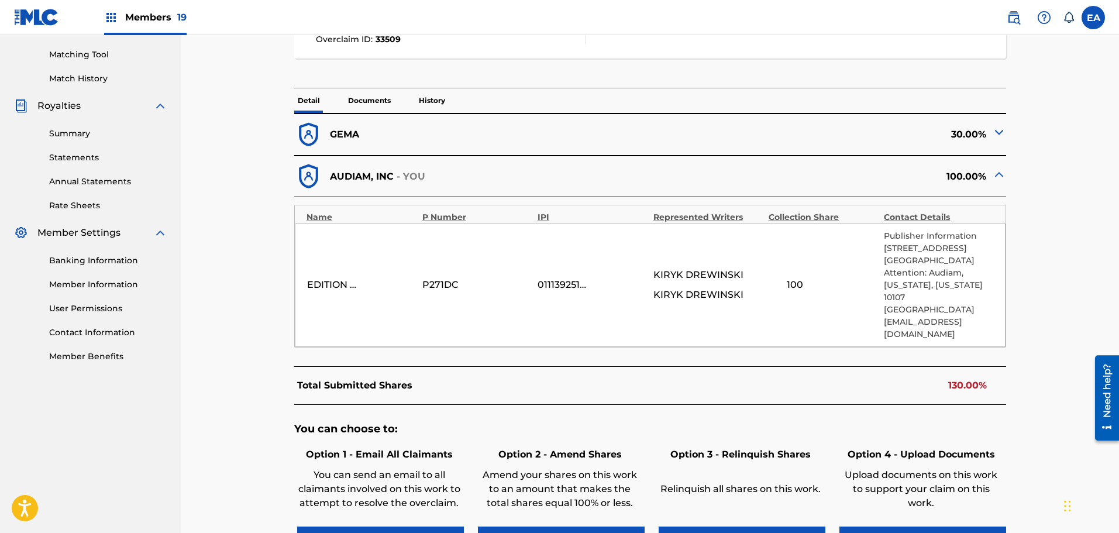
drag, startPoint x: 330, startPoint y: 271, endPoint x: 347, endPoint y: 284, distance: 20.9
click at [393, 284] on div "EDITION VINYL KOMMUNE P271DC 01113925190 KIRYK DREWINSKI KIRYK DREWINSKI 100 Pu…" at bounding box center [650, 284] width 710 height 123
click at [347, 284] on div "EDITION VINYL KOMMUNE P271DC 01113925190 KIRYK DREWINSKI KIRYK DREWINSKI 100 Pu…" at bounding box center [650, 284] width 710 height 123
drag, startPoint x: 347, startPoint y: 284, endPoint x: 354, endPoint y: 272, distance: 13.1
click at [347, 284] on div "EDITION VINYL KOMMUNE P271DC 01113925190 KIRYK DREWINSKI KIRYK DREWINSKI 100 Pu…" at bounding box center [650, 284] width 710 height 123
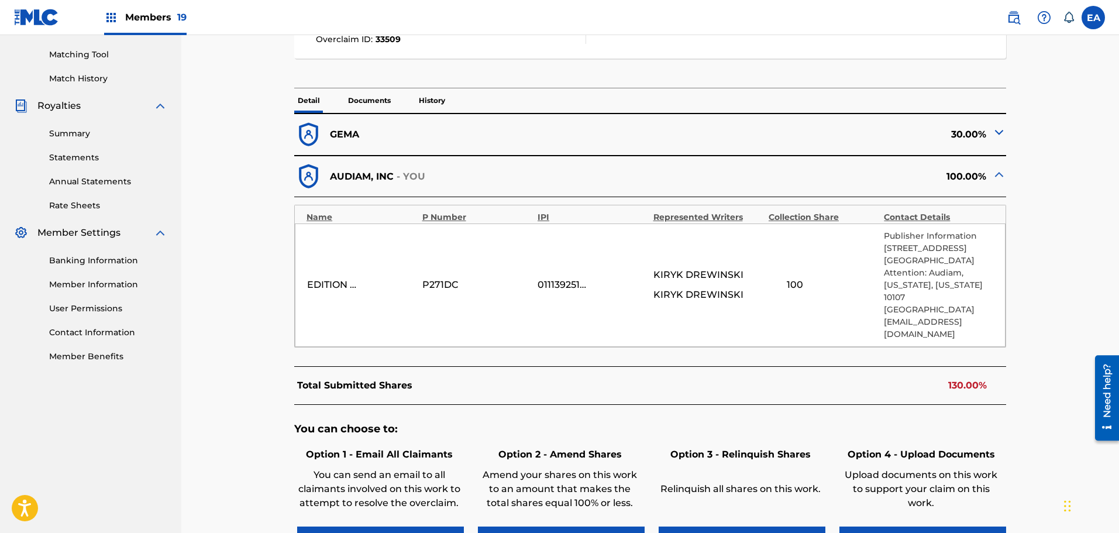
drag, startPoint x: 354, startPoint y: 272, endPoint x: 437, endPoint y: 274, distance: 83.0
click at [437, 274] on div "EDITION VINYL KOMMUNE P271DC 01113925190 KIRYK DREWINSKI KIRYK DREWINSKI 100 Pu…" at bounding box center [650, 284] width 710 height 123
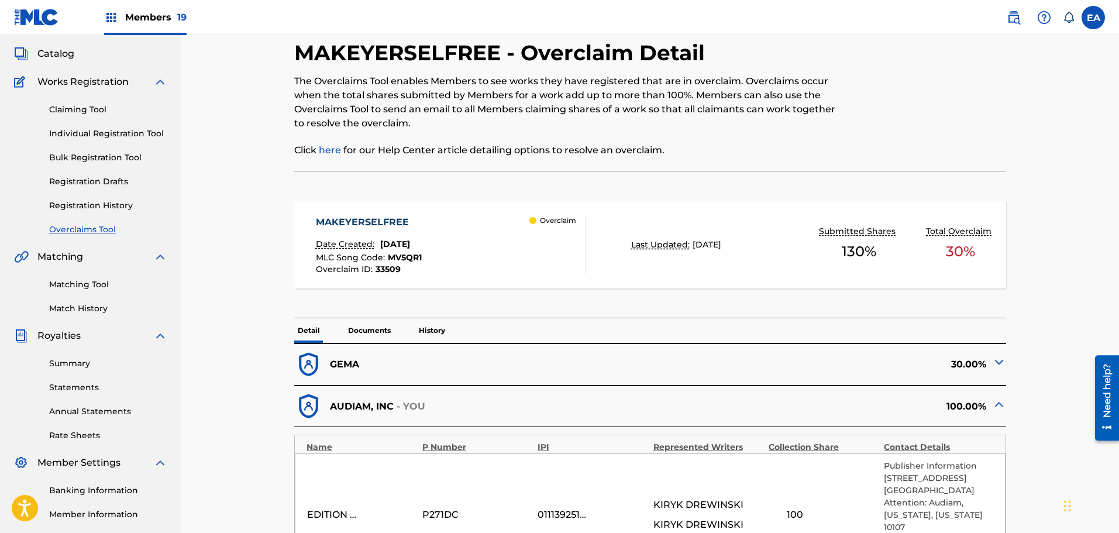
scroll to position [58, 0]
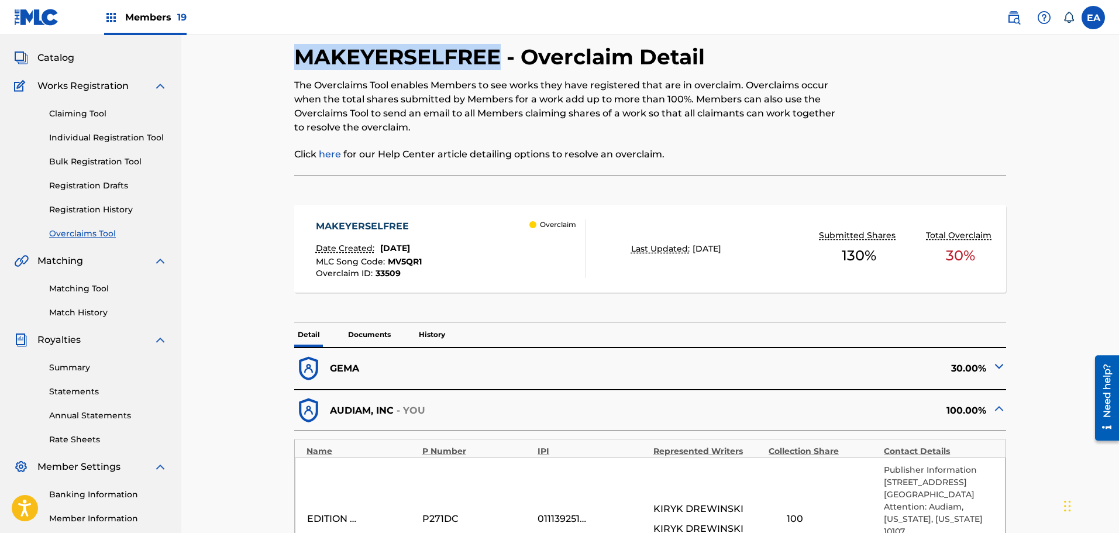
drag, startPoint x: 294, startPoint y: 57, endPoint x: 496, endPoint y: 53, distance: 202.3
click at [496, 53] on h2 "MAKEYERSELFREE - Overclaim Detail" at bounding box center [502, 57] width 416 height 26
copy h2 "MAKEYERSELFREE"
click at [456, 263] on div "MAKEYERSELFREE Date Created: August 22, 2025 MLC Song Code : MV5QR1 Overclaim I…" at bounding box center [451, 248] width 270 height 58
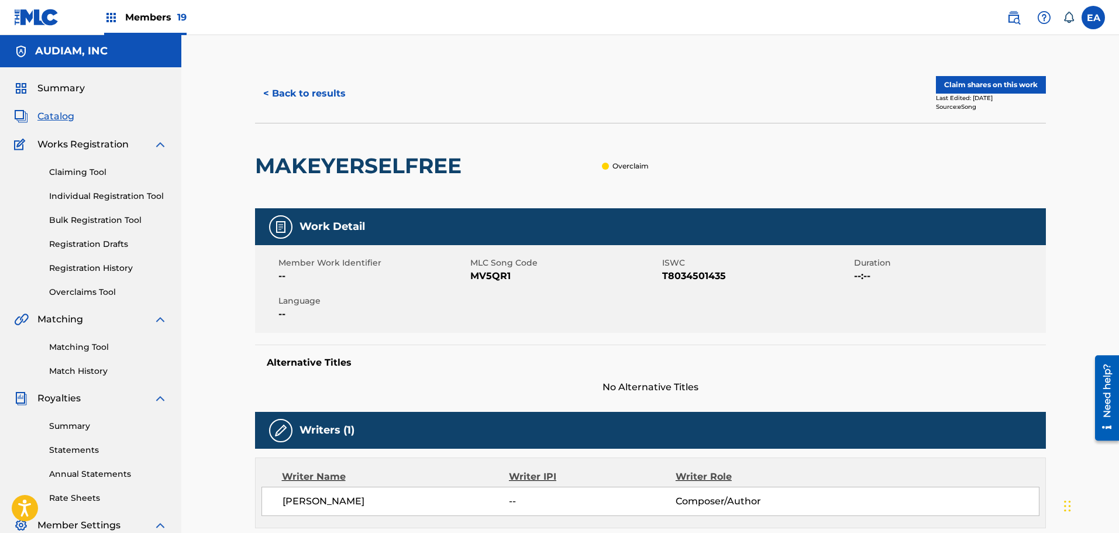
click at [486, 279] on span "MV5QR1" at bounding box center [564, 276] width 189 height 14
copy span "MV5QR1"
drag, startPoint x: 414, startPoint y: 164, endPoint x: 251, endPoint y: 165, distance: 162.6
click at [251, 165] on div "< Back to results Claim shares on this work Last Edited: August 22, 2025 Source…" at bounding box center [650, 470] width 819 height 812
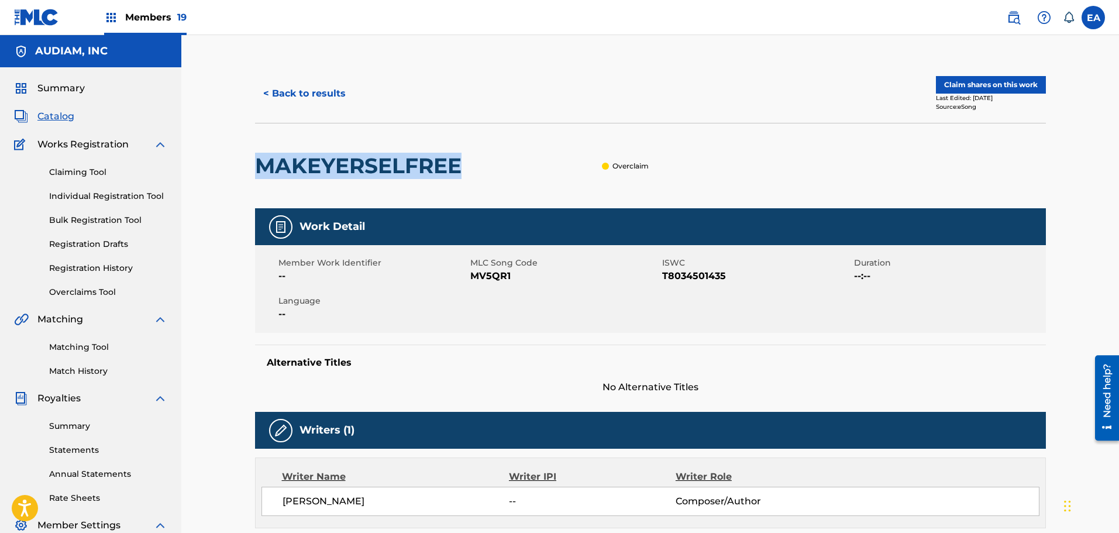
copy h2 "MAKEYERSELFREE"
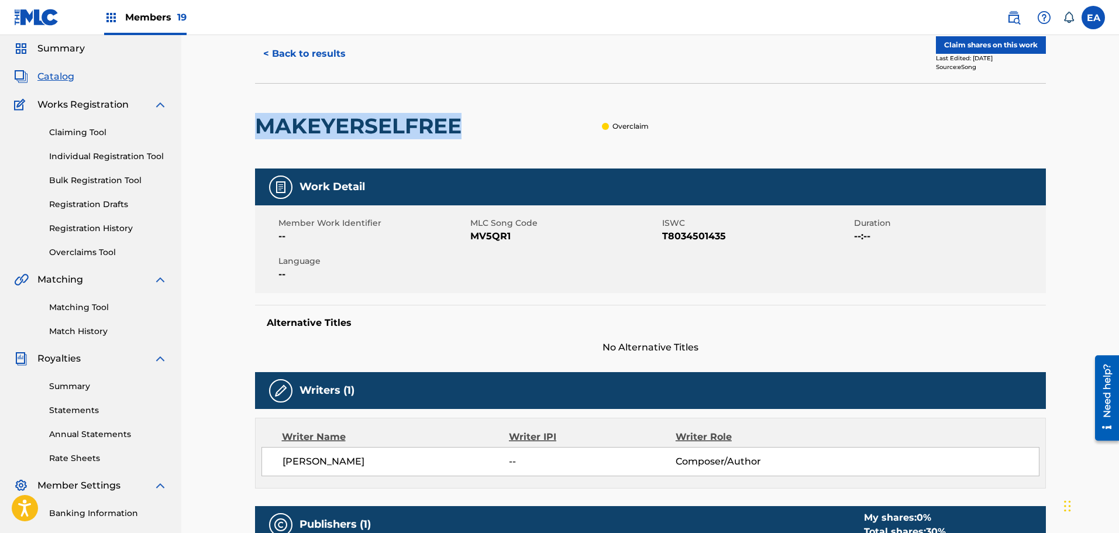
scroll to position [24, 0]
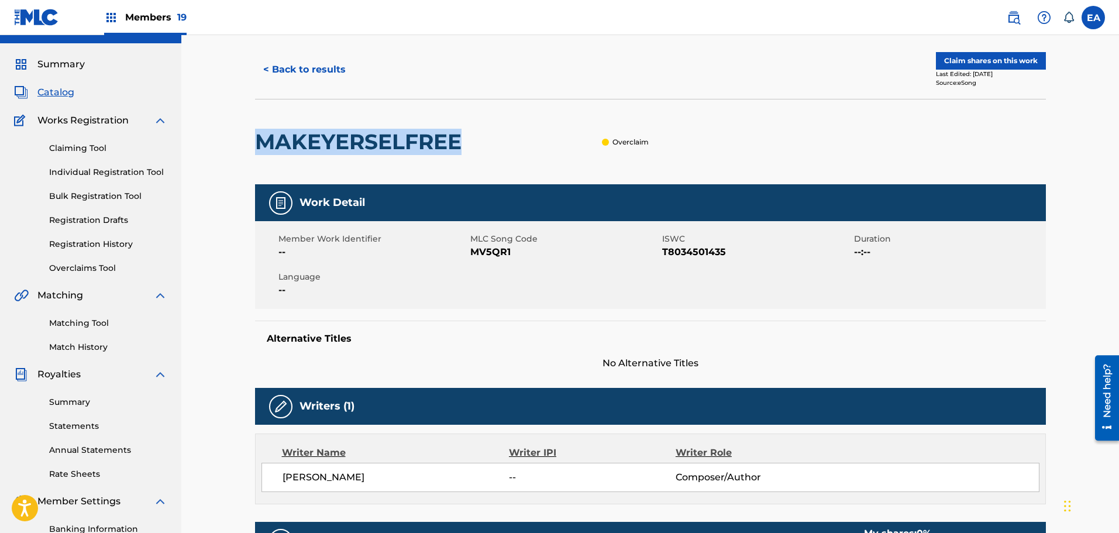
click at [290, 65] on button "< Back to results" at bounding box center [304, 69] width 99 height 29
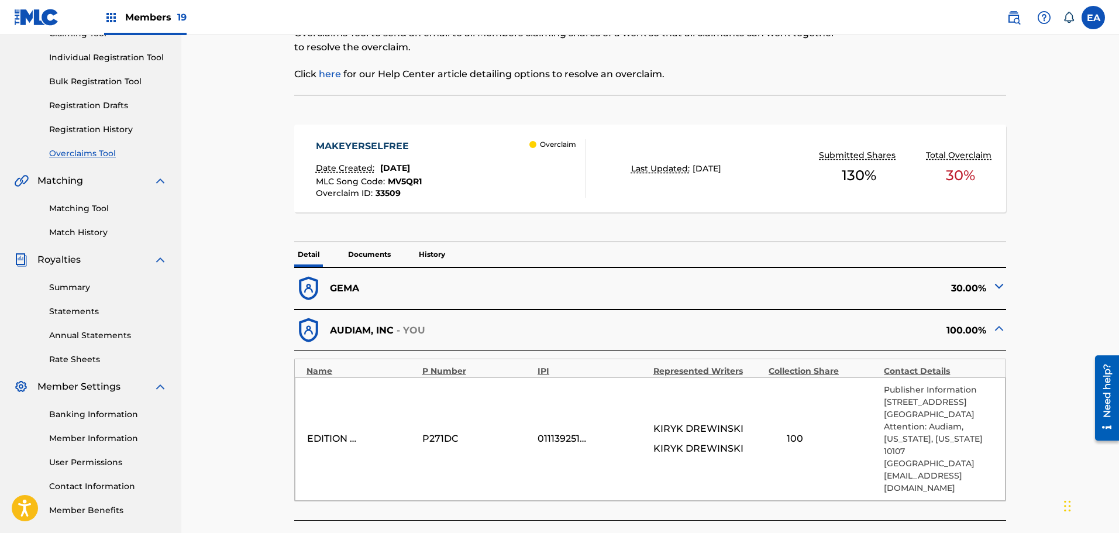
scroll to position [434, 0]
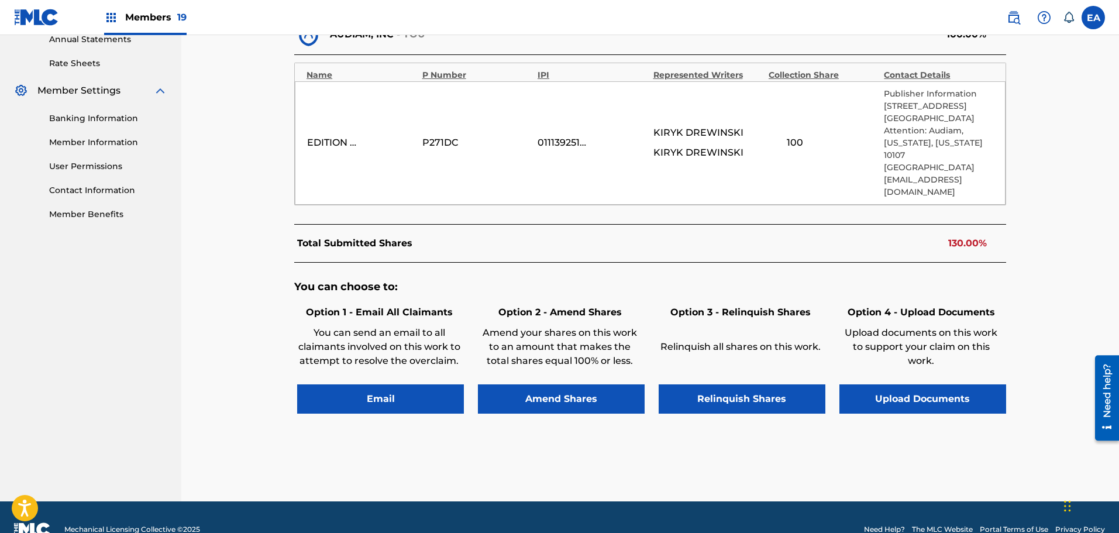
click at [443, 136] on div "P271DC" at bounding box center [448, 143] width 53 height 14
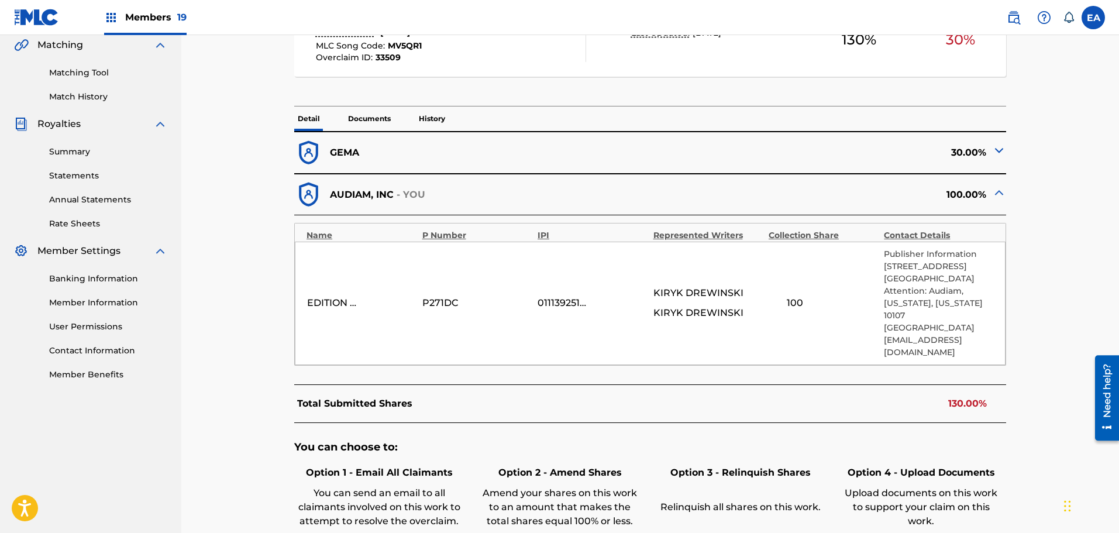
scroll to position [259, 0]
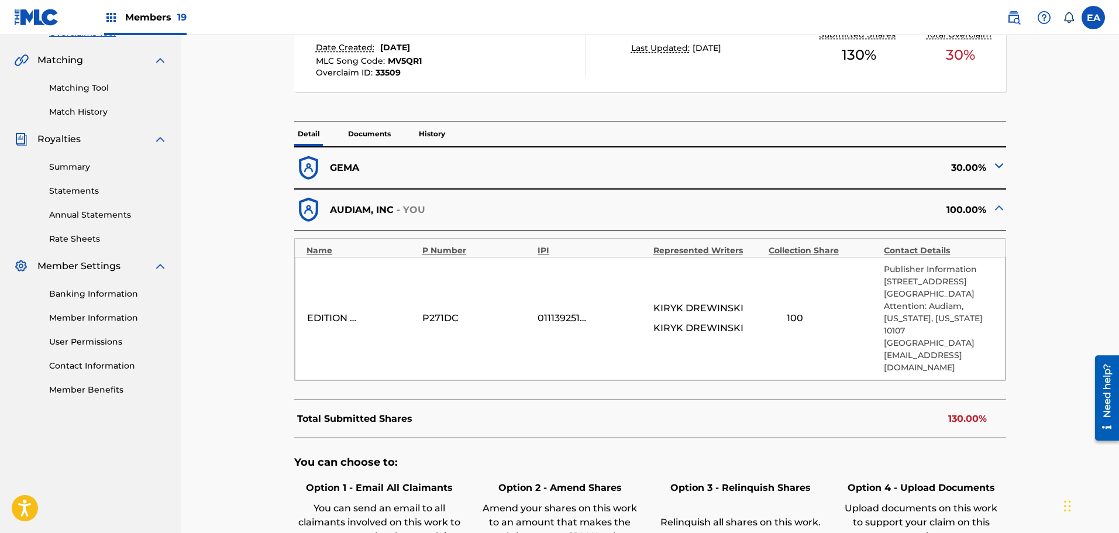
click at [988, 158] on div "30.00%" at bounding box center [828, 168] width 356 height 29
click at [1003, 165] on img at bounding box center [999, 165] width 14 height 14
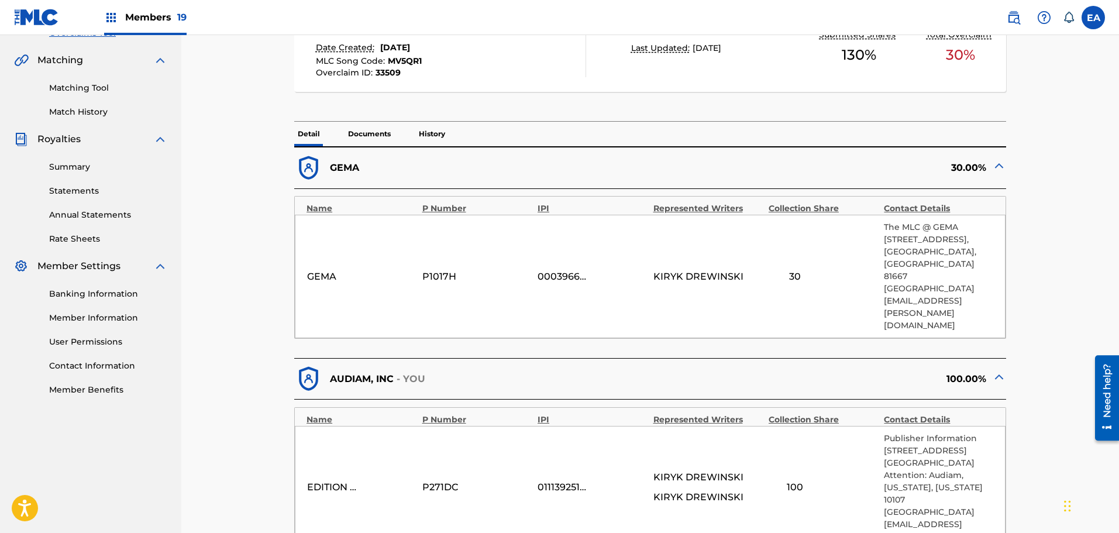
click at [997, 165] on img at bounding box center [999, 165] width 14 height 14
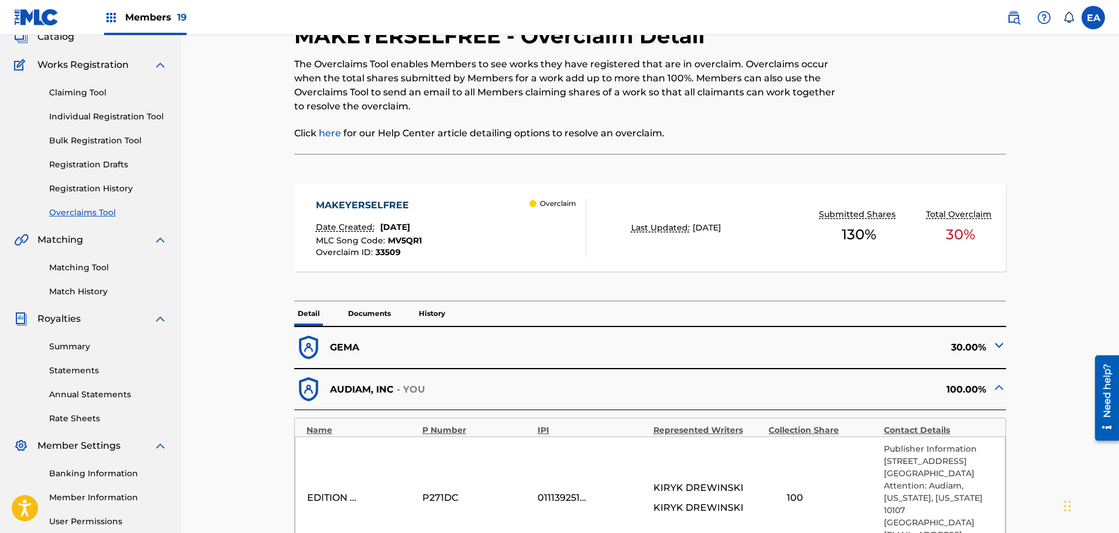
scroll to position [0, 0]
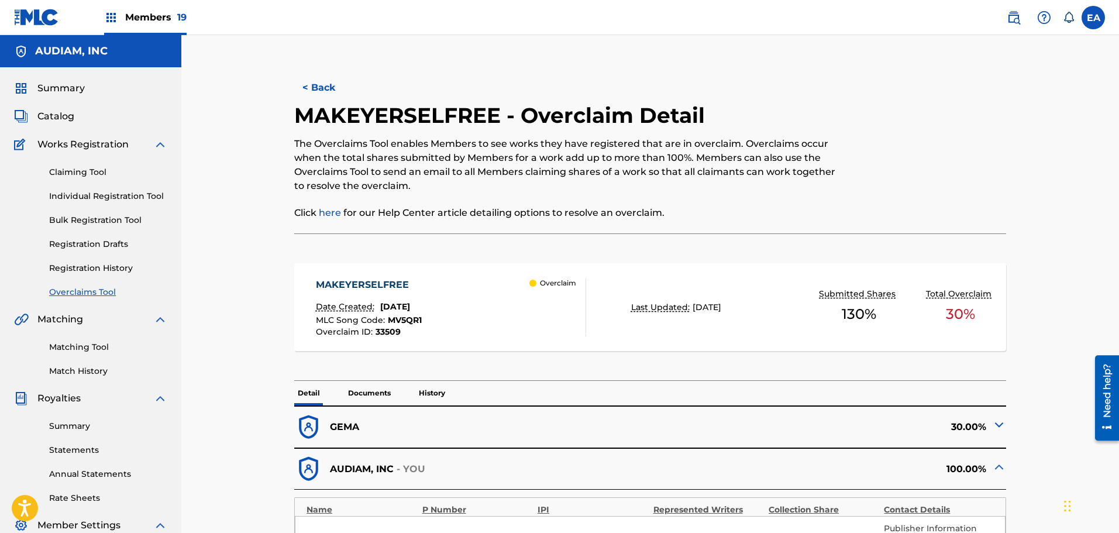
click at [329, 89] on button "< Back" at bounding box center [329, 87] width 70 height 29
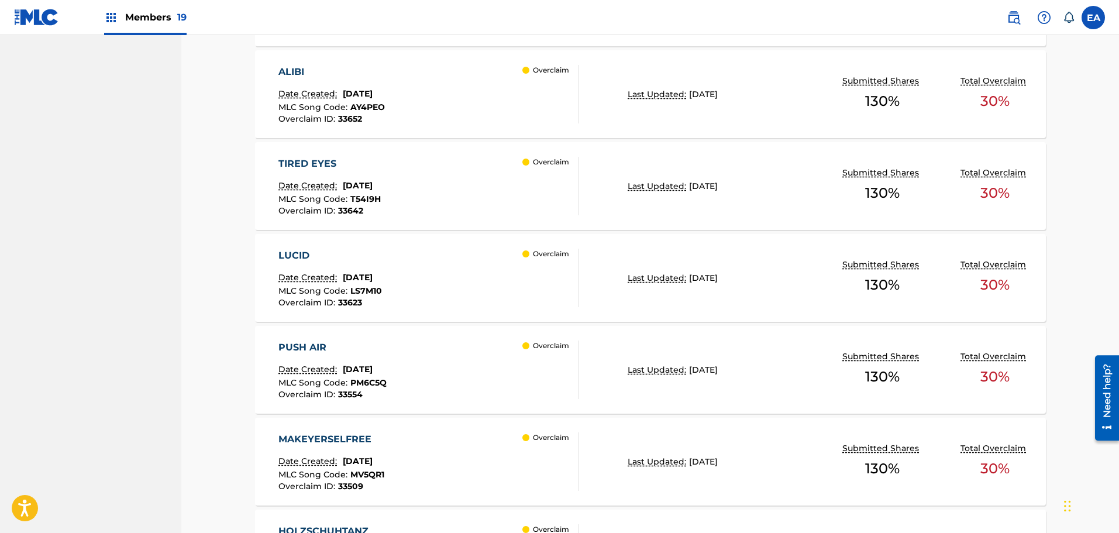
scroll to position [894, 0]
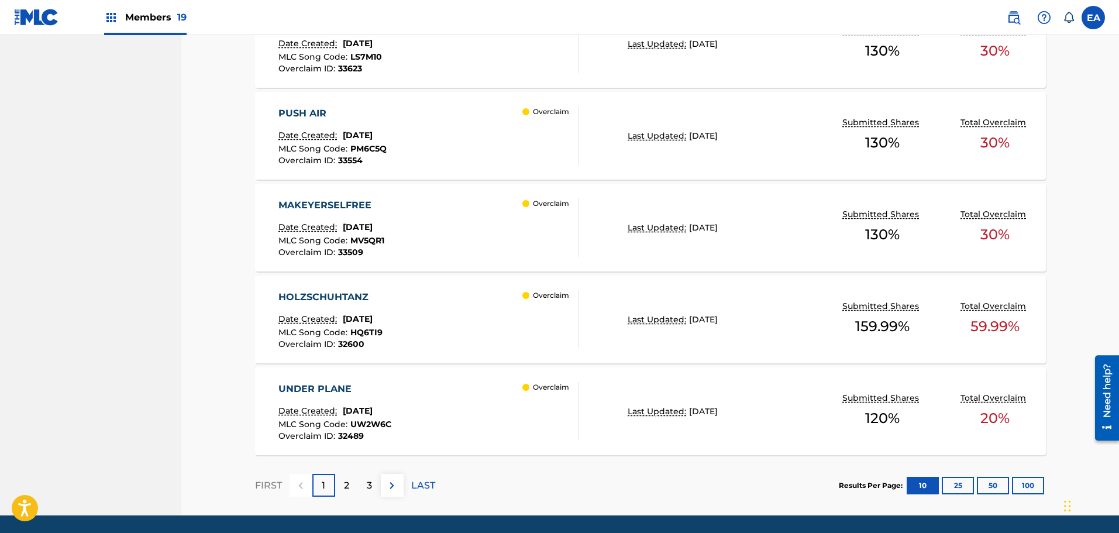
click at [412, 156] on div "PUSH AIR Date Created: August 22, 2025 MLC Song Code : PM6C5Q Overclaim ID : 33…" at bounding box center [428, 135] width 301 height 58
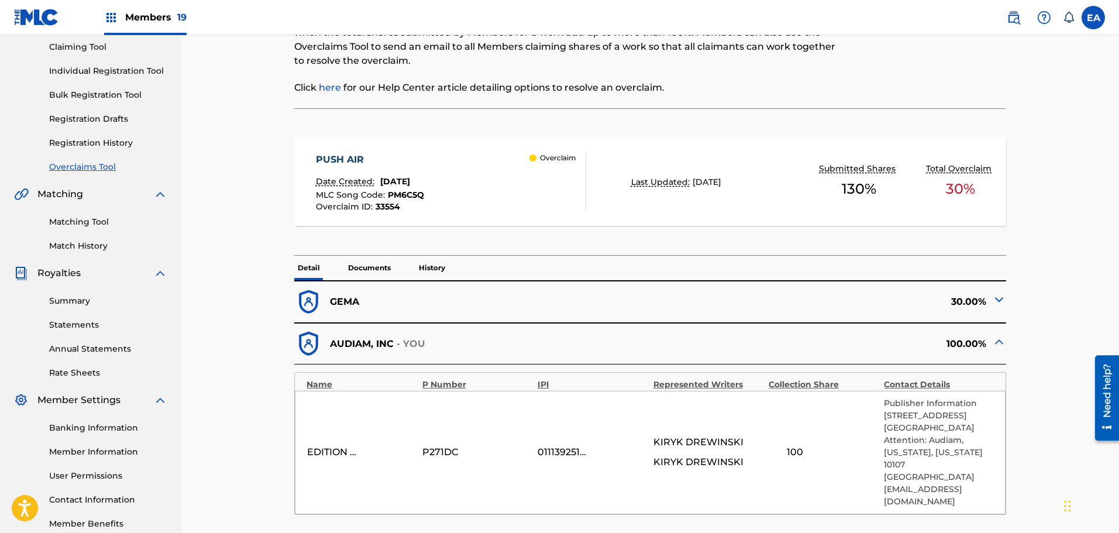
scroll to position [117, 0]
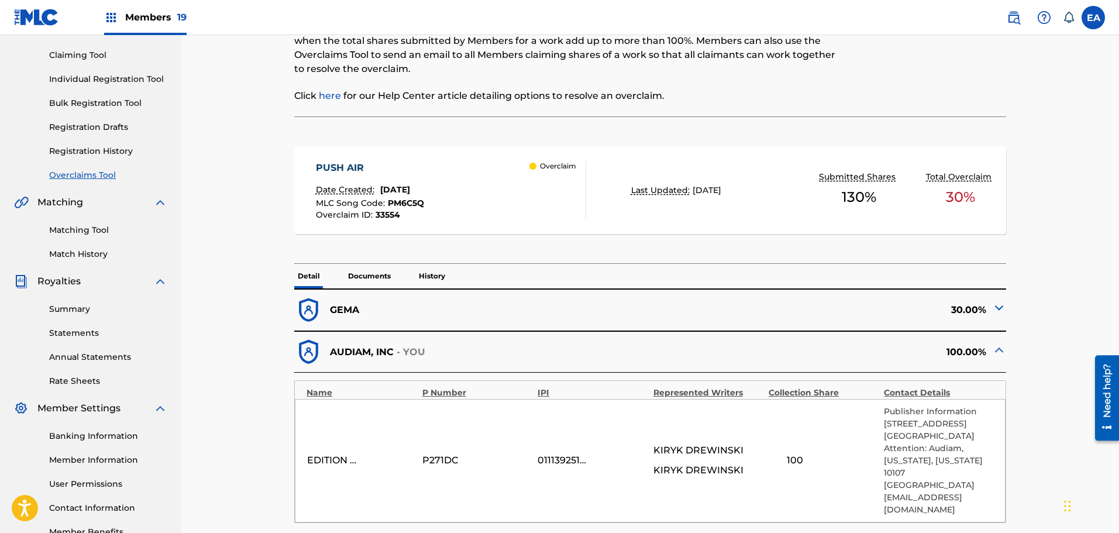
click at [424, 197] on div "Date Created: August 22, 2025" at bounding box center [370, 191] width 108 height 15
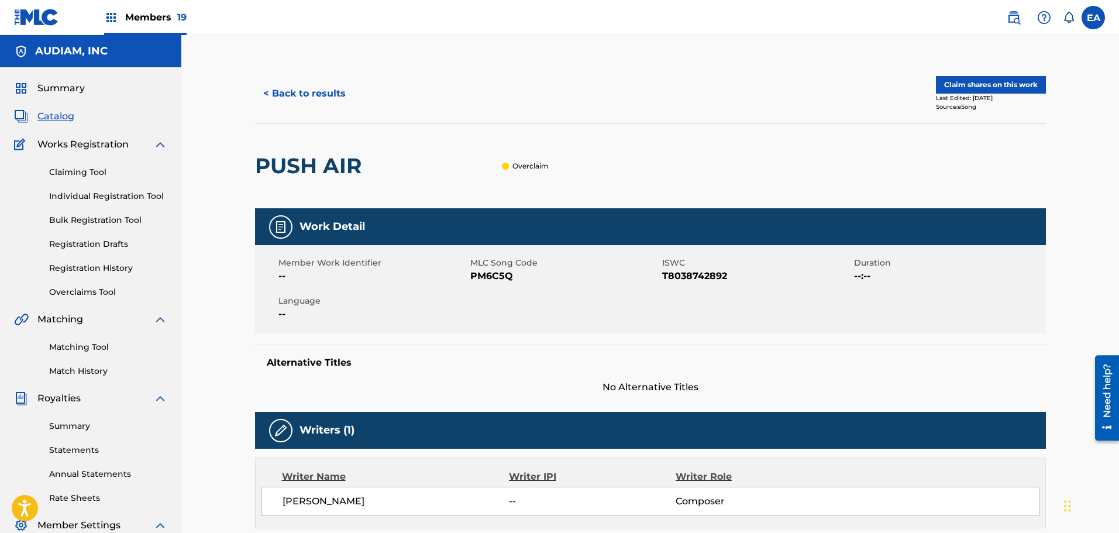
click at [491, 280] on span "PM6C5Q" at bounding box center [564, 276] width 189 height 14
copy span "PM6C5Q"
drag, startPoint x: 256, startPoint y: 162, endPoint x: 366, endPoint y: 170, distance: 110.8
click at [366, 170] on h2 "PUSH AIR" at bounding box center [311, 166] width 112 height 26
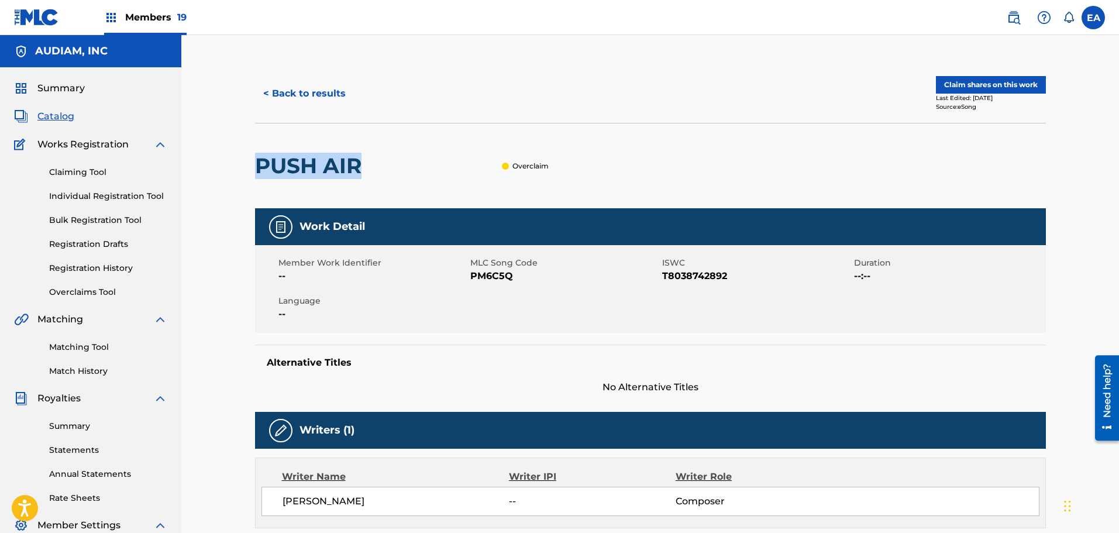
copy h2 "PUSH AIR"
click at [274, 91] on button "< Back to results" at bounding box center [304, 93] width 99 height 29
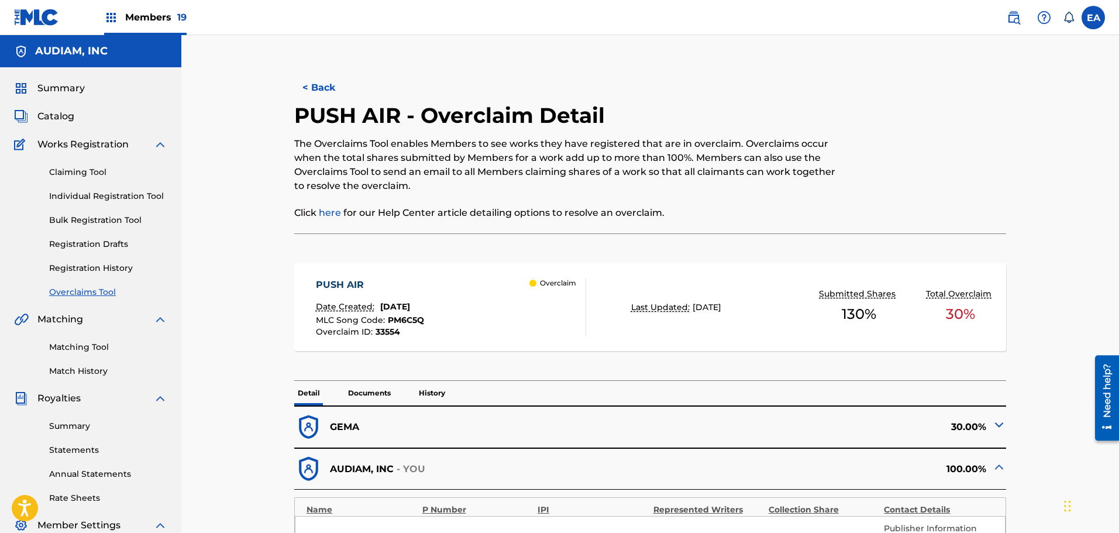
click at [316, 85] on button "< Back" at bounding box center [329, 87] width 70 height 29
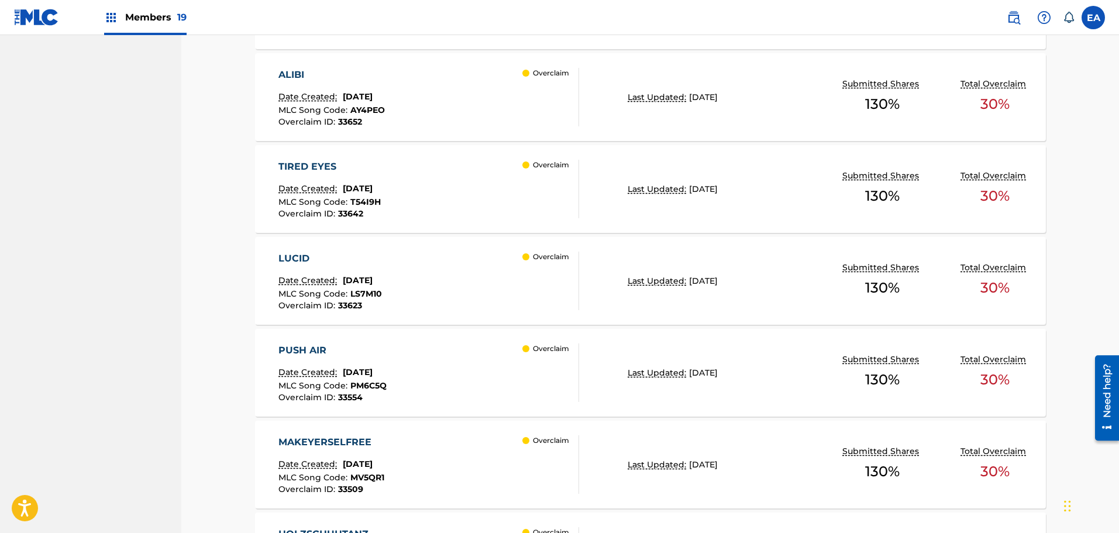
scroll to position [660, 0]
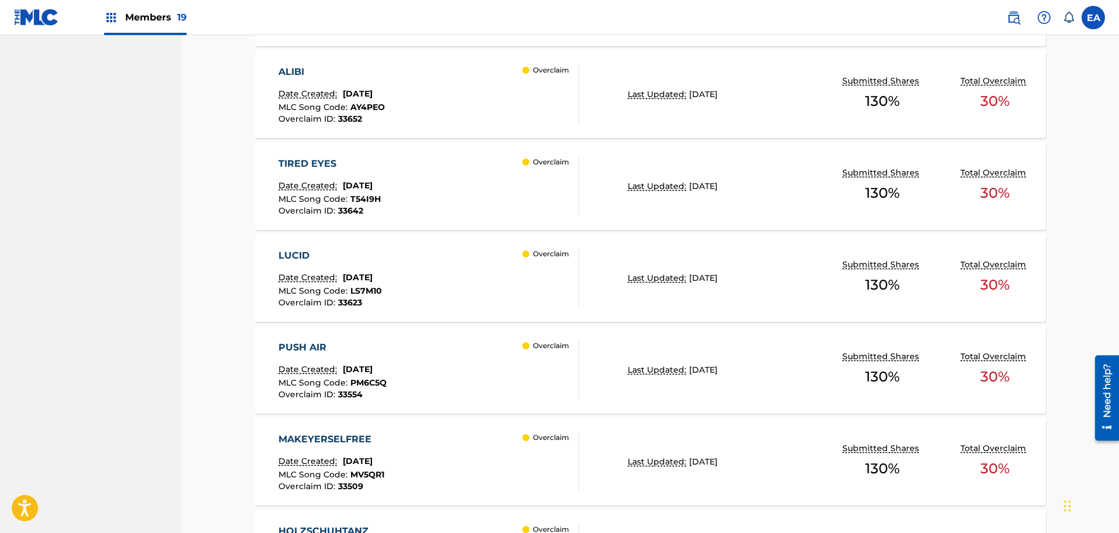
click at [420, 193] on div "TIRED EYES Date Created: August 22, 2025 MLC Song Code : T54I9H Overclaim ID : …" at bounding box center [428, 186] width 301 height 58
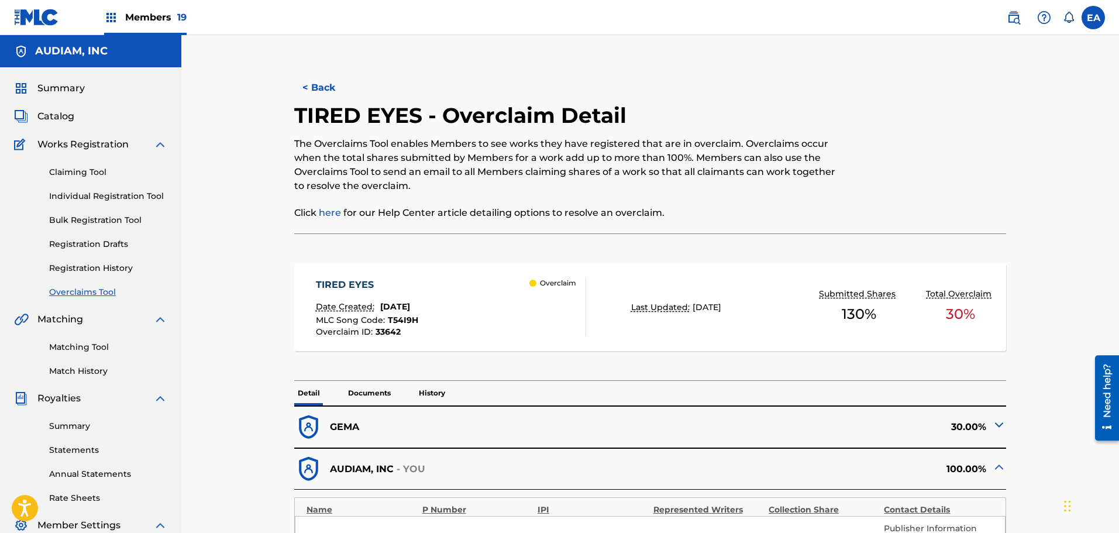
click at [418, 319] on div "MLC Song Code : T54I9H" at bounding box center [367, 322] width 102 height 12
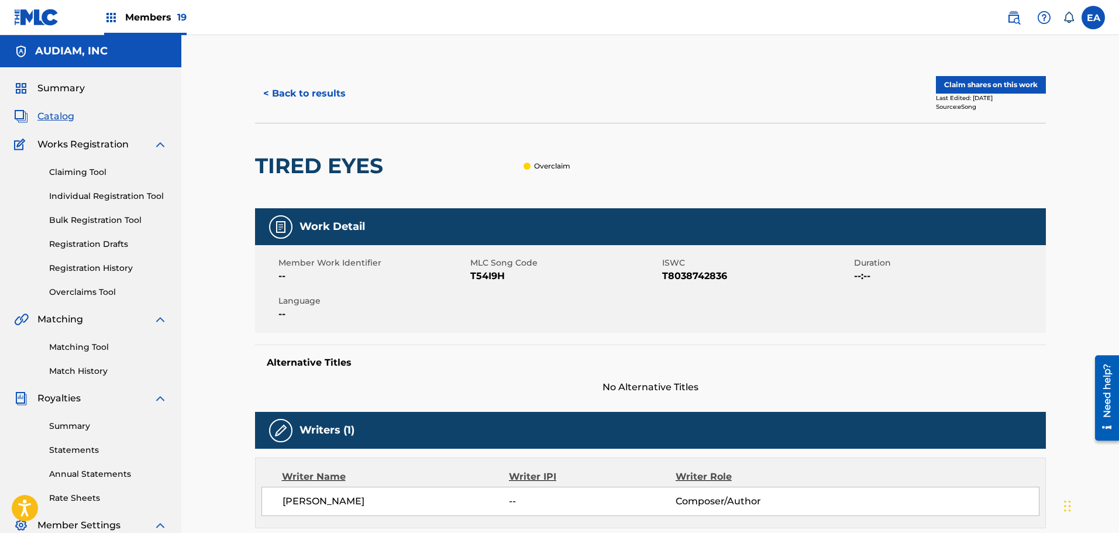
click at [481, 272] on span "T54I9H" at bounding box center [564, 276] width 189 height 14
click at [312, 108] on div "< Back to results Claim shares on this work Last Edited: August 22, 2025 Source…" at bounding box center [650, 93] width 791 height 58
click at [313, 96] on button "< Back to results" at bounding box center [304, 93] width 99 height 29
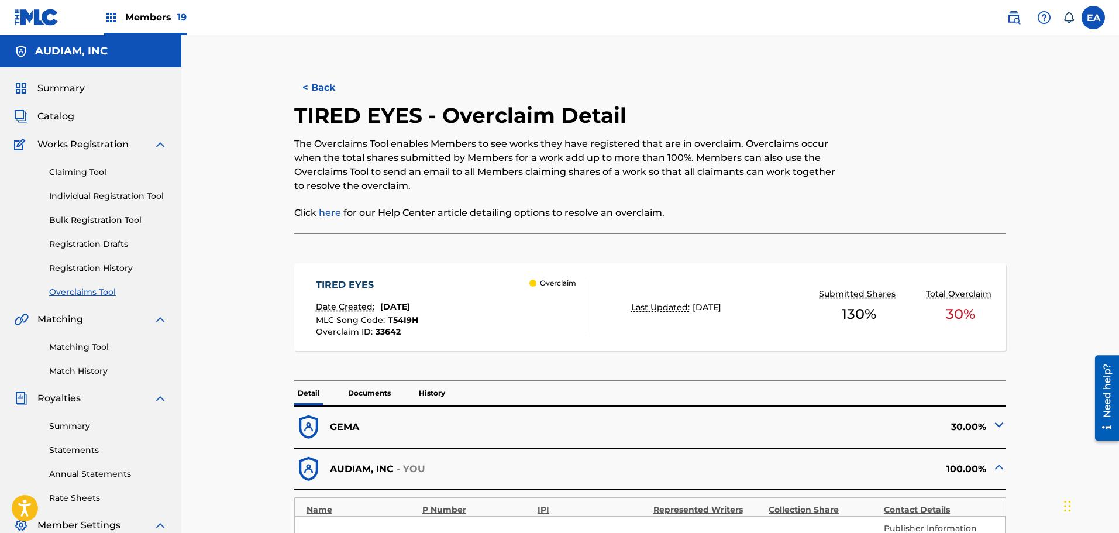
click at [324, 83] on button "< Back" at bounding box center [329, 87] width 70 height 29
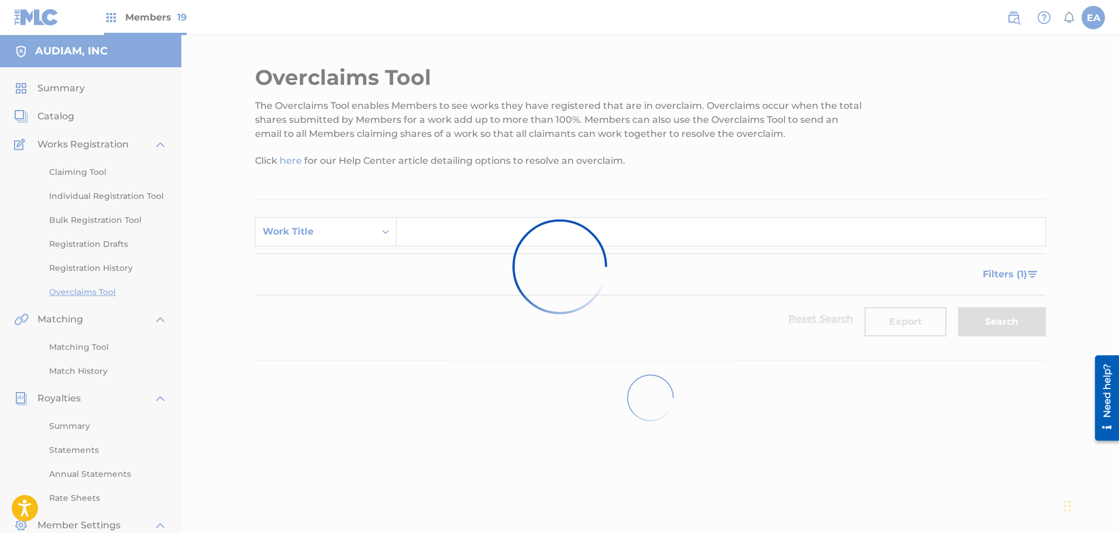
scroll to position [192, 0]
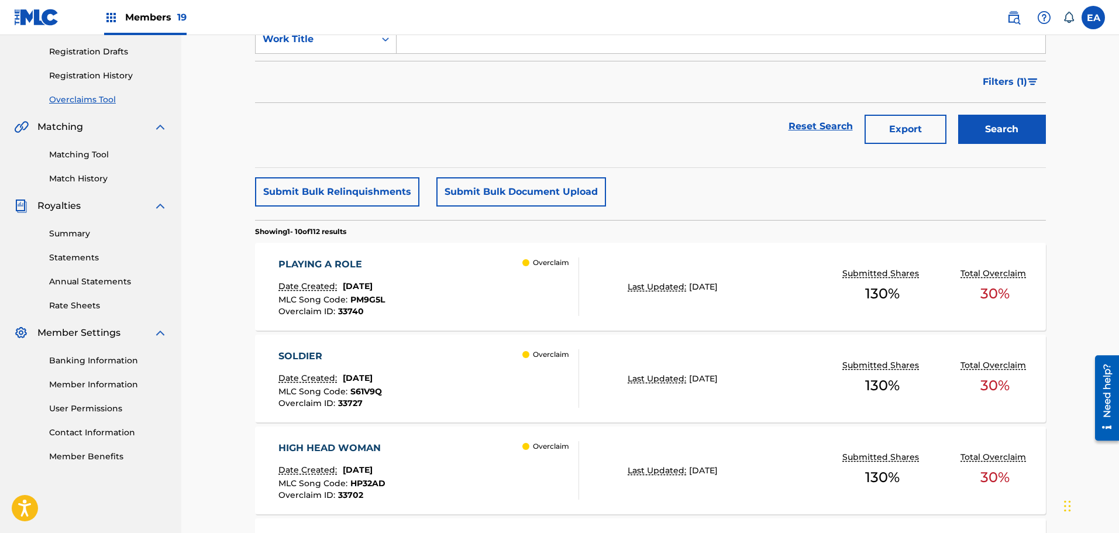
click at [324, 83] on div "Filters ( 1 )" at bounding box center [650, 82] width 791 height 42
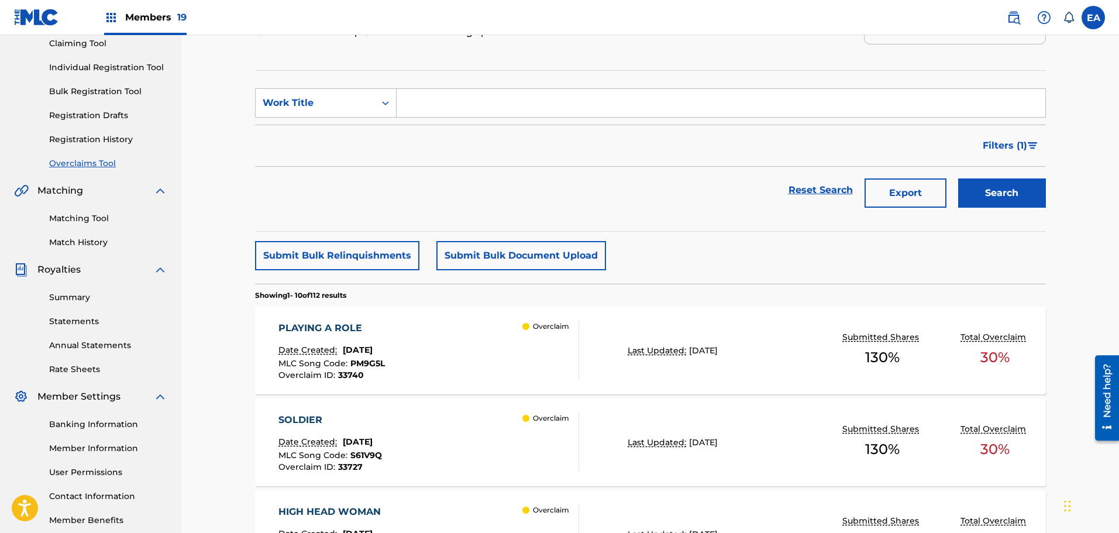
scroll to position [368, 0]
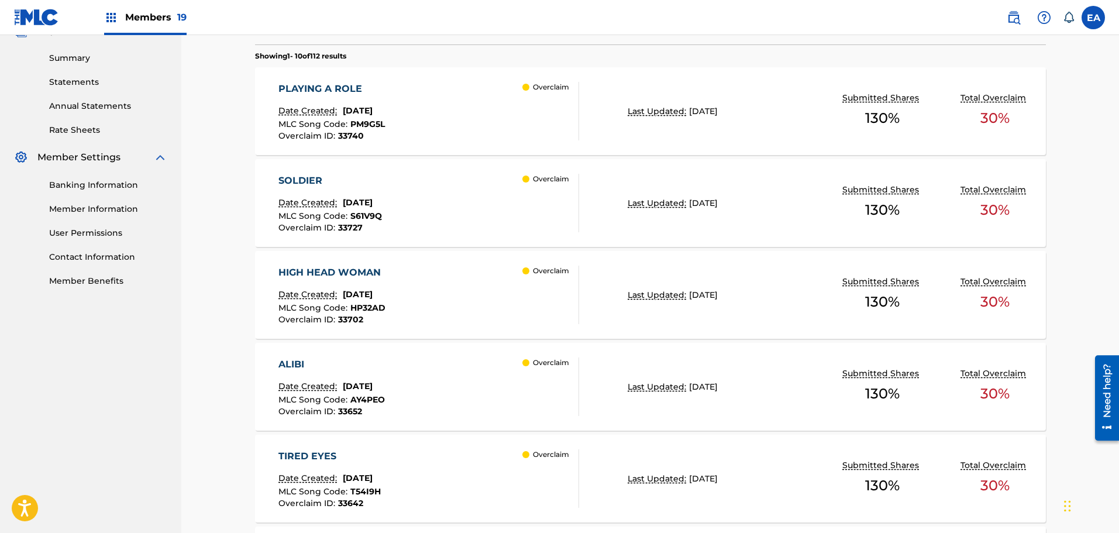
click at [306, 358] on div "ALIBI" at bounding box center [331, 364] width 106 height 14
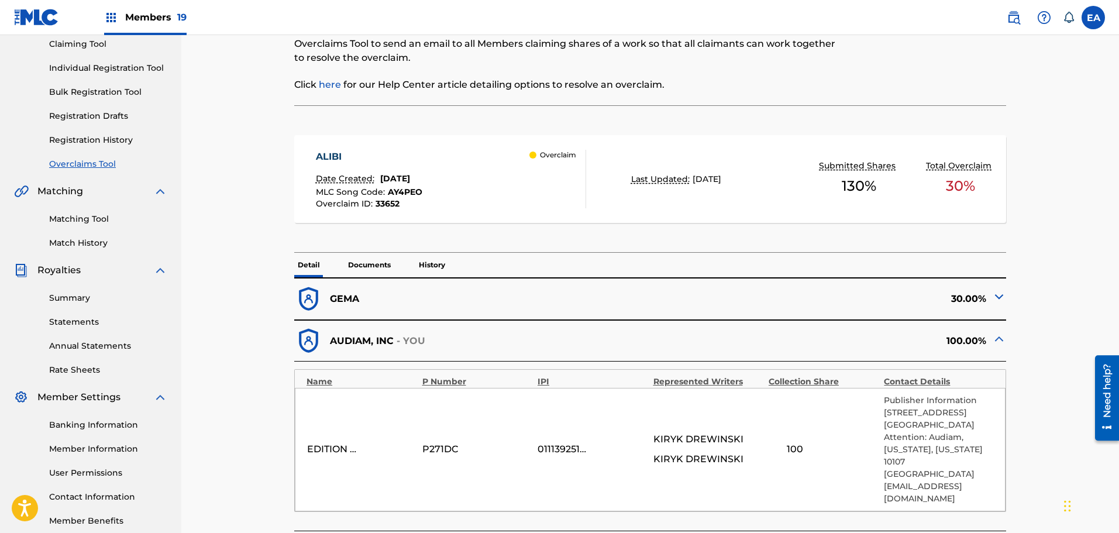
scroll to position [117, 0]
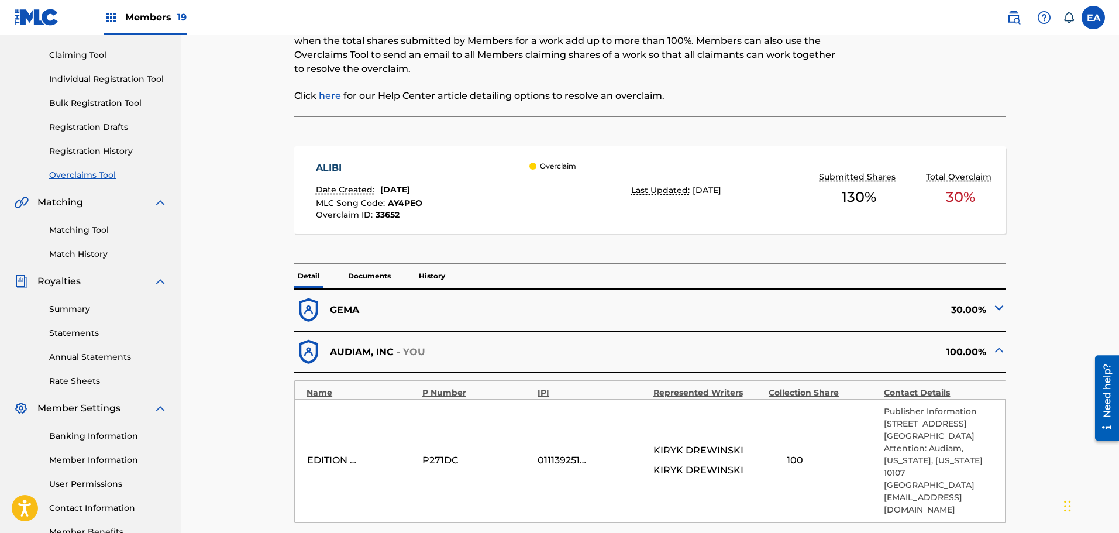
click at [422, 177] on div "ALIBI Date Created: August 22, 2025 MLC Song Code : AY4PEO Overclaim ID : 33652" at bounding box center [369, 190] width 106 height 58
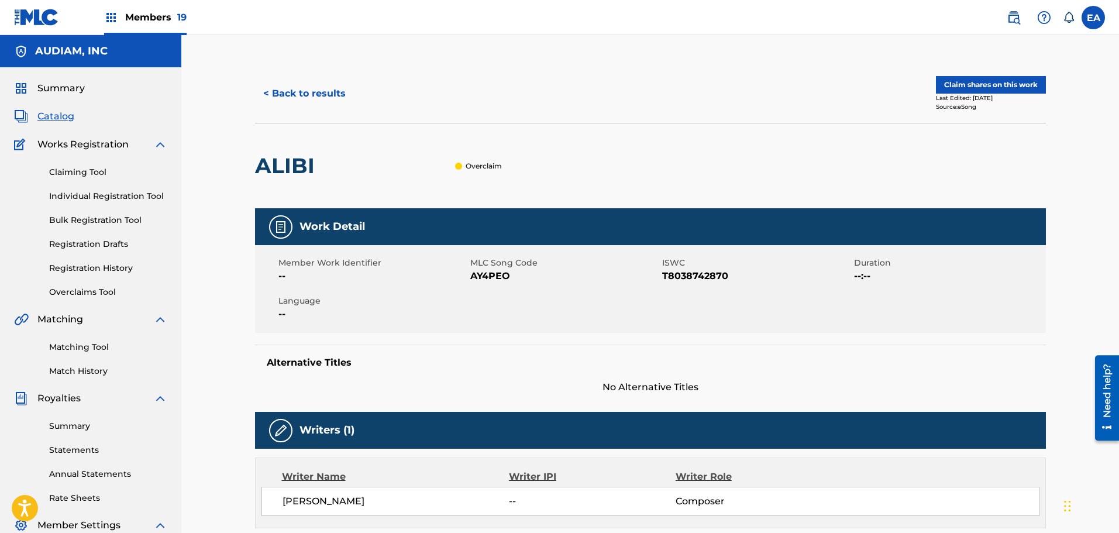
click at [478, 279] on span "AY4PEO" at bounding box center [564, 276] width 189 height 14
click at [299, 88] on button "< Back to results" at bounding box center [304, 93] width 99 height 29
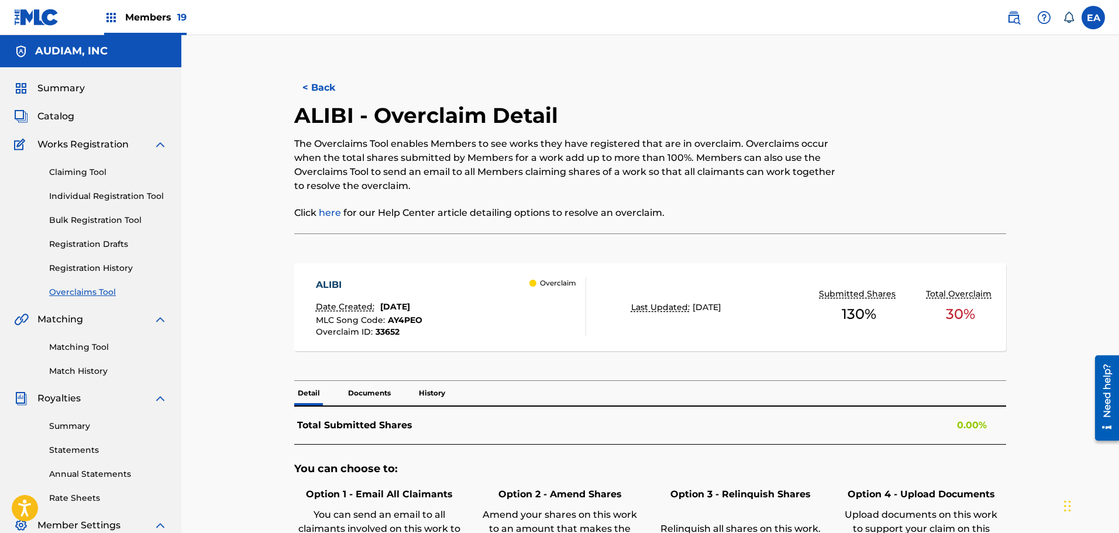
scroll to position [117, 0]
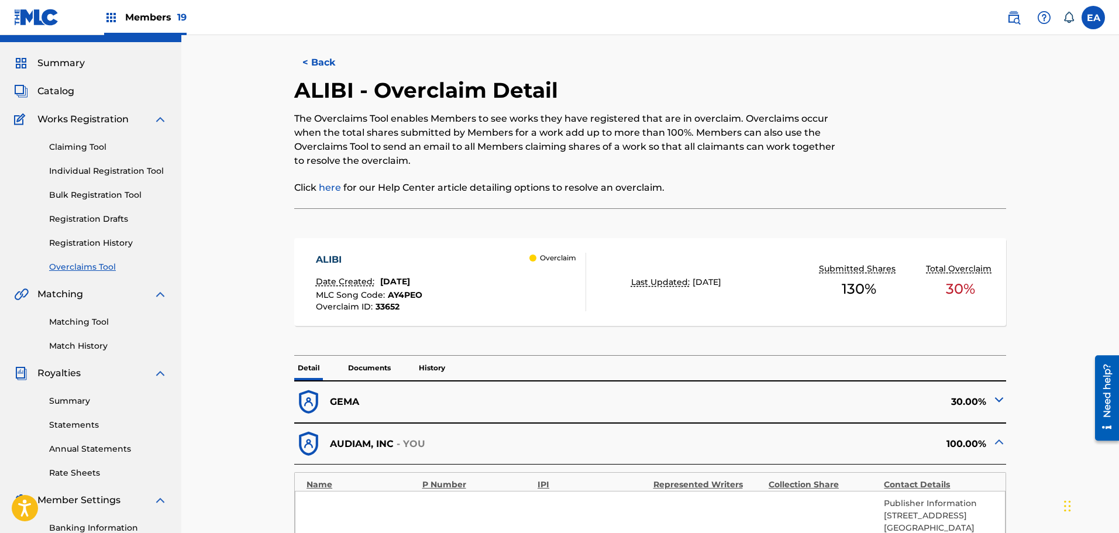
click at [320, 62] on button "< Back" at bounding box center [329, 62] width 70 height 29
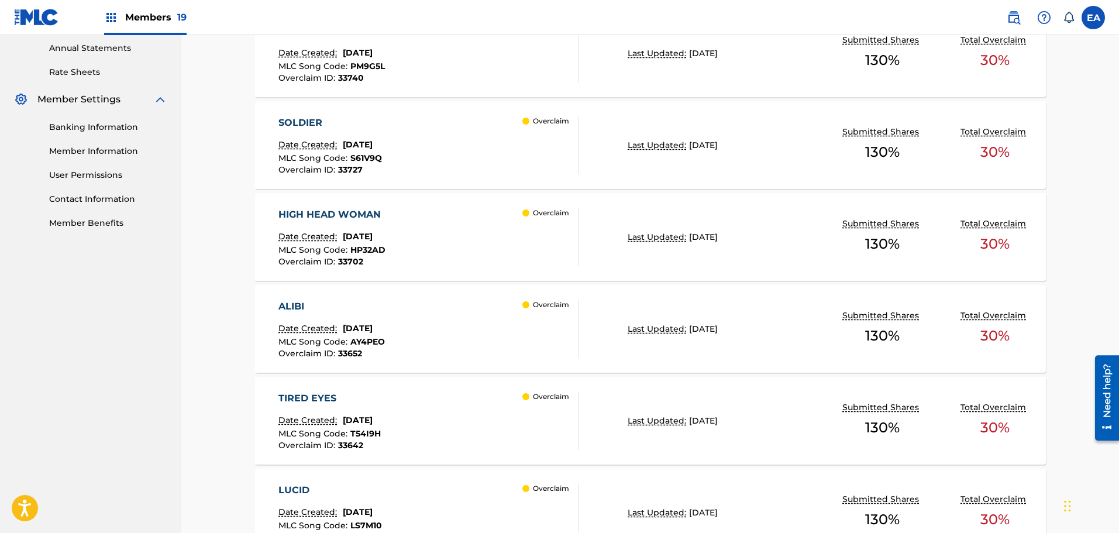
scroll to position [426, 0]
click at [439, 243] on div "HIGH HEAD WOMAN Date Created: August 22, 2025 MLC Song Code : HP32AD Overclaim …" at bounding box center [428, 236] width 301 height 58
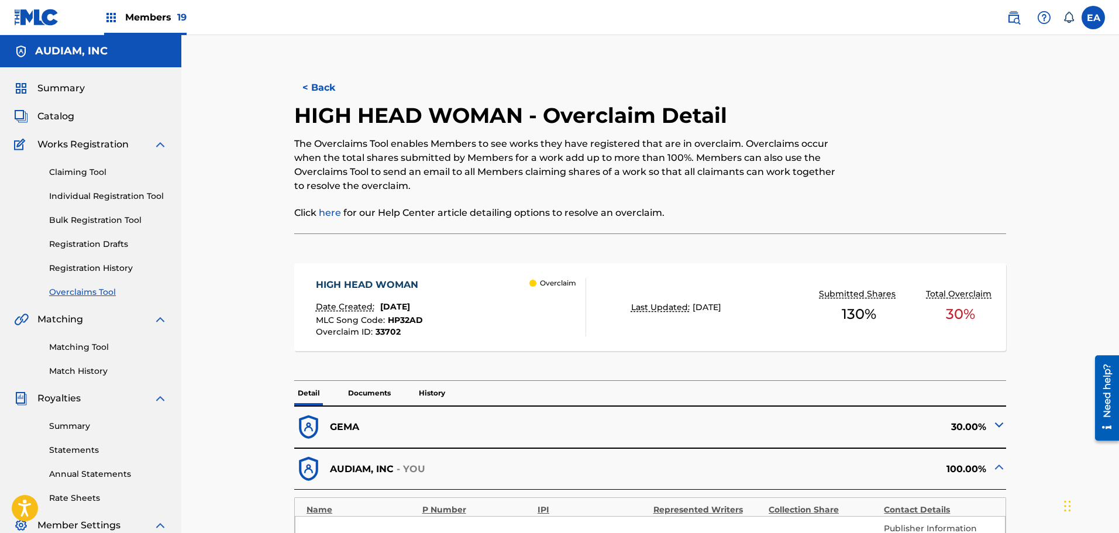
click at [453, 307] on div "HIGH HEAD WOMAN Date Created: August 22, 2025 MLC Song Code : HP32AD Overclaim …" at bounding box center [451, 307] width 270 height 58
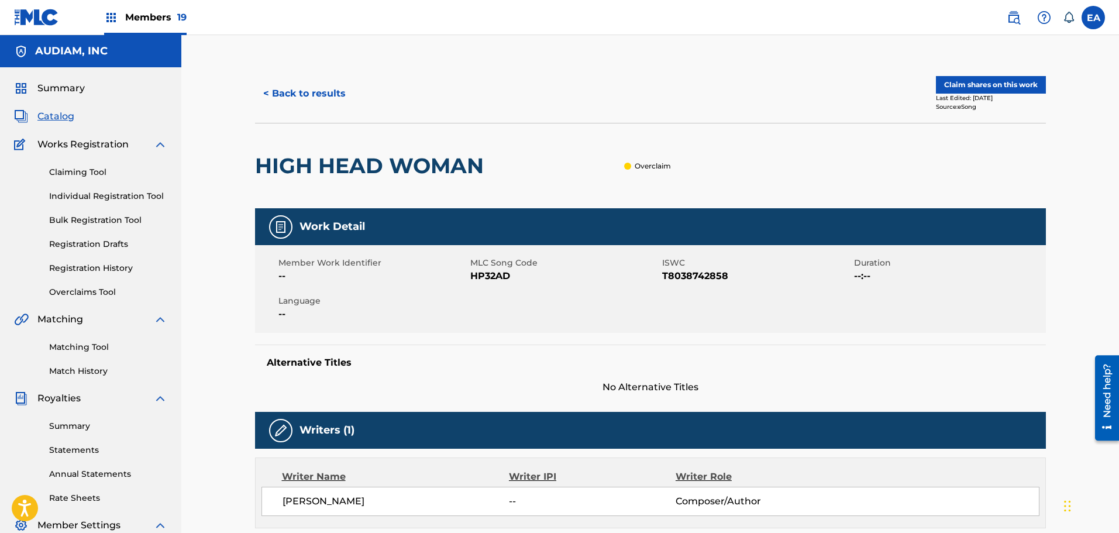
click at [488, 279] on span "HP32AD" at bounding box center [564, 276] width 189 height 14
drag, startPoint x: 253, startPoint y: 161, endPoint x: 495, endPoint y: 167, distance: 242.1
click at [495, 167] on div "< Back to results Claim shares on this work Last Edited: August 22, 2025 Source…" at bounding box center [650, 470] width 819 height 812
click at [340, 99] on button "< Back to results" at bounding box center [304, 93] width 99 height 29
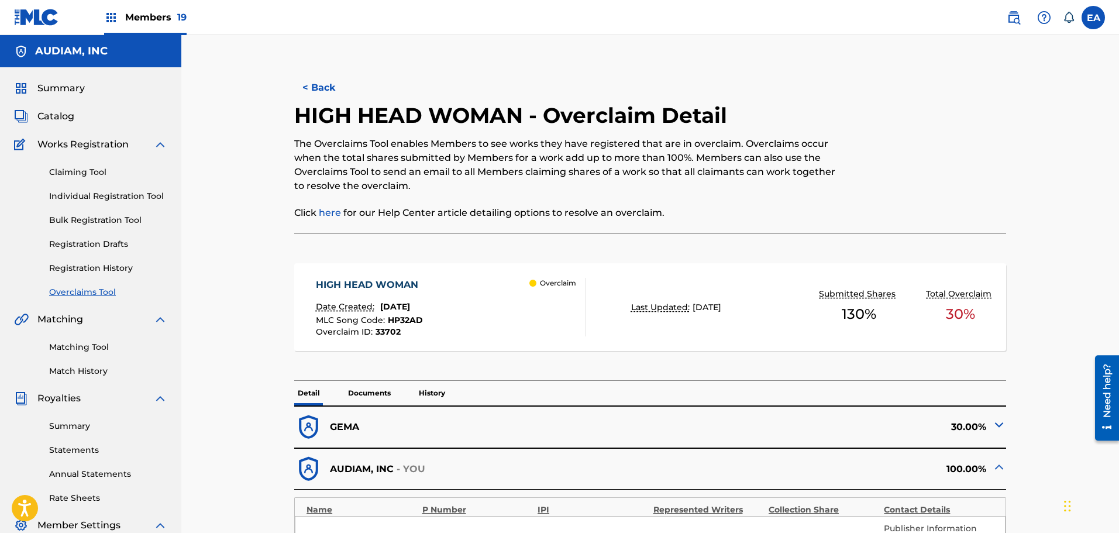
click at [340, 81] on button "< Back" at bounding box center [329, 87] width 70 height 29
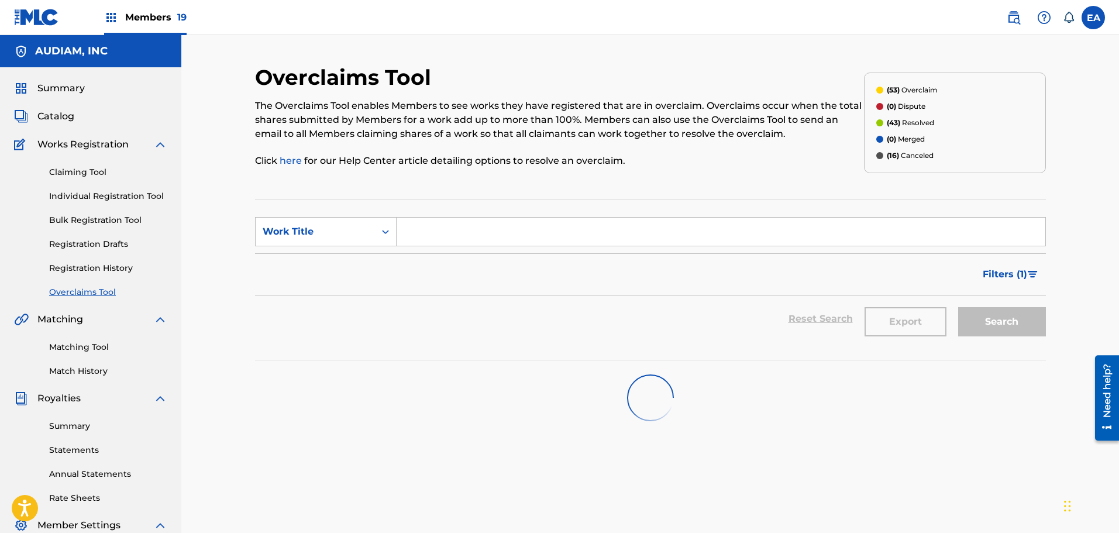
click at [368, 133] on p "The Overclaims Tool enables Members to see works they have registered that are …" at bounding box center [559, 120] width 609 height 42
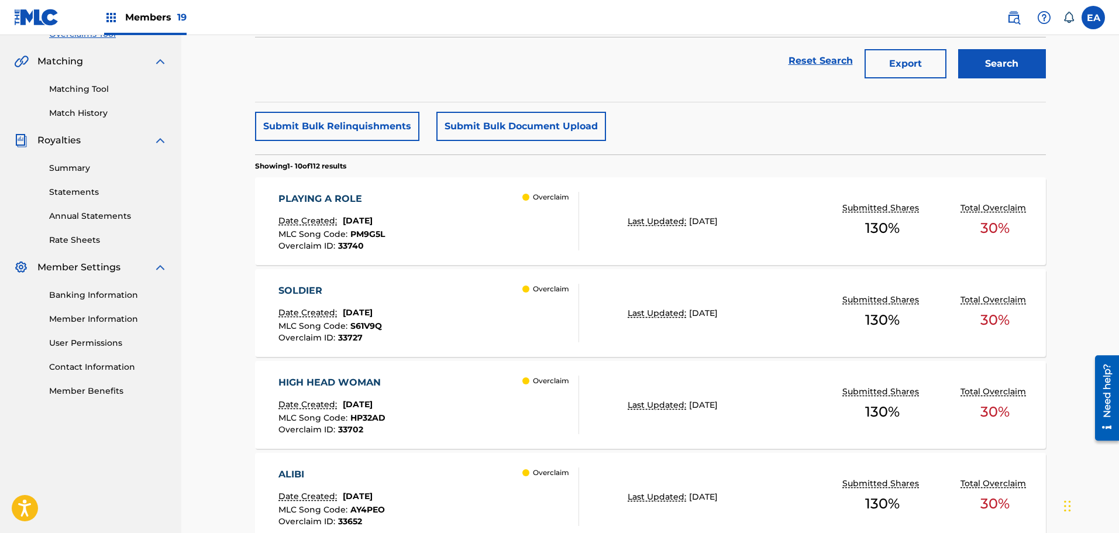
scroll to position [292, 0]
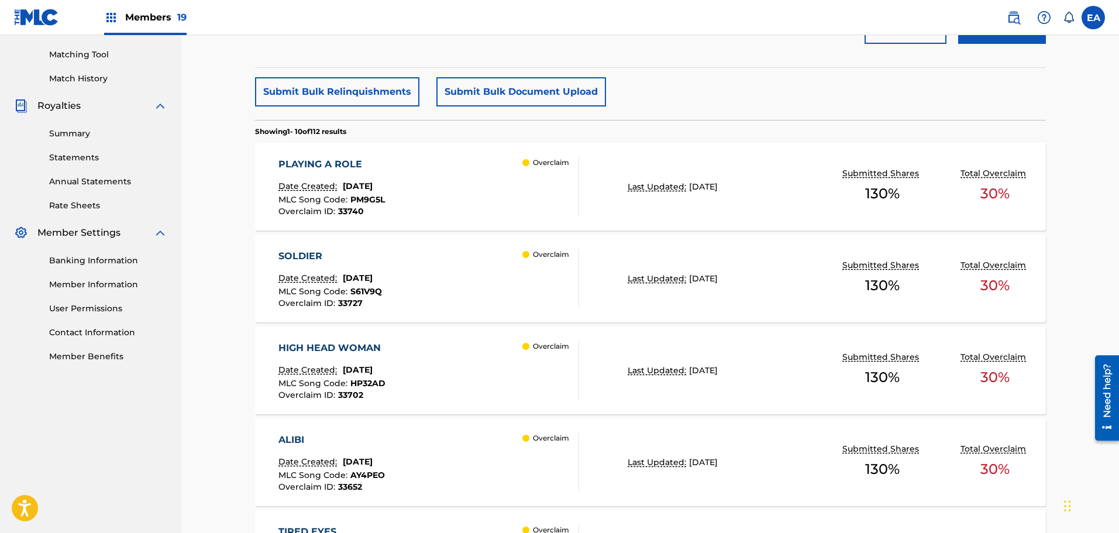
click at [372, 274] on span "[DATE]" at bounding box center [358, 277] width 30 height 11
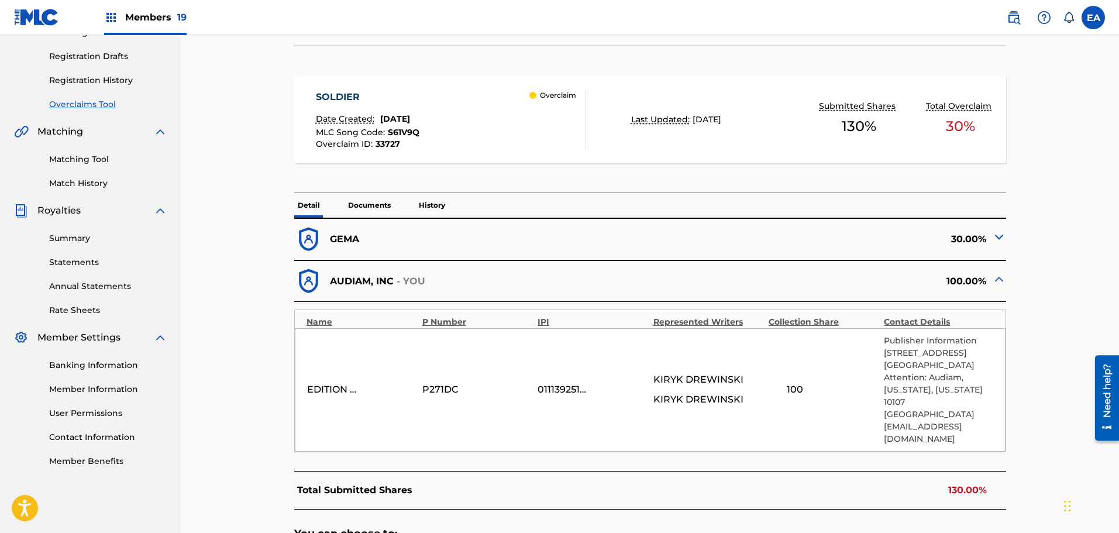
scroll to position [117, 0]
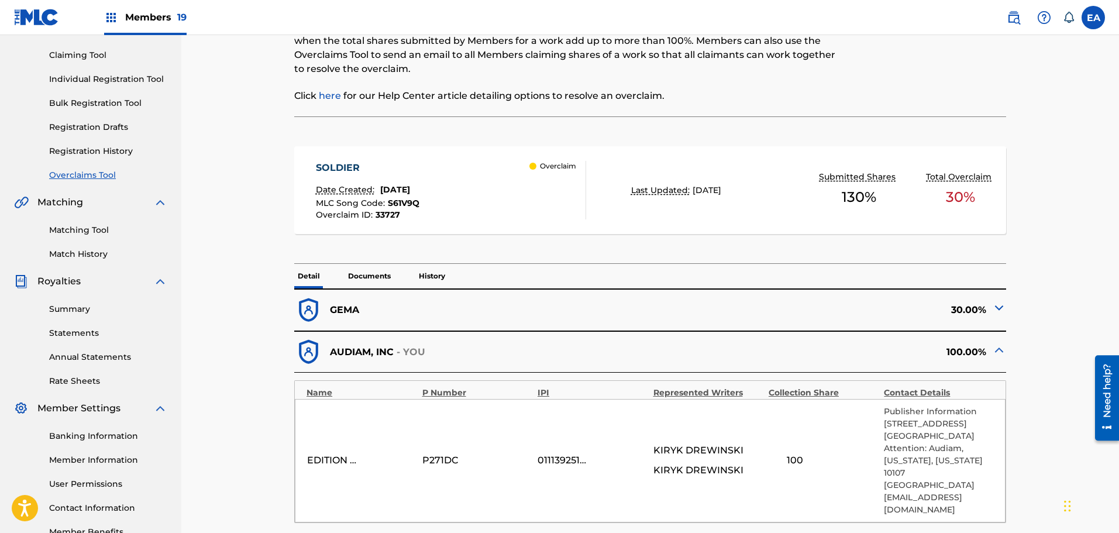
click at [405, 211] on div "Overclaim ID : 33727" at bounding box center [367, 215] width 103 height 9
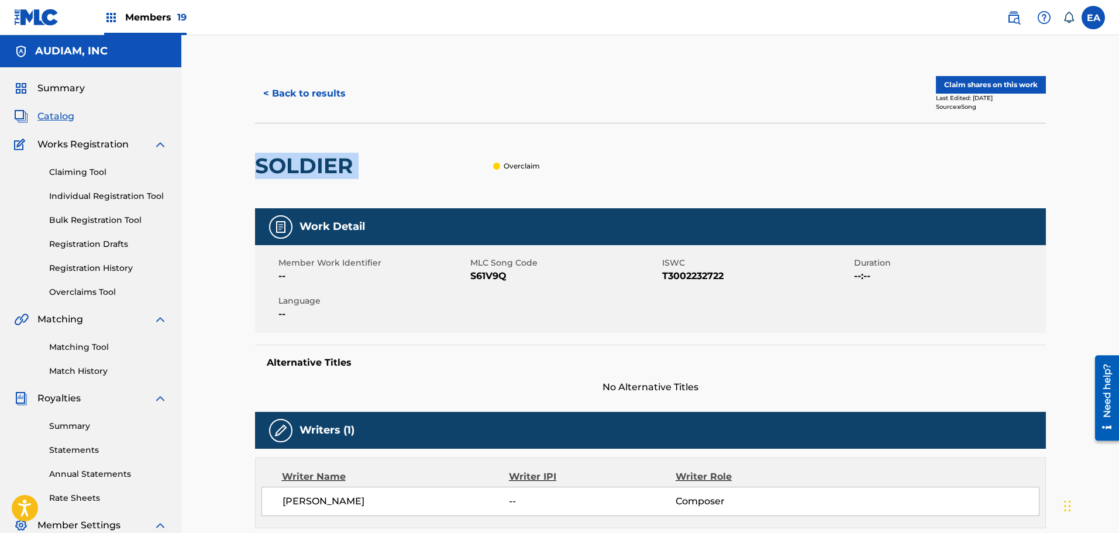
drag, startPoint x: 361, startPoint y: 171, endPoint x: 221, endPoint y: 170, distance: 139.8
click at [221, 170] on div "< Back to results Claim shares on this work Last Edited: August 22, 2025 Source…" at bounding box center [649, 455] width 937 height 841
click at [491, 277] on span "S61V9Q" at bounding box center [564, 276] width 189 height 14
drag, startPoint x: 257, startPoint y: 75, endPoint x: 262, endPoint y: 85, distance: 11.2
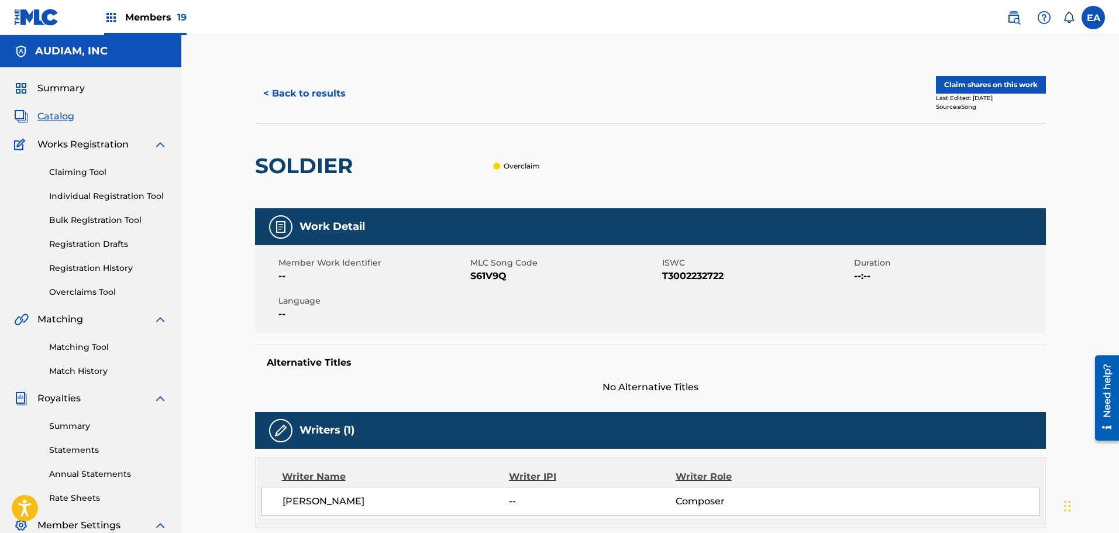
click at [258, 77] on div "< Back to results Claim shares on this work Last Edited: August 22, 2025 Source…" at bounding box center [650, 93] width 791 height 58
click at [285, 93] on button "< Back to results" at bounding box center [304, 93] width 99 height 29
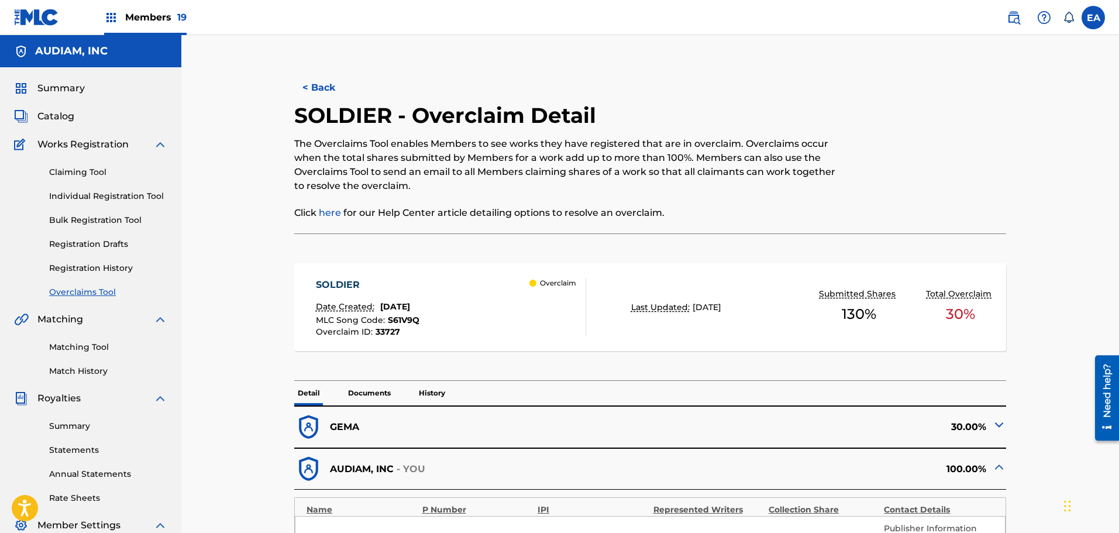
click at [308, 83] on button "< Back" at bounding box center [329, 87] width 70 height 29
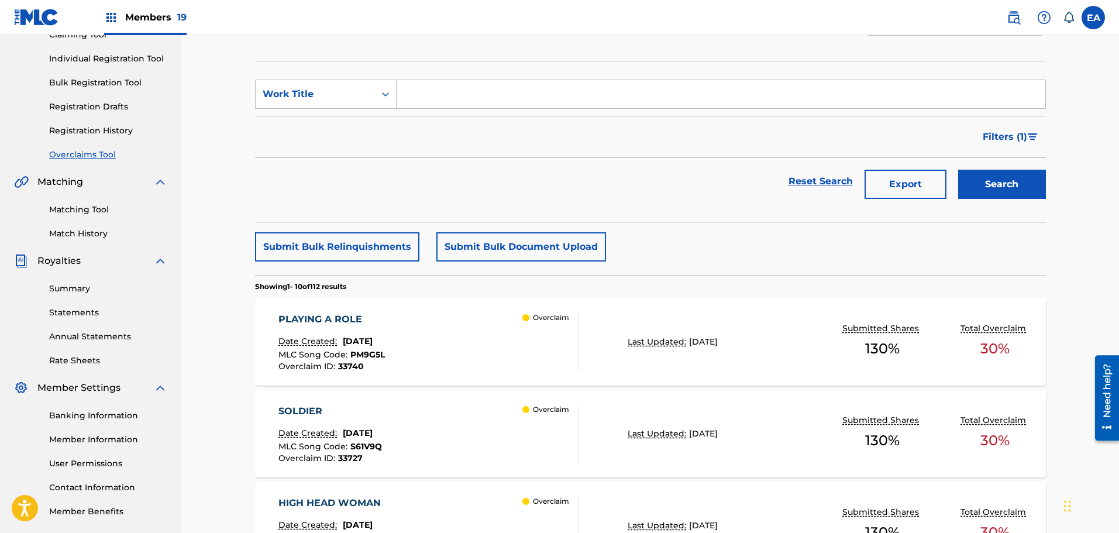
scroll to position [292, 0]
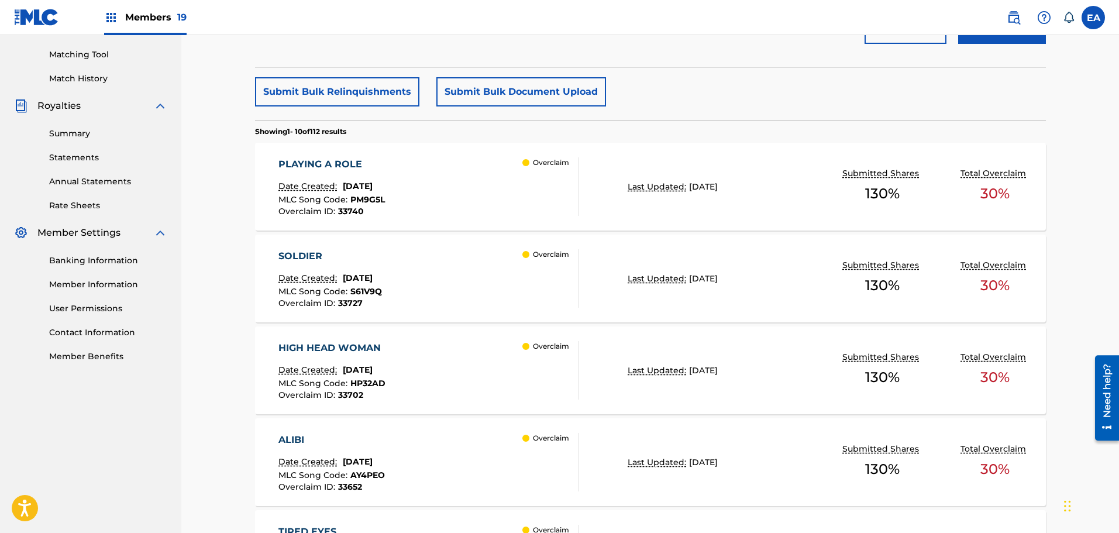
click at [427, 185] on div "PLAYING A ROLE Date Created: August 22, 2025 MLC Song Code : PM9G5L Overclaim I…" at bounding box center [428, 186] width 301 height 58
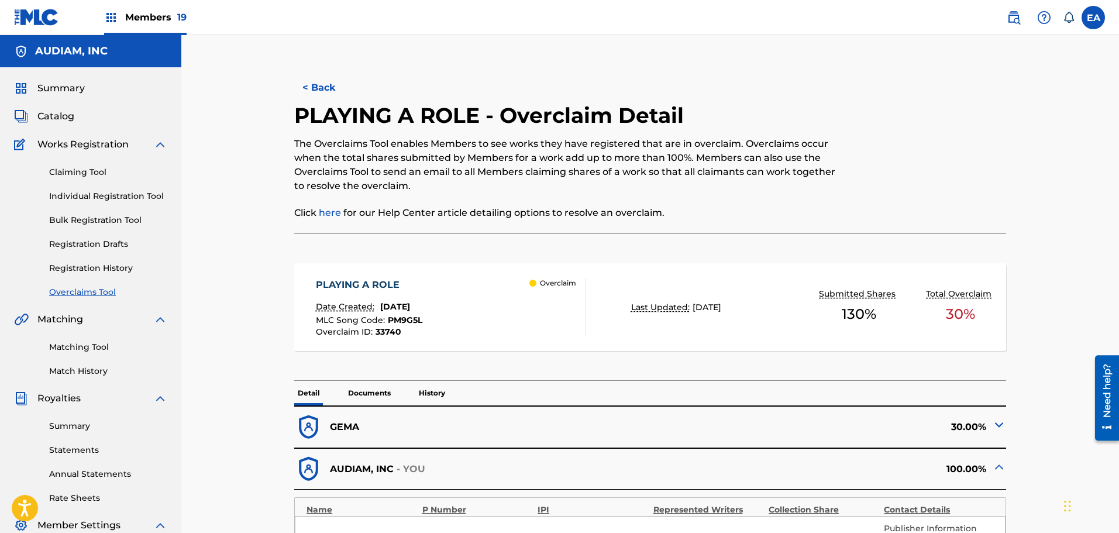
click at [416, 319] on span "PM9G5L" at bounding box center [405, 320] width 34 height 11
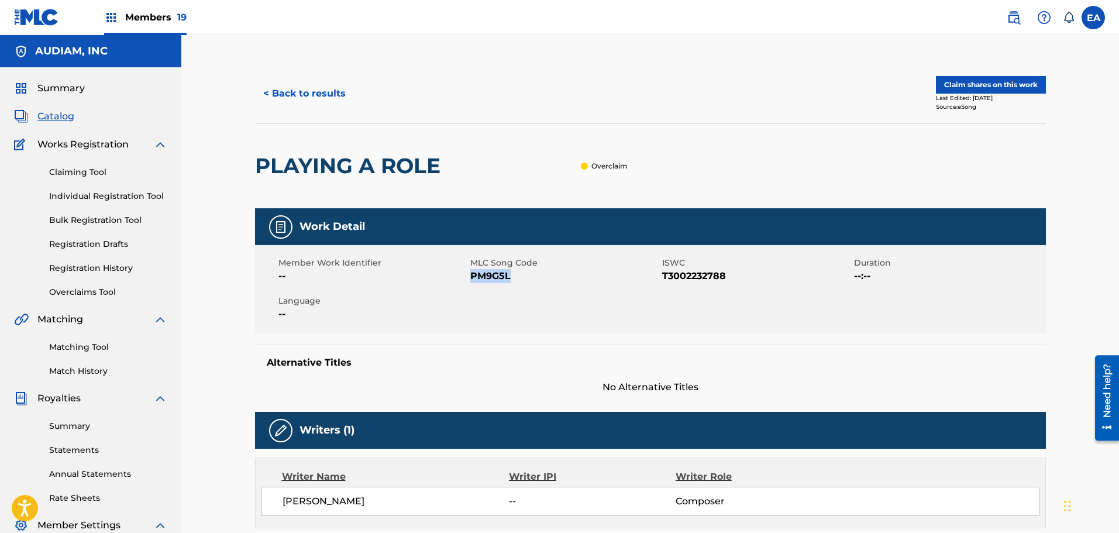
drag, startPoint x: 471, startPoint y: 277, endPoint x: 508, endPoint y: 274, distance: 37.0
click at [508, 274] on span "PM9G5L" at bounding box center [564, 276] width 189 height 14
click at [291, 104] on button "< Back to results" at bounding box center [304, 93] width 99 height 29
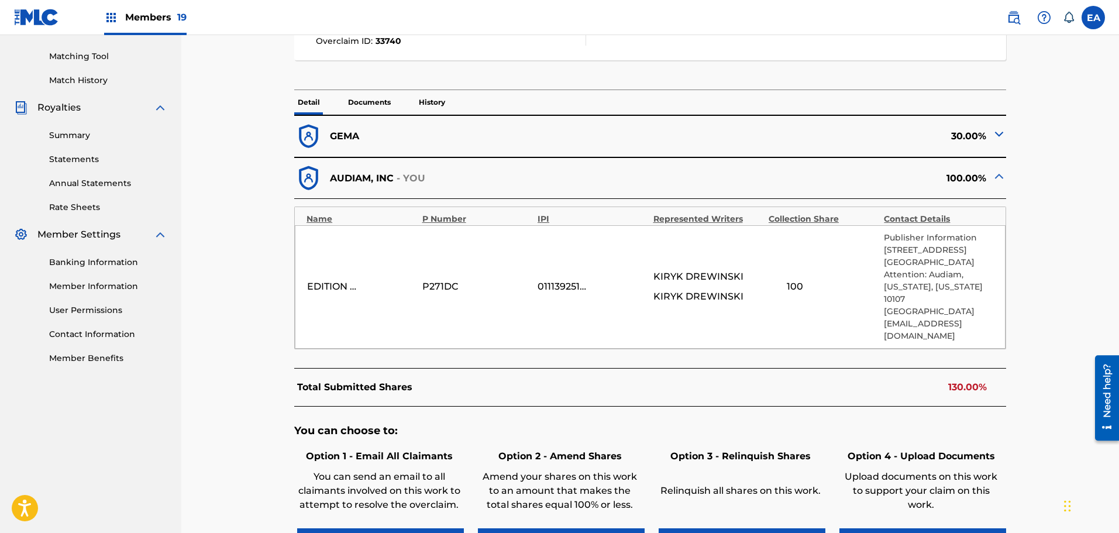
scroll to position [292, 0]
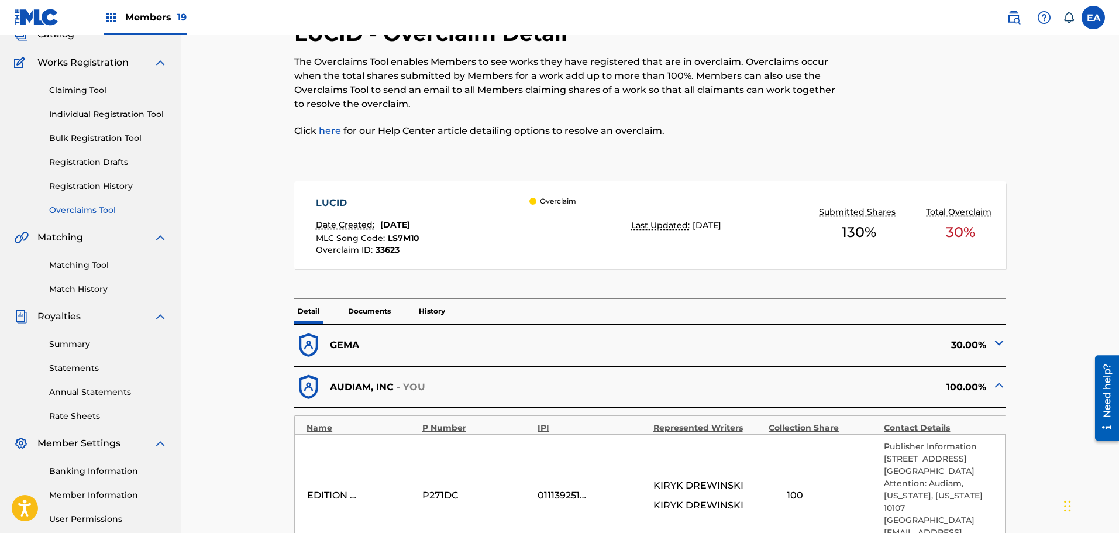
scroll to position [58, 0]
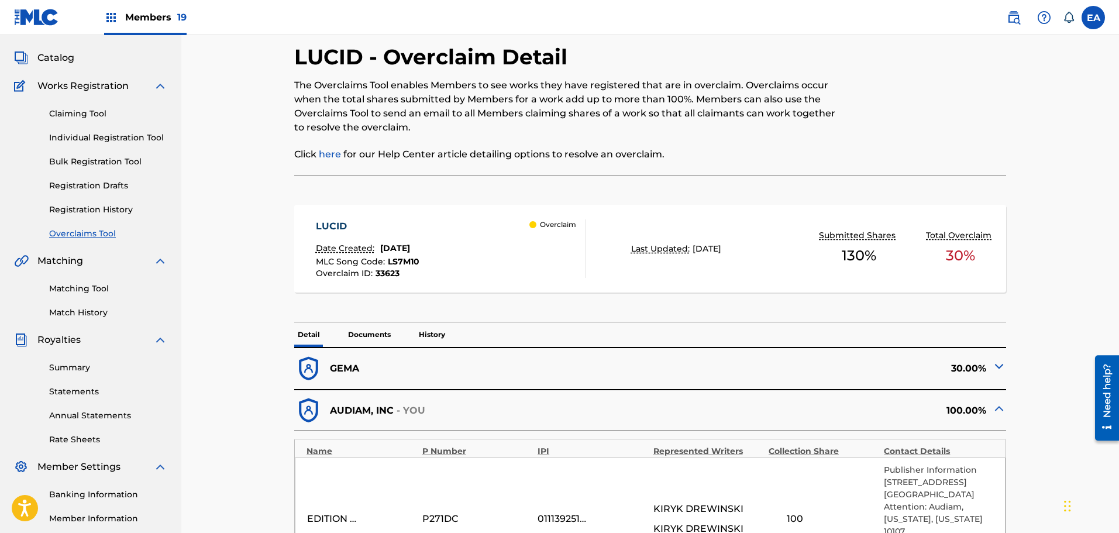
click at [361, 285] on div "LUCID Date Created: [DATE] MLC Song Code : LS7M10 Overclaim ID : 33623 Overclai…" at bounding box center [650, 249] width 712 height 88
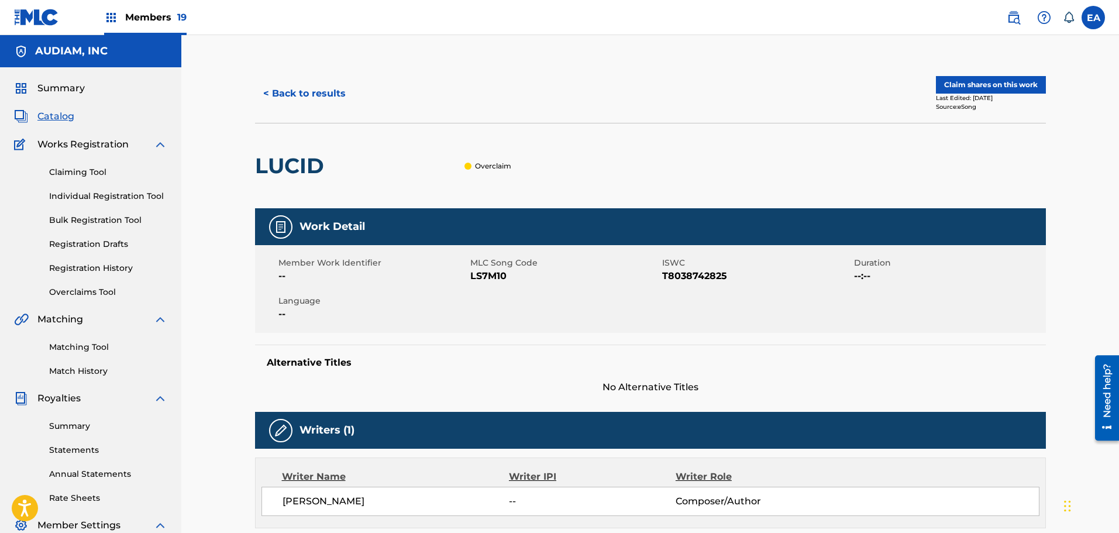
click at [491, 273] on span "LS7M10" at bounding box center [564, 276] width 189 height 14
copy span "LS7M10"
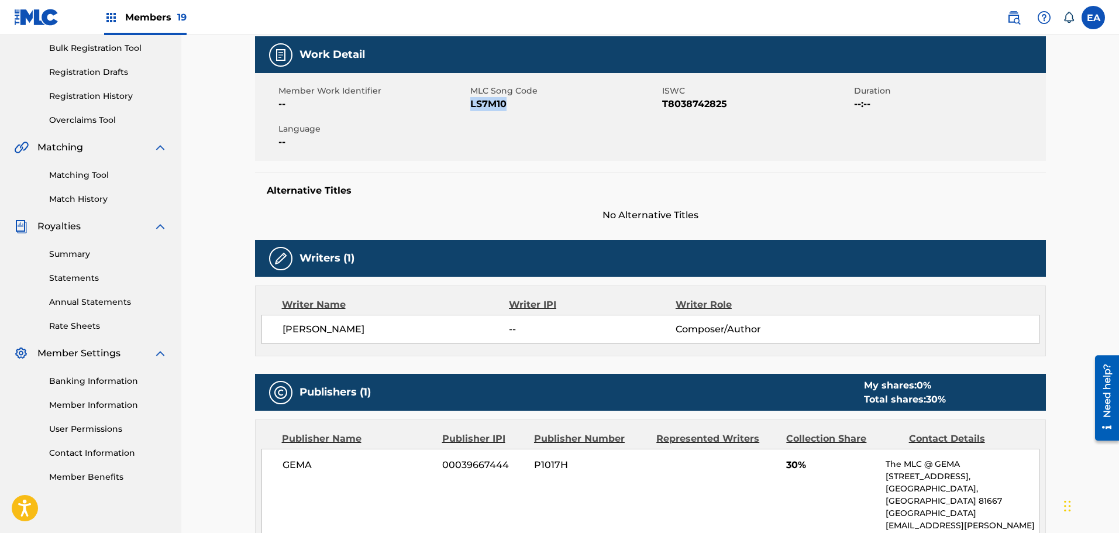
scroll to position [175, 0]
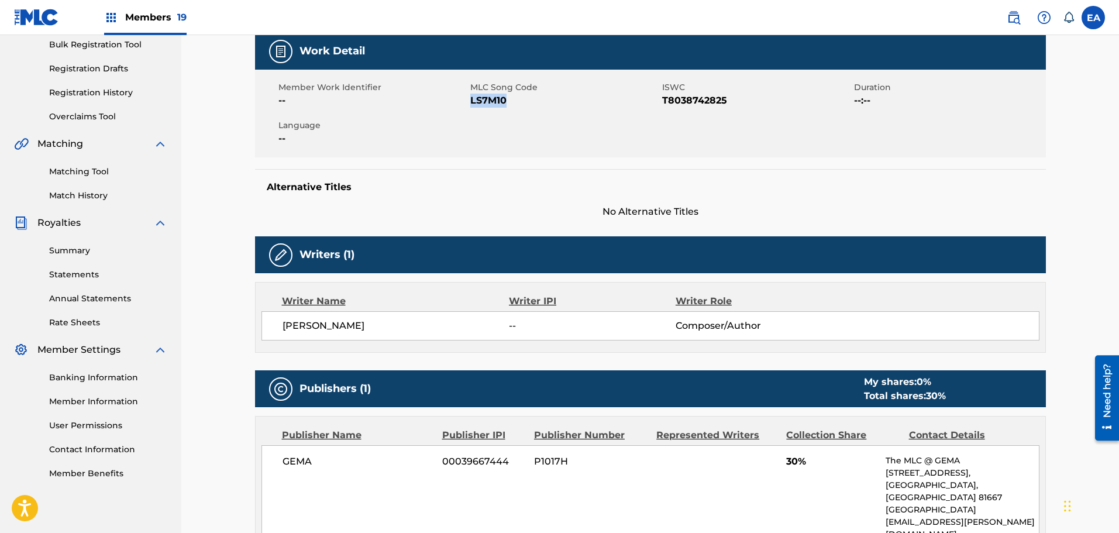
drag, startPoint x: 392, startPoint y: 330, endPoint x: 314, endPoint y: 327, distance: 78.4
click at [314, 327] on span "[PERSON_NAME]" at bounding box center [395, 326] width 227 height 14
copy span "DREWINSKI"
